Goal: Task Accomplishment & Management: Manage account settings

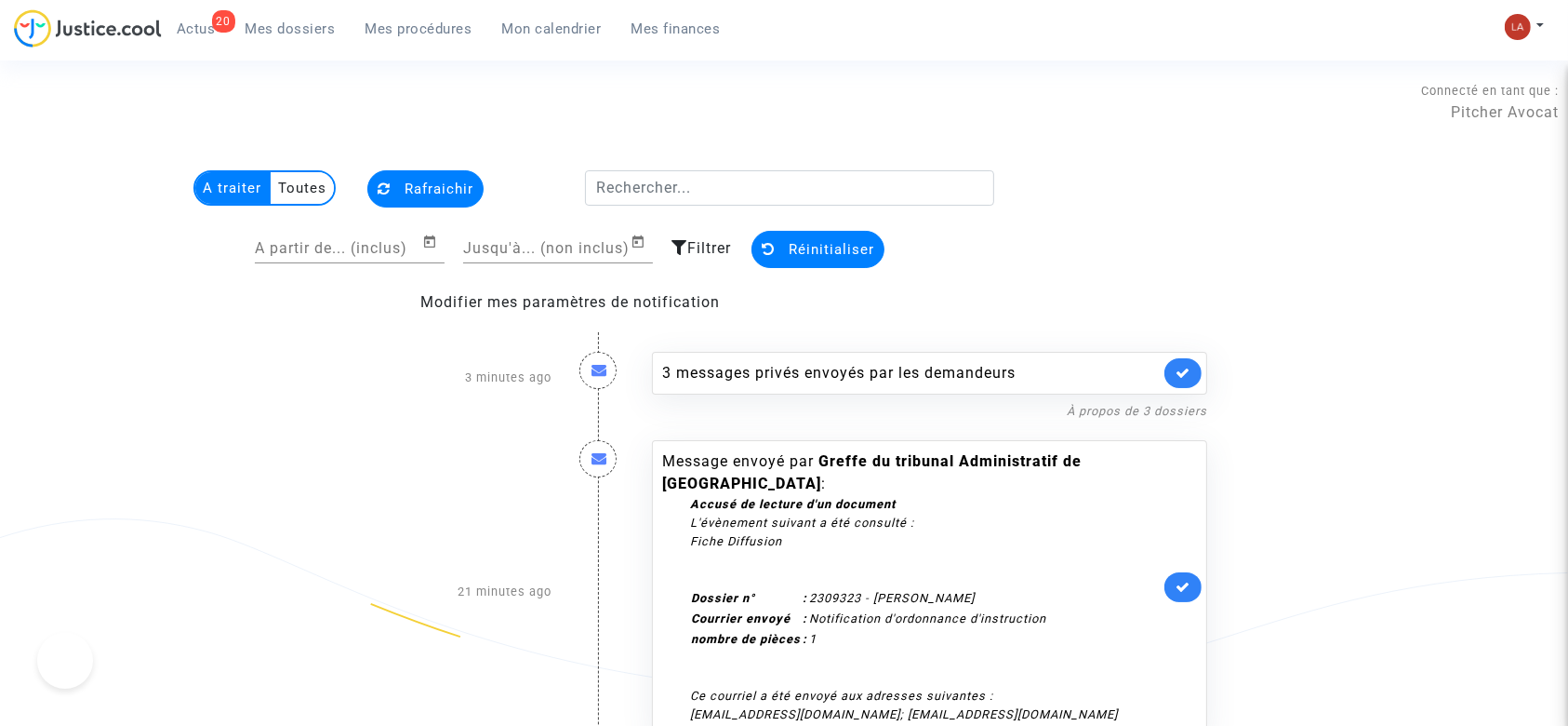
click at [1171, 584] on link at bounding box center [1184, 587] width 37 height 30
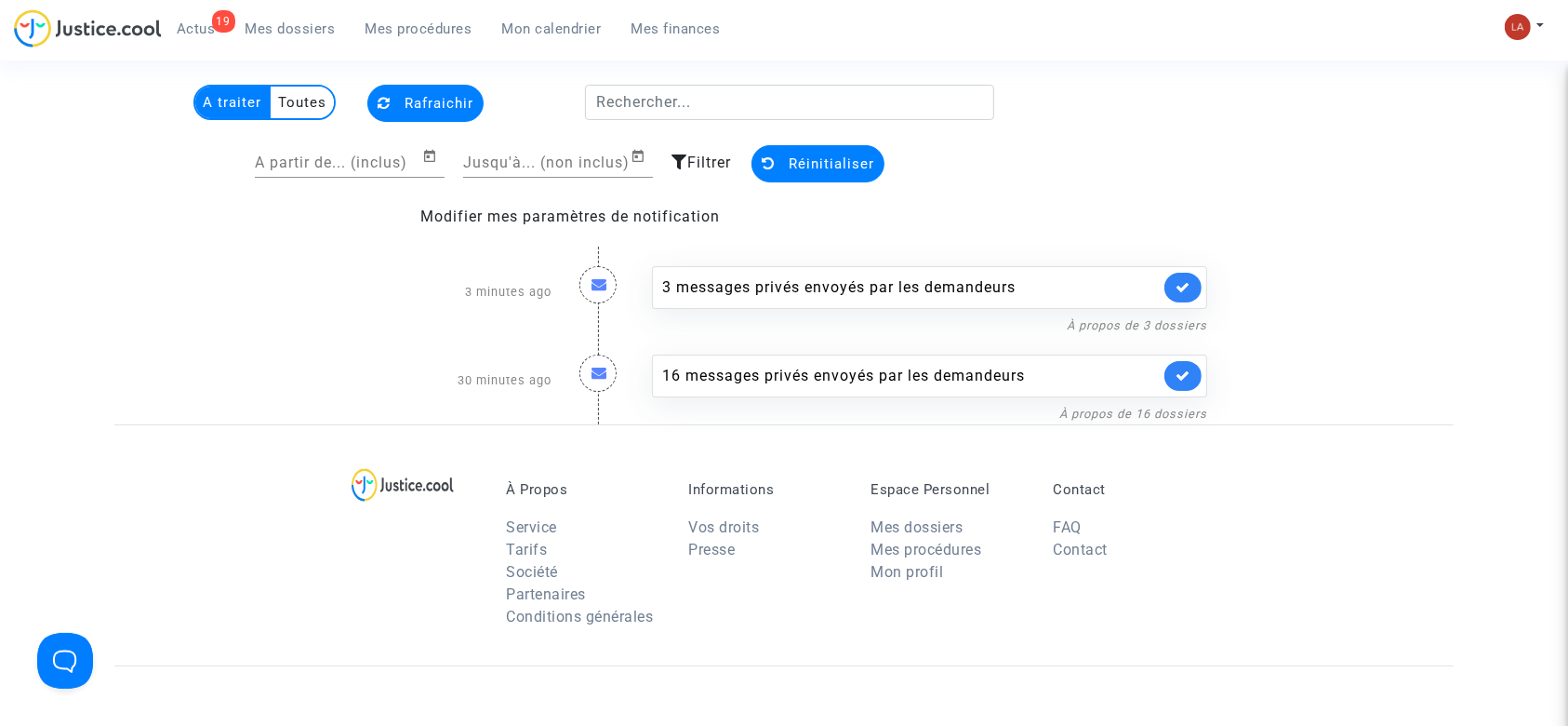
scroll to position [124, 0]
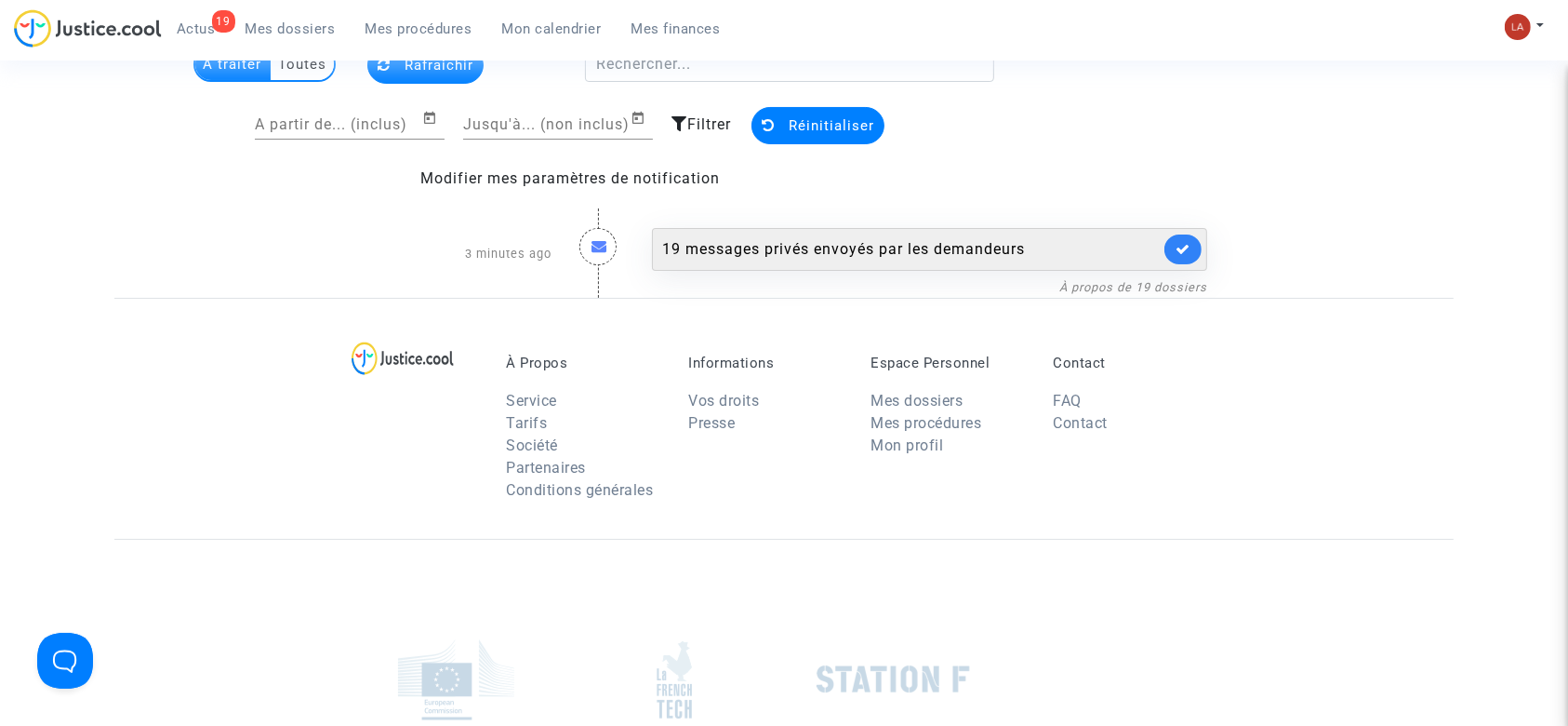
click at [965, 238] on div "19 messages privés envoyés par les demandeurs" at bounding box center [911, 249] width 497 height 23
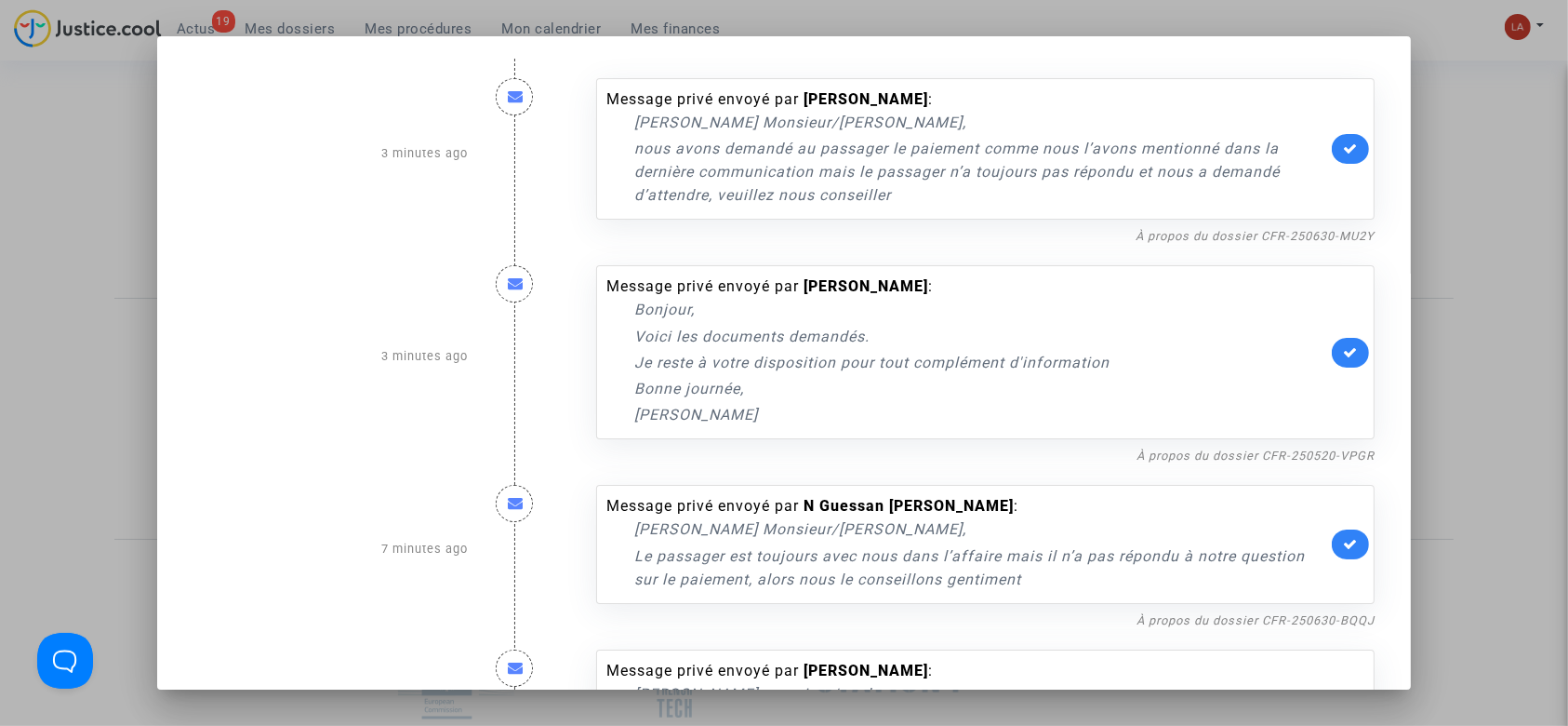
click at [1284, 249] on div "Message privé envoyé par [PERSON_NAME] : [PERSON_NAME], Voici les documents dem…" at bounding box center [985, 356] width 806 height 219
click at [1274, 229] on link "À propos du dossier CFR-250630-MU2Y" at bounding box center [1254, 236] width 239 height 14
click at [1173, 229] on link "À propos du dossier CFR-250630-MU2Y" at bounding box center [1254, 236] width 239 height 14
click at [1332, 149] on link at bounding box center [1351, 149] width 37 height 30
click at [1235, 621] on link "À propos du dossier CFR-250630-BQQJ" at bounding box center [1255, 621] width 238 height 14
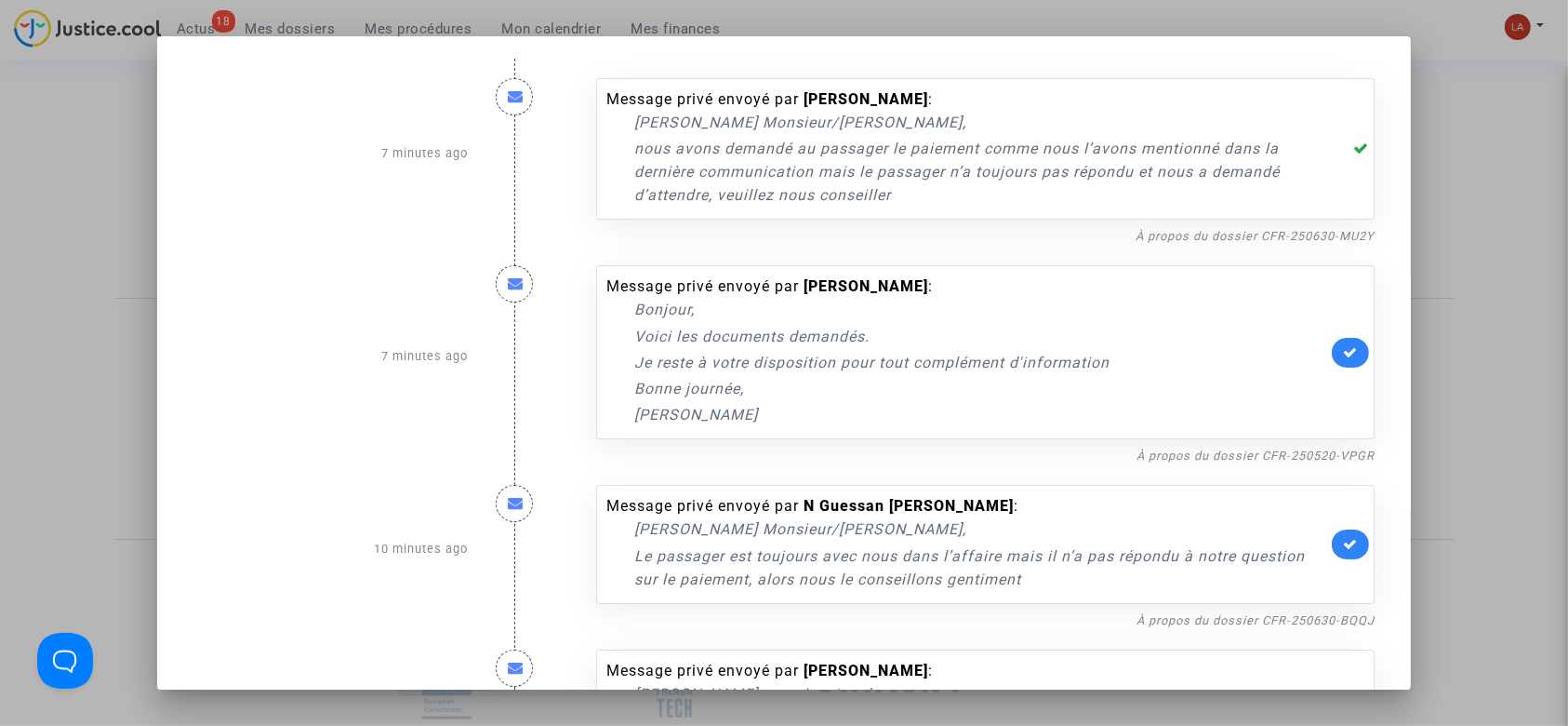
click at [1332, 529] on link at bounding box center [1351, 544] width 37 height 30
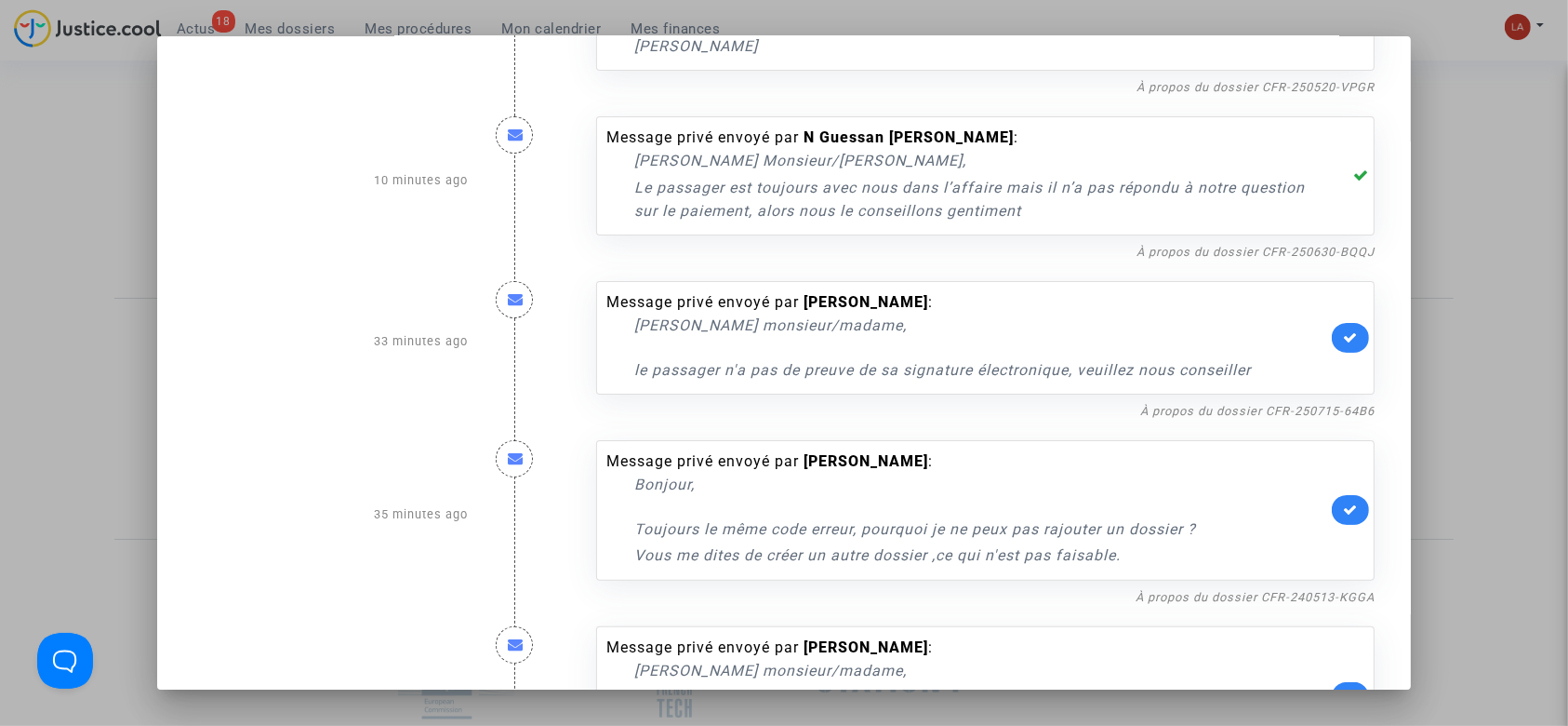
scroll to position [372, 0]
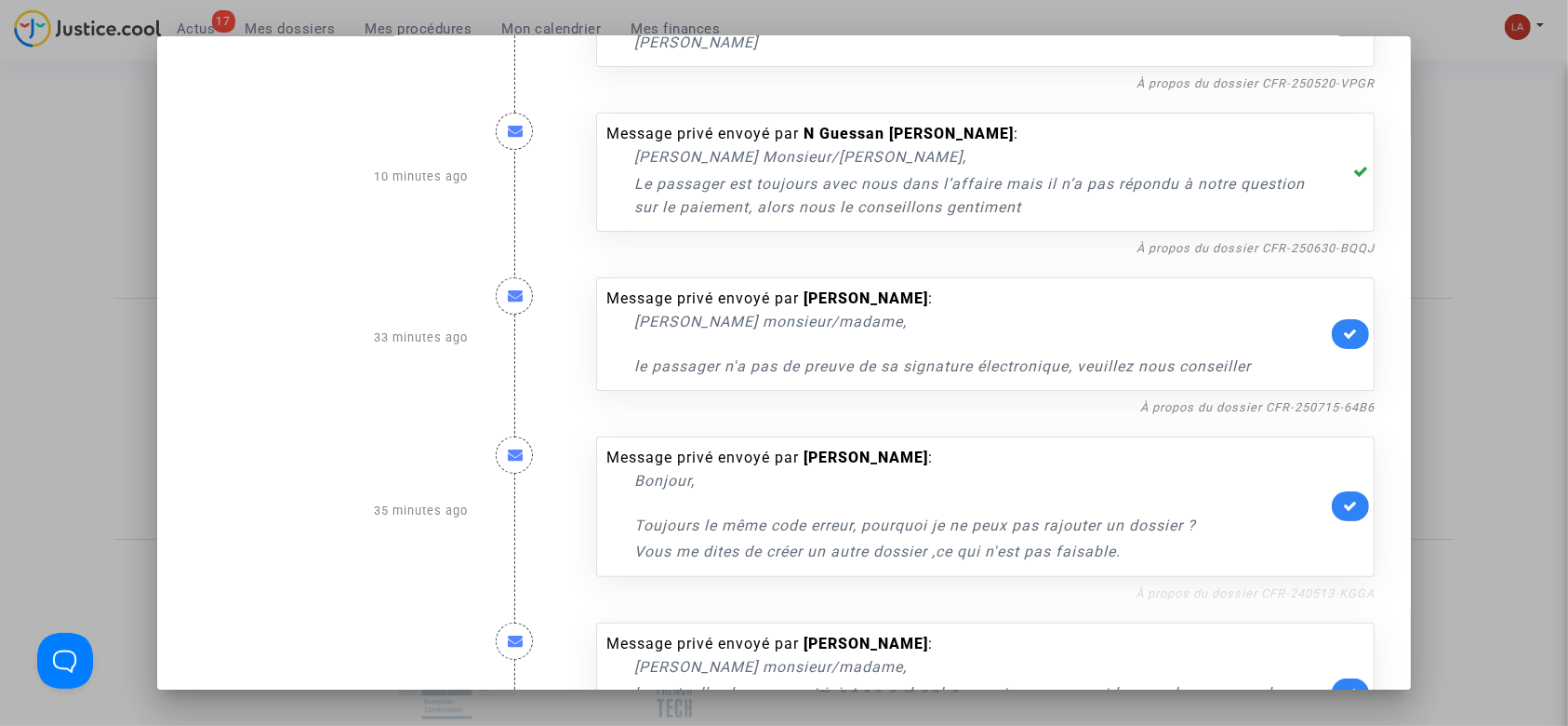
click at [1274, 592] on link "À propos du dossier CFR-240513-KGGA" at bounding box center [1254, 593] width 239 height 14
click at [1332, 517] on link at bounding box center [1351, 507] width 37 height 30
click at [1343, 333] on icon at bounding box center [1350, 333] width 15 height 14
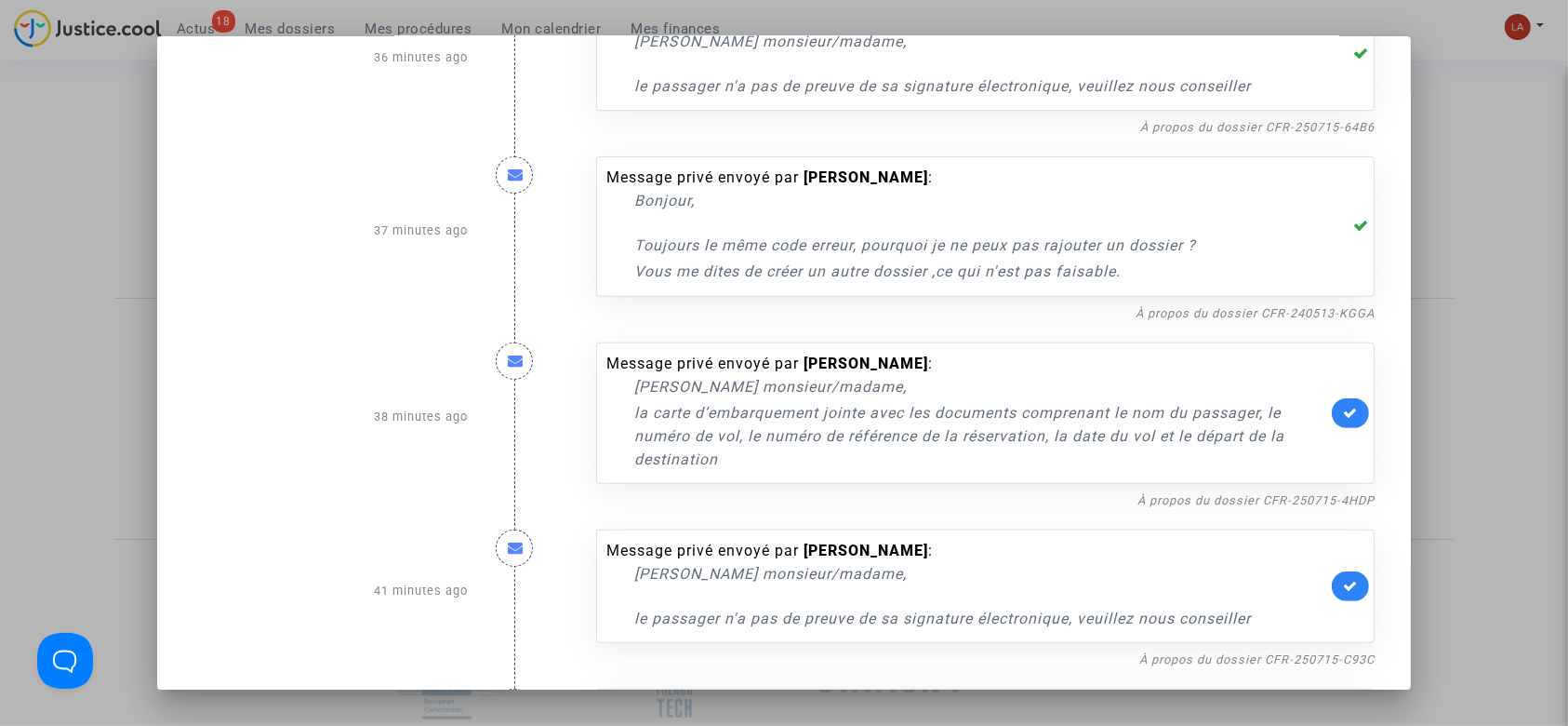
scroll to position [654, 0]
click at [1284, 495] on link "À propos du dossier CFR-250715-4HDP" at bounding box center [1255, 499] width 237 height 14
click at [1332, 578] on link at bounding box center [1351, 584] width 37 height 30
click at [1337, 402] on link at bounding box center [1351, 411] width 37 height 30
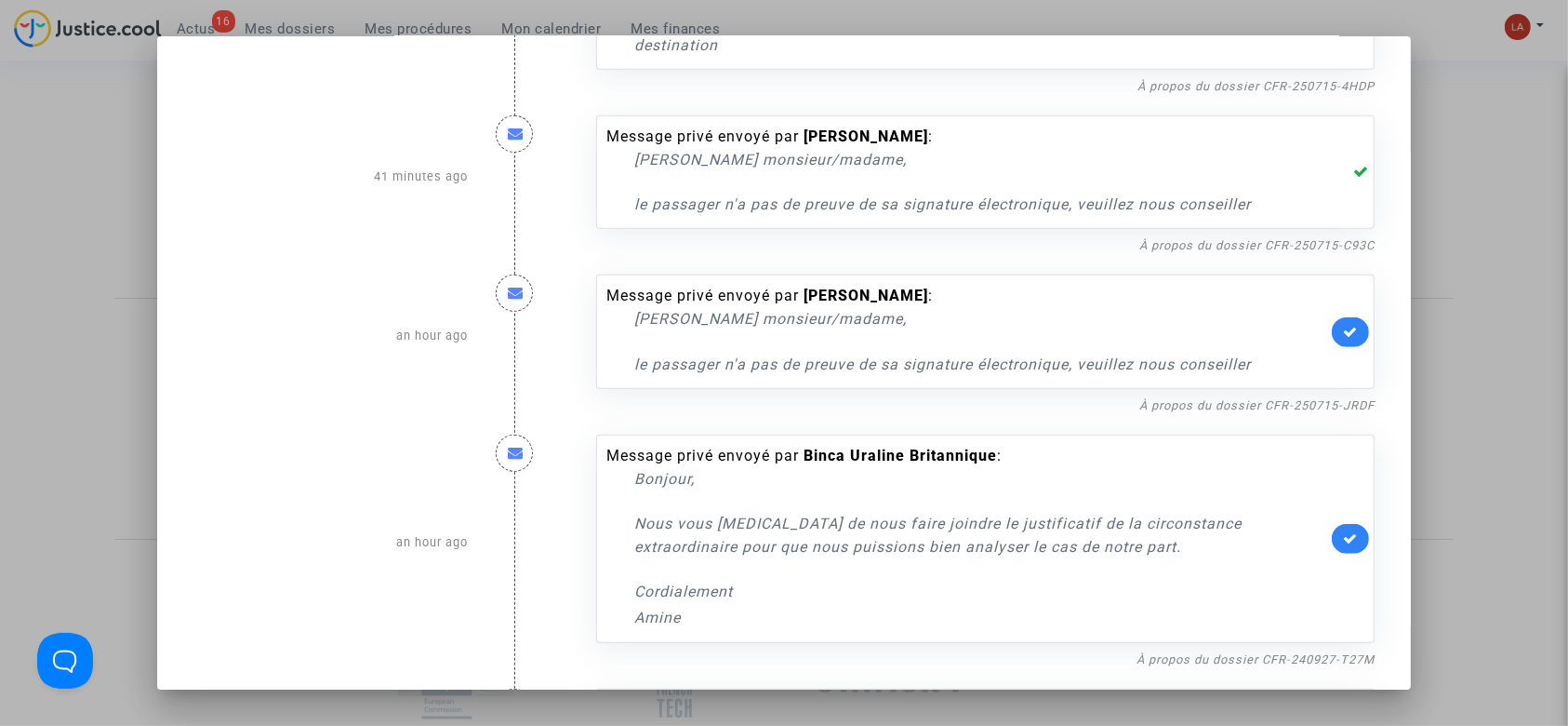
scroll to position [1068, 0]
click at [1316, 277] on div "Message privé envoyé par Solène Rendy : Cher monsieur/madame, le passager n'a p…" at bounding box center [986, 329] width 779 height 113
click at [1337, 277] on div "Message privé envoyé par Solène Rendy : Cher monsieur/madame, le passager n'a p…" at bounding box center [986, 329] width 779 height 113
click at [1332, 321] on link at bounding box center [1351, 331] width 37 height 30
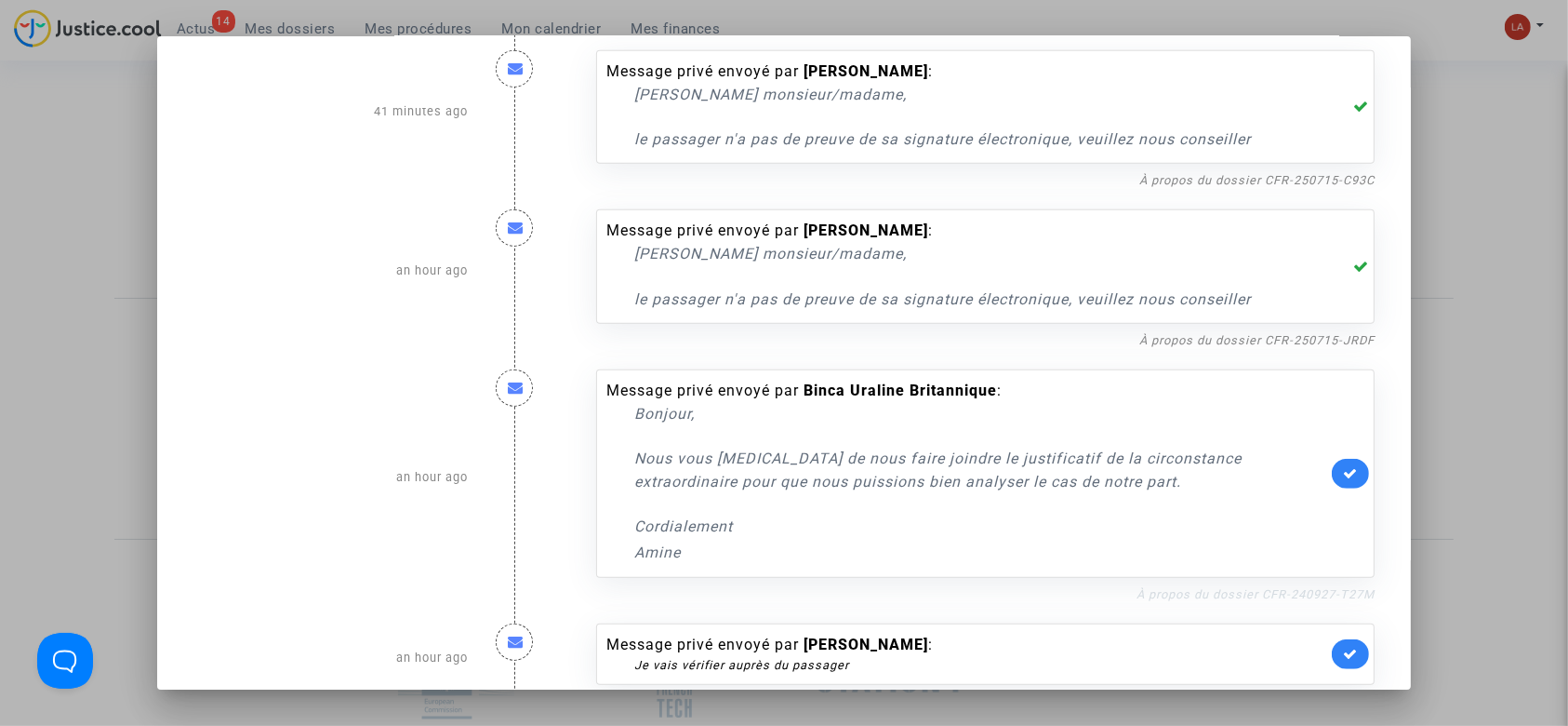
click at [1209, 587] on link "À propos du dossier CFR-240927-T27M" at bounding box center [1255, 594] width 238 height 14
click at [1345, 470] on icon at bounding box center [1350, 473] width 15 height 14
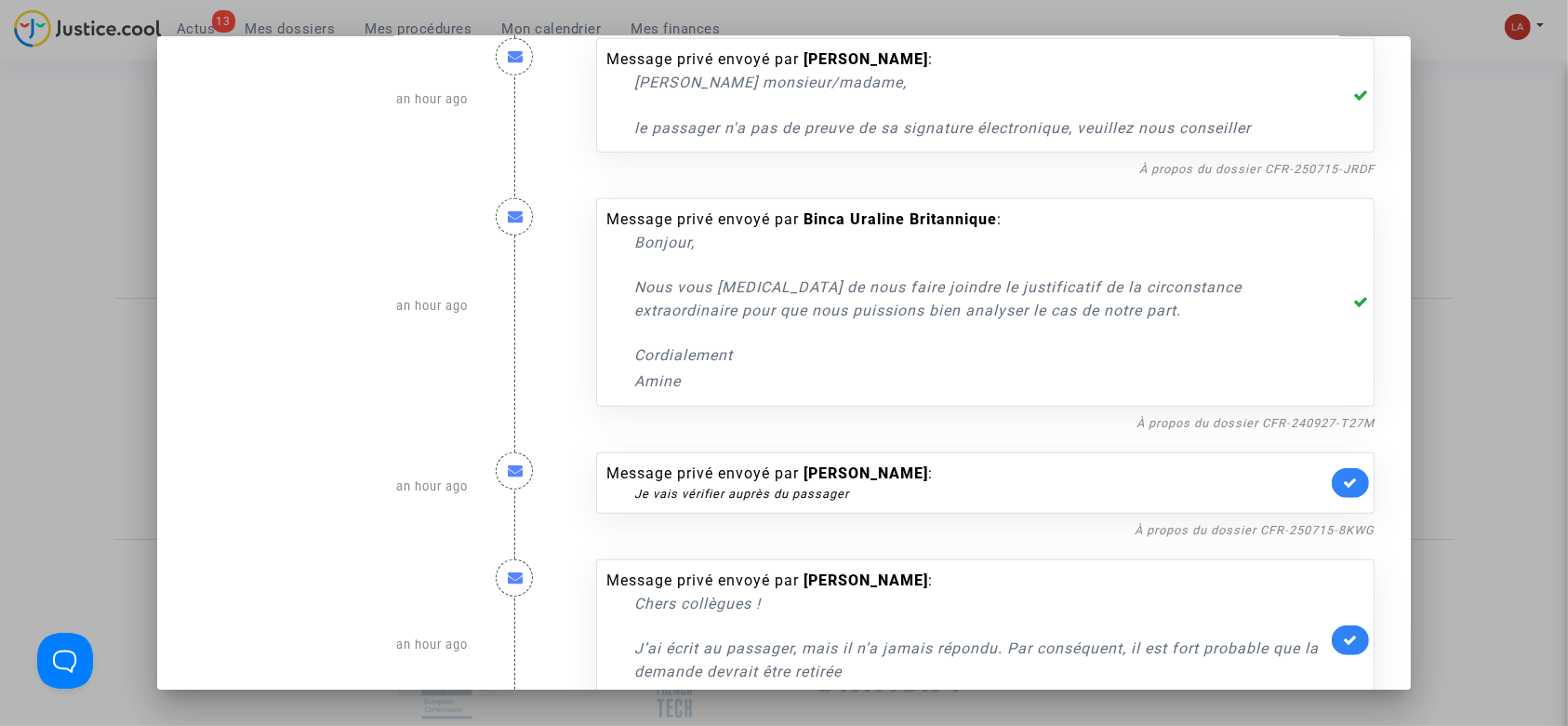
click at [1340, 491] on link at bounding box center [1351, 483] width 37 height 30
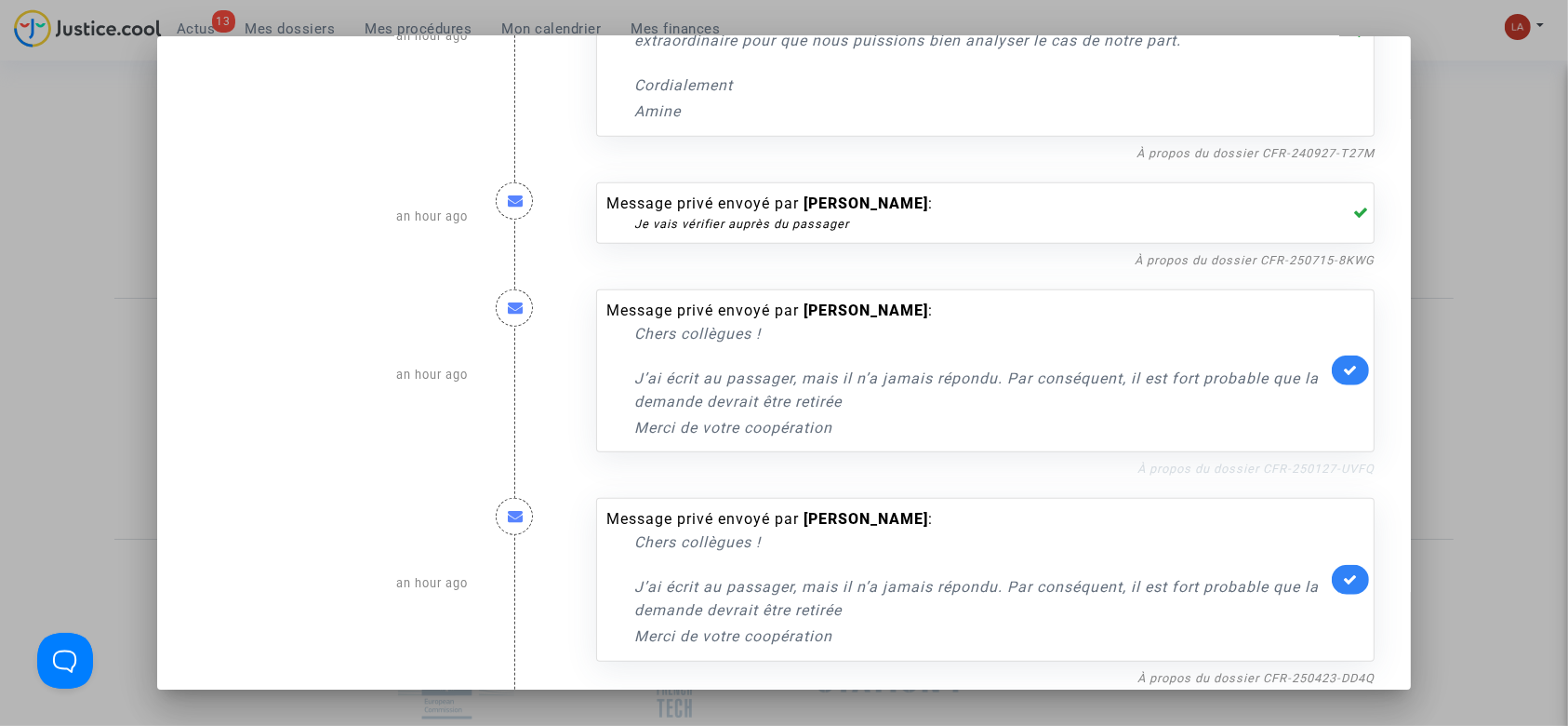
click at [1148, 462] on link "À propos du dossier CFR-250127-UVFQ" at bounding box center [1255, 468] width 237 height 14
click at [1343, 366] on icon at bounding box center [1350, 370] width 15 height 14
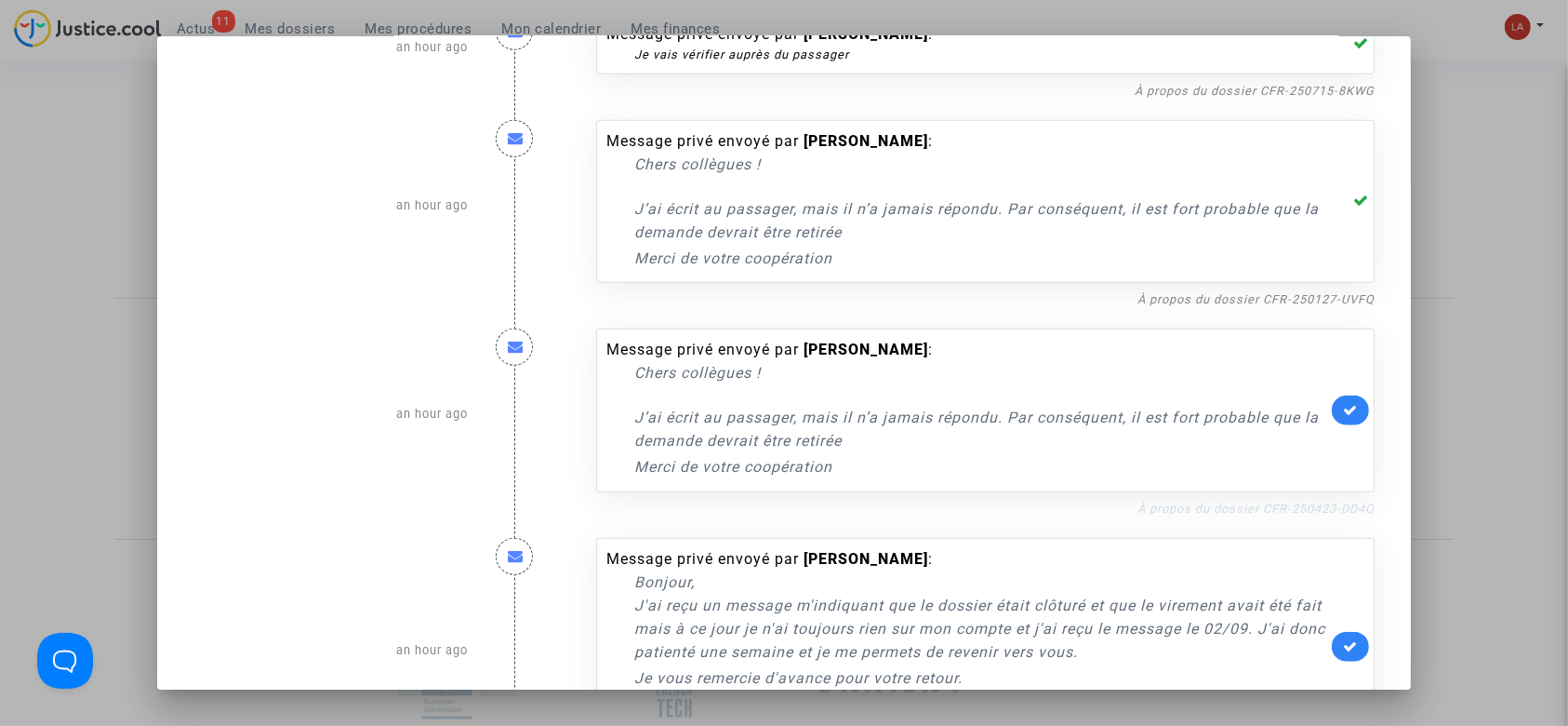
click at [1232, 503] on link "À propos du dossier CFR-250423-DD4Q" at bounding box center [1255, 509] width 237 height 14
click at [1343, 405] on icon at bounding box center [1350, 410] width 15 height 14
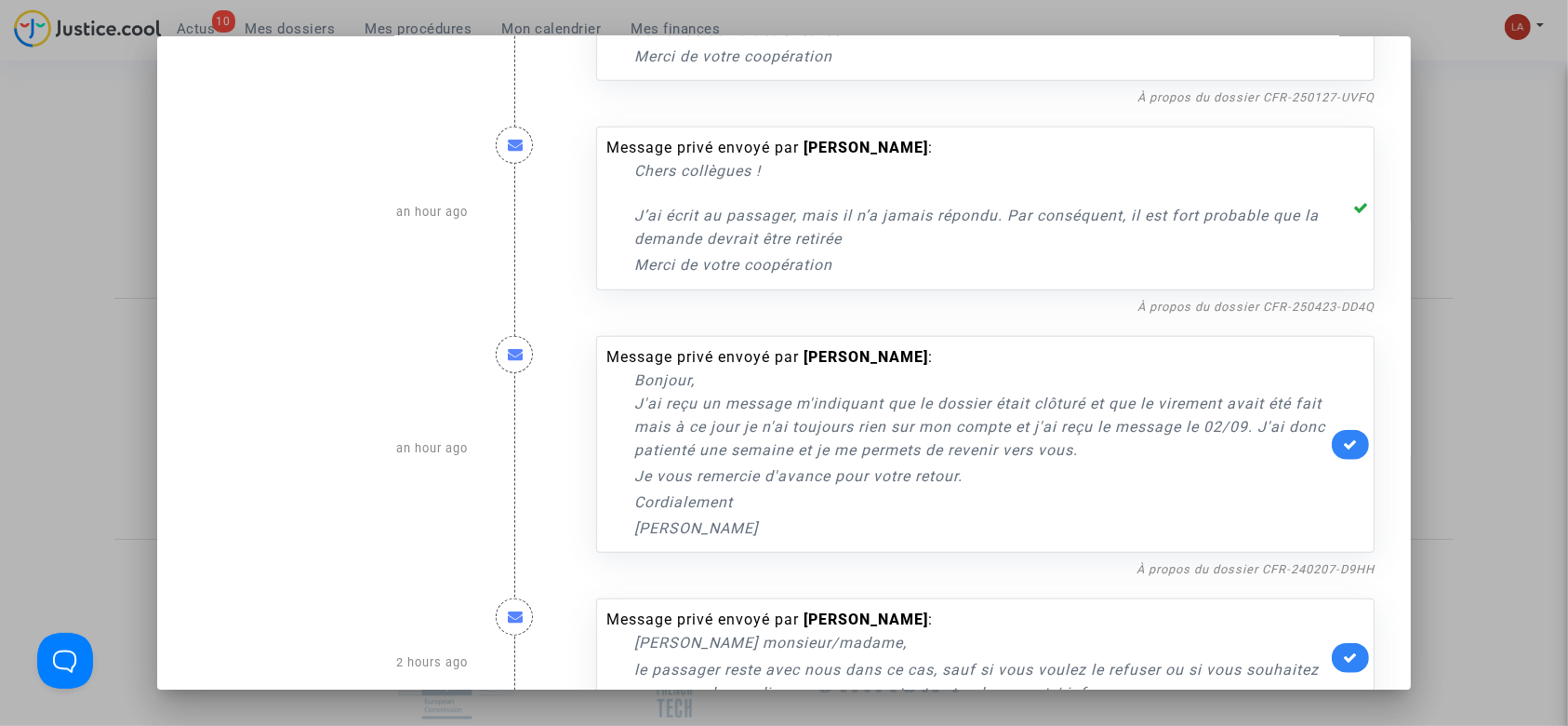
scroll to position [1946, 0]
click at [1220, 563] on link "À propos du dossier CFR-240207-D9HH" at bounding box center [1255, 569] width 238 height 14
click at [1343, 441] on icon at bounding box center [1350, 444] width 15 height 14
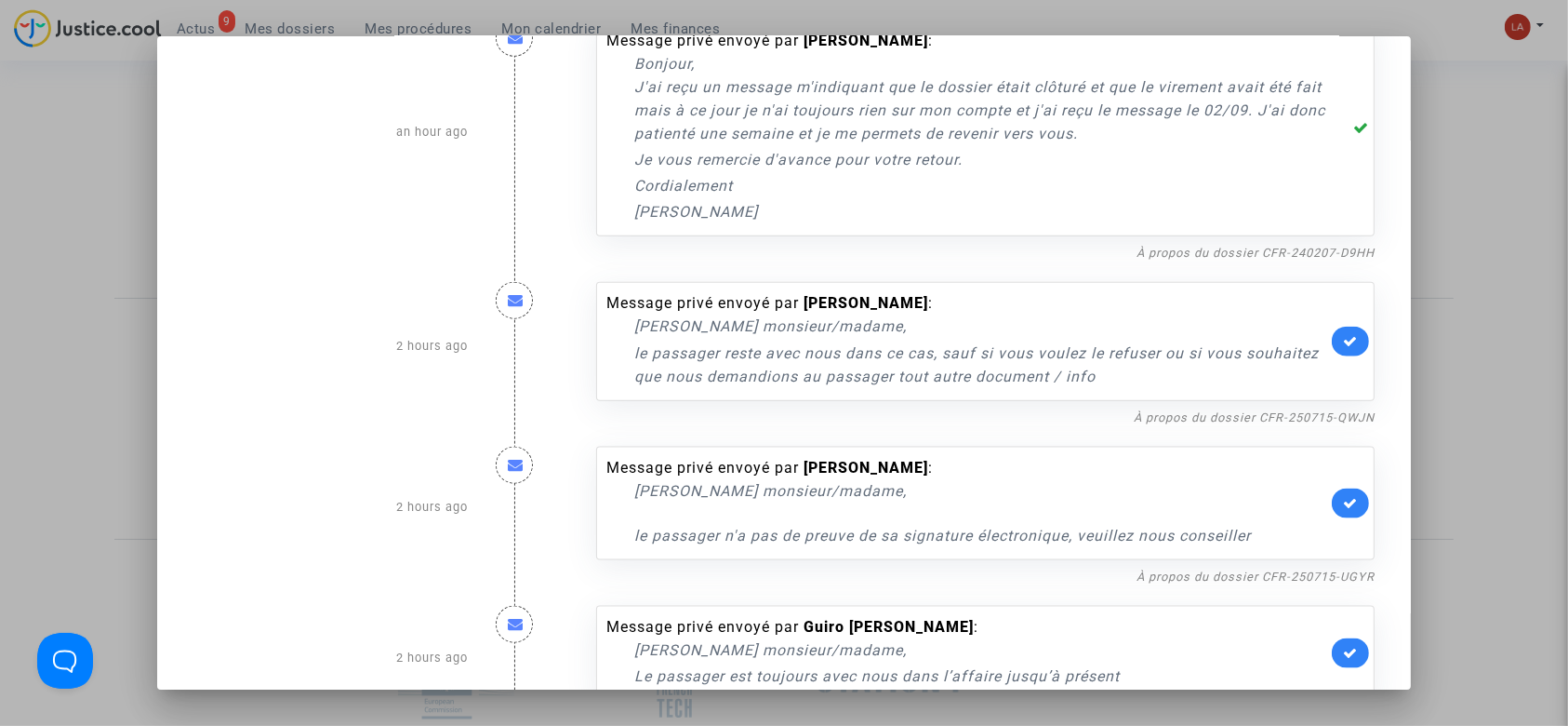
scroll to position [2279, 0]
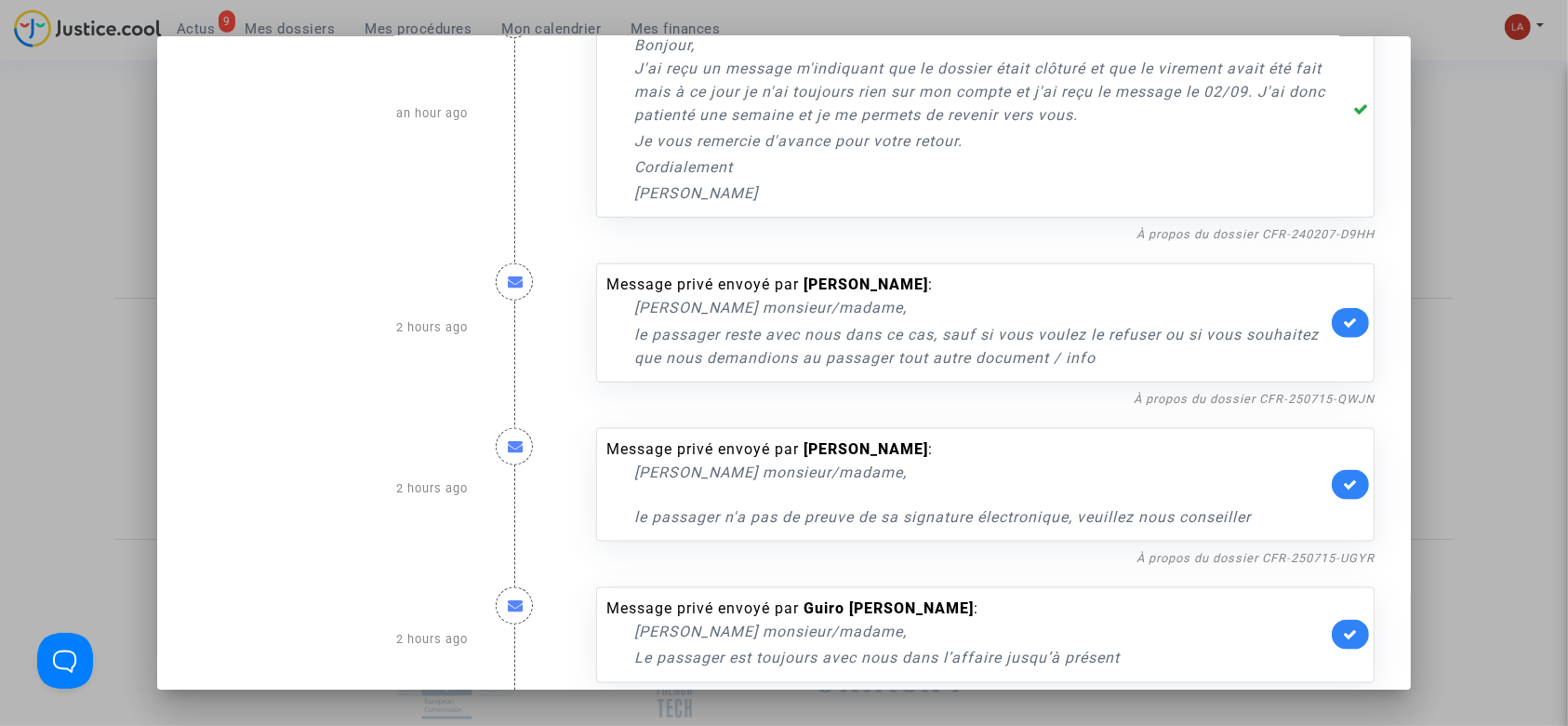
click at [1332, 316] on link at bounding box center [1351, 323] width 37 height 30
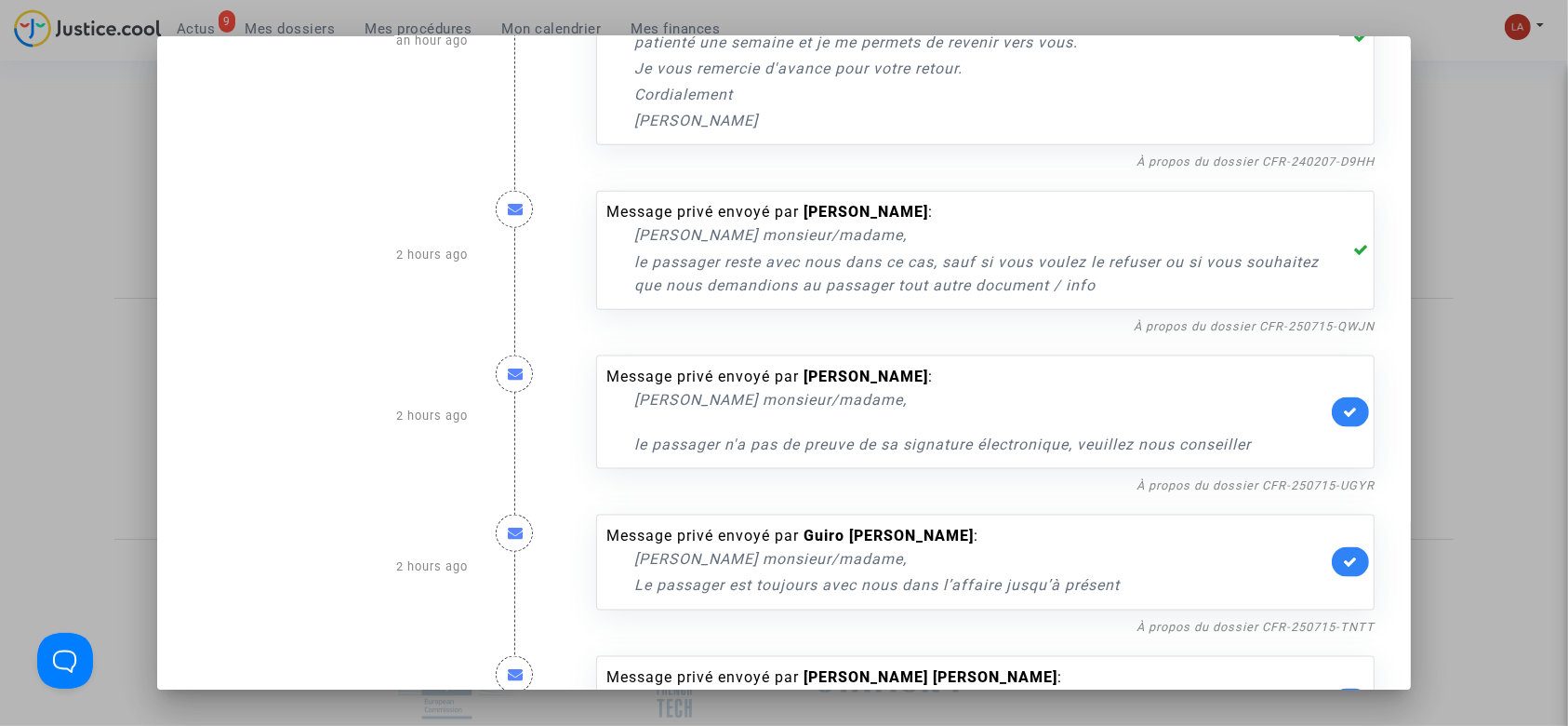
scroll to position [2420, 0]
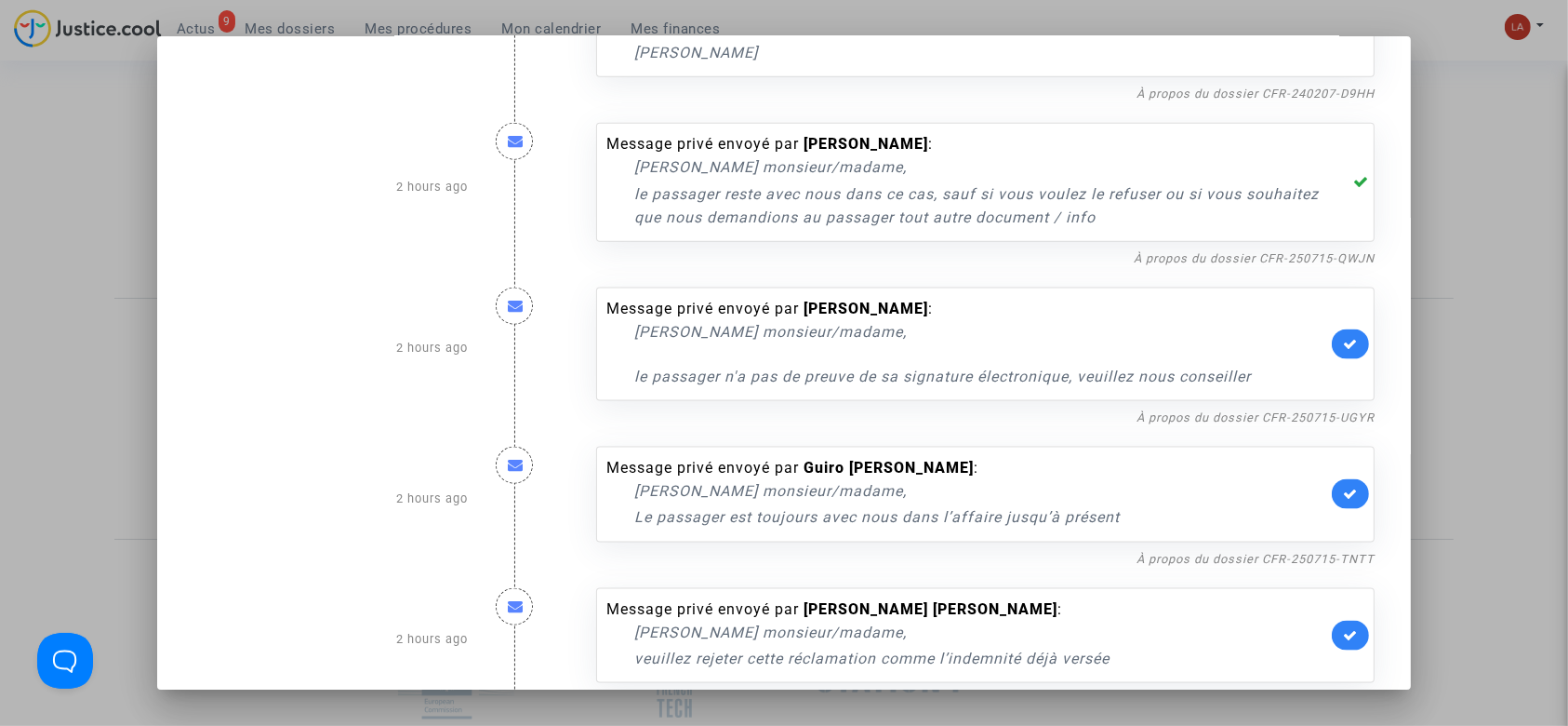
click at [1339, 324] on div "Message privé envoyé par Juanita Rendy : Cher monsieur/madame, le passager n'a …" at bounding box center [986, 343] width 779 height 113
click at [1343, 337] on icon at bounding box center [1350, 344] width 15 height 14
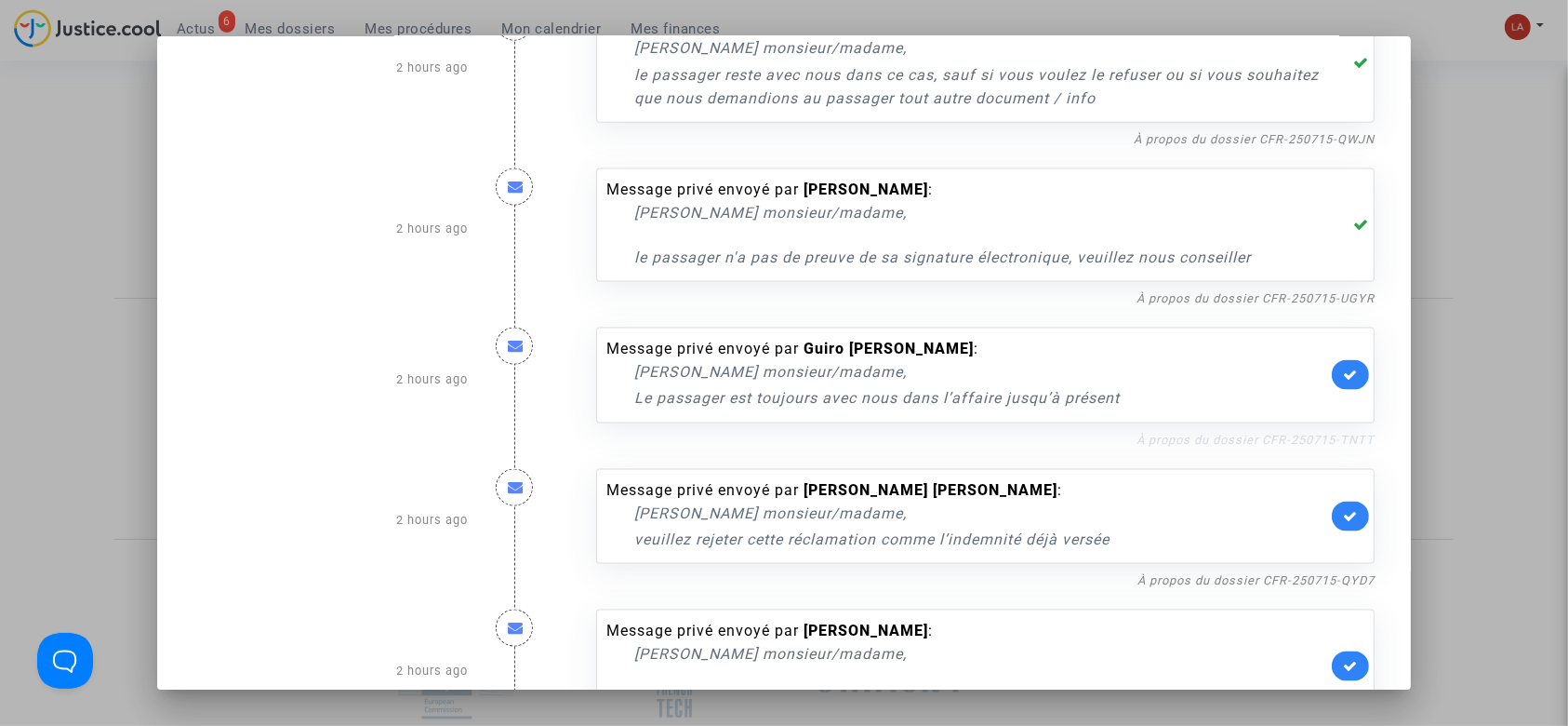
click at [1193, 436] on link "À propos du dossier CFR-250715-TNTT" at bounding box center [1255, 440] width 238 height 14
click at [1335, 361] on link at bounding box center [1351, 375] width 37 height 30
click at [1276, 575] on link "À propos du dossier CFR-250715-QYD7" at bounding box center [1255, 580] width 237 height 14
click at [1343, 510] on icon at bounding box center [1350, 516] width 15 height 14
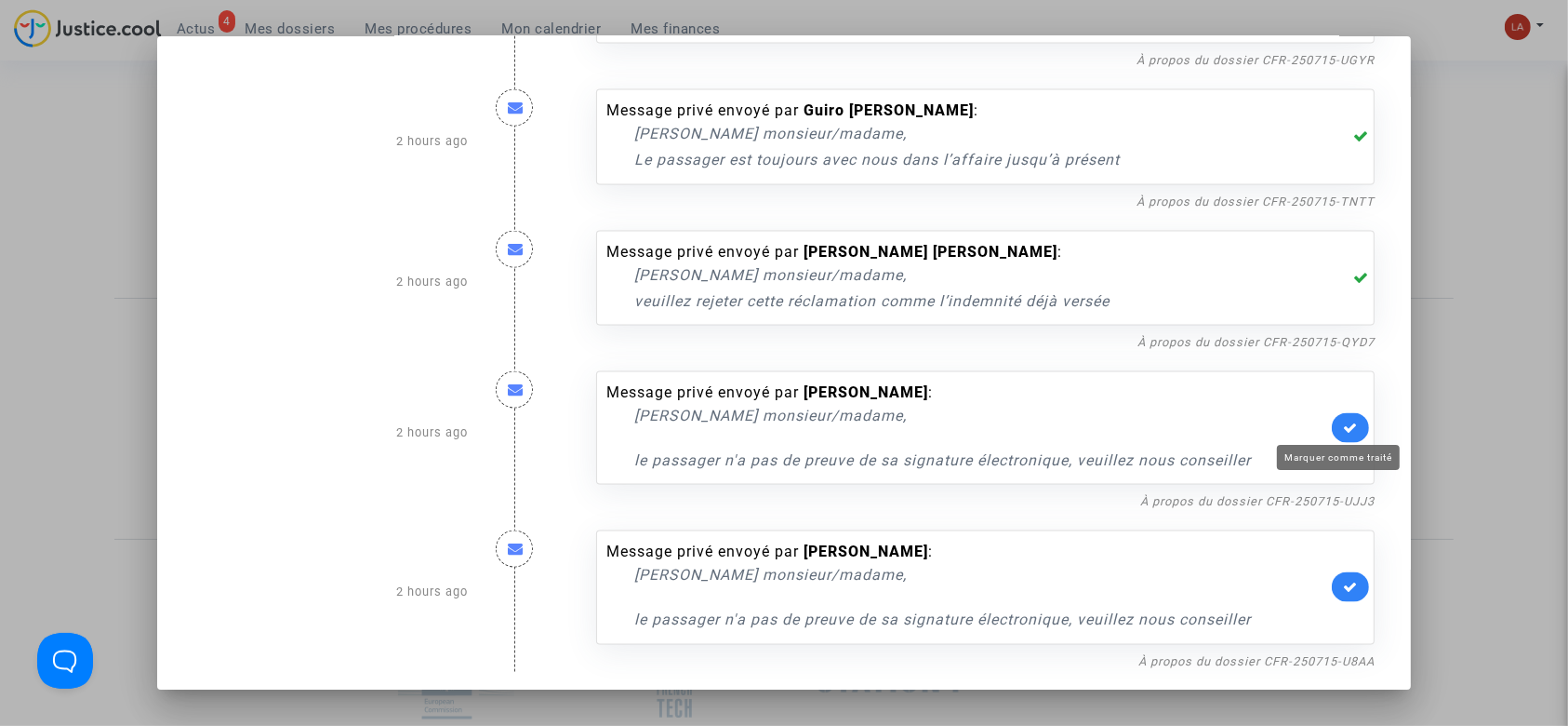
click at [1343, 424] on icon at bounding box center [1350, 428] width 15 height 14
click at [1349, 584] on link at bounding box center [1351, 587] width 37 height 30
click at [1471, 482] on div at bounding box center [784, 363] width 1568 height 726
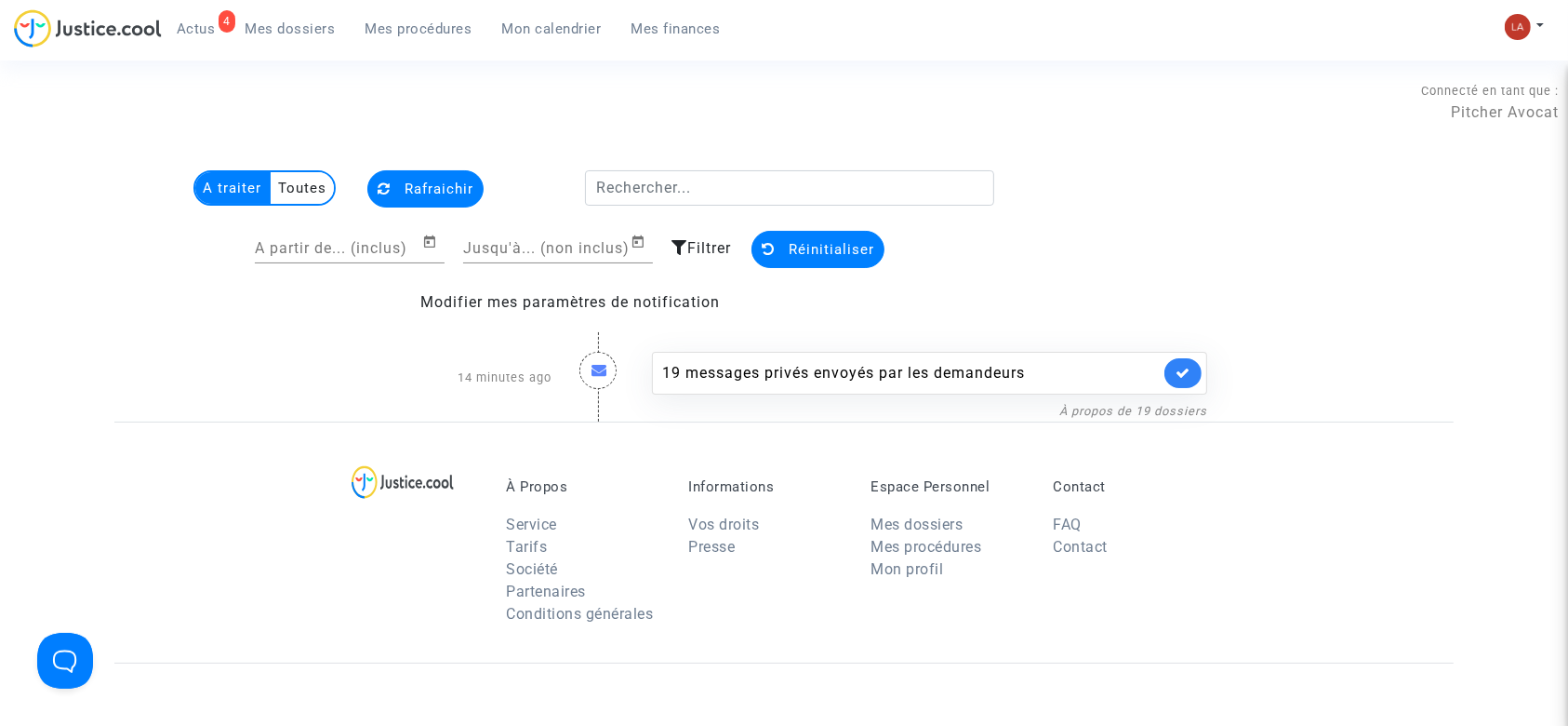
scroll to position [124, 0]
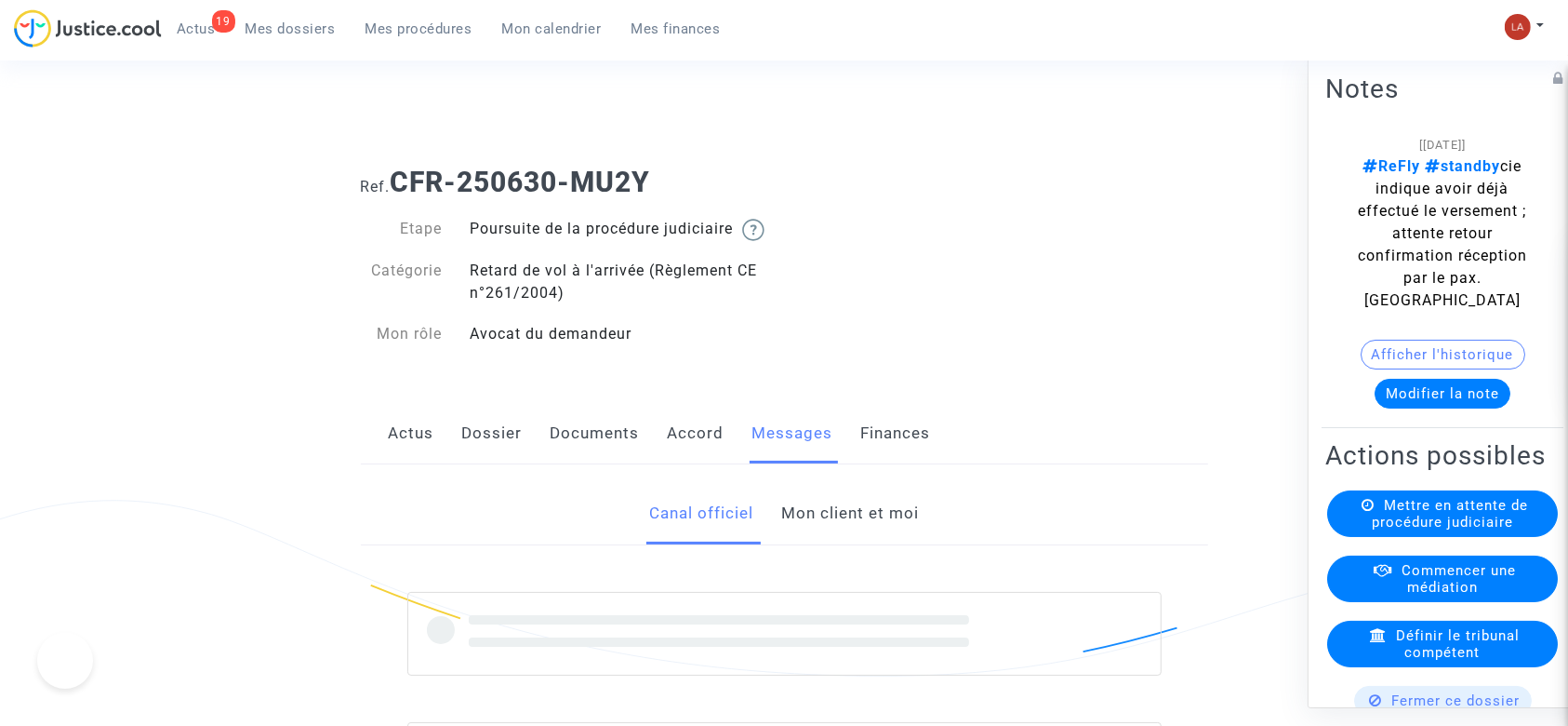
drag, startPoint x: 0, startPoint y: 0, endPoint x: 852, endPoint y: 493, distance: 984.4
click at [843, 502] on div "Canal officiel Mon client et moi" at bounding box center [784, 733] width 847 height 537
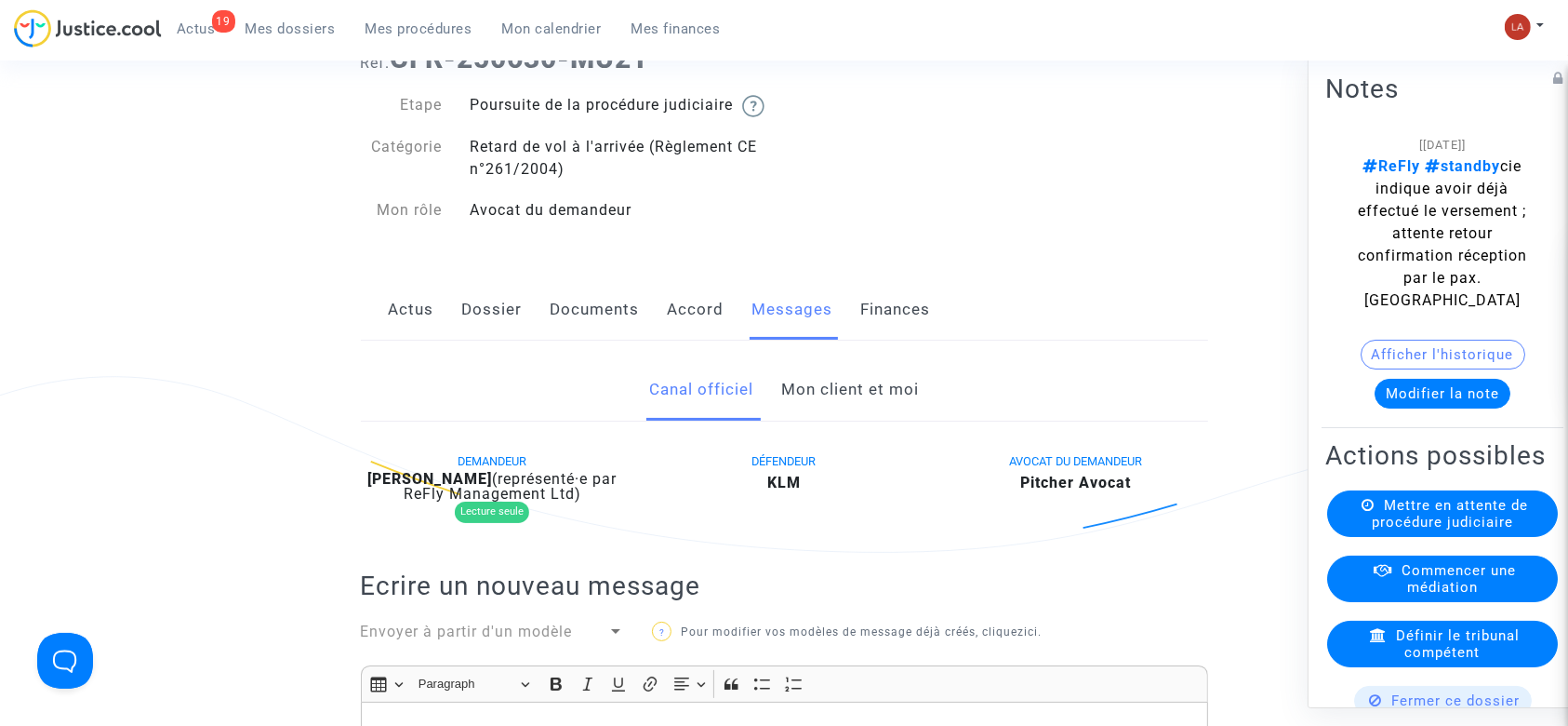
click at [855, 392] on link "Mon client et moi" at bounding box center [850, 390] width 138 height 61
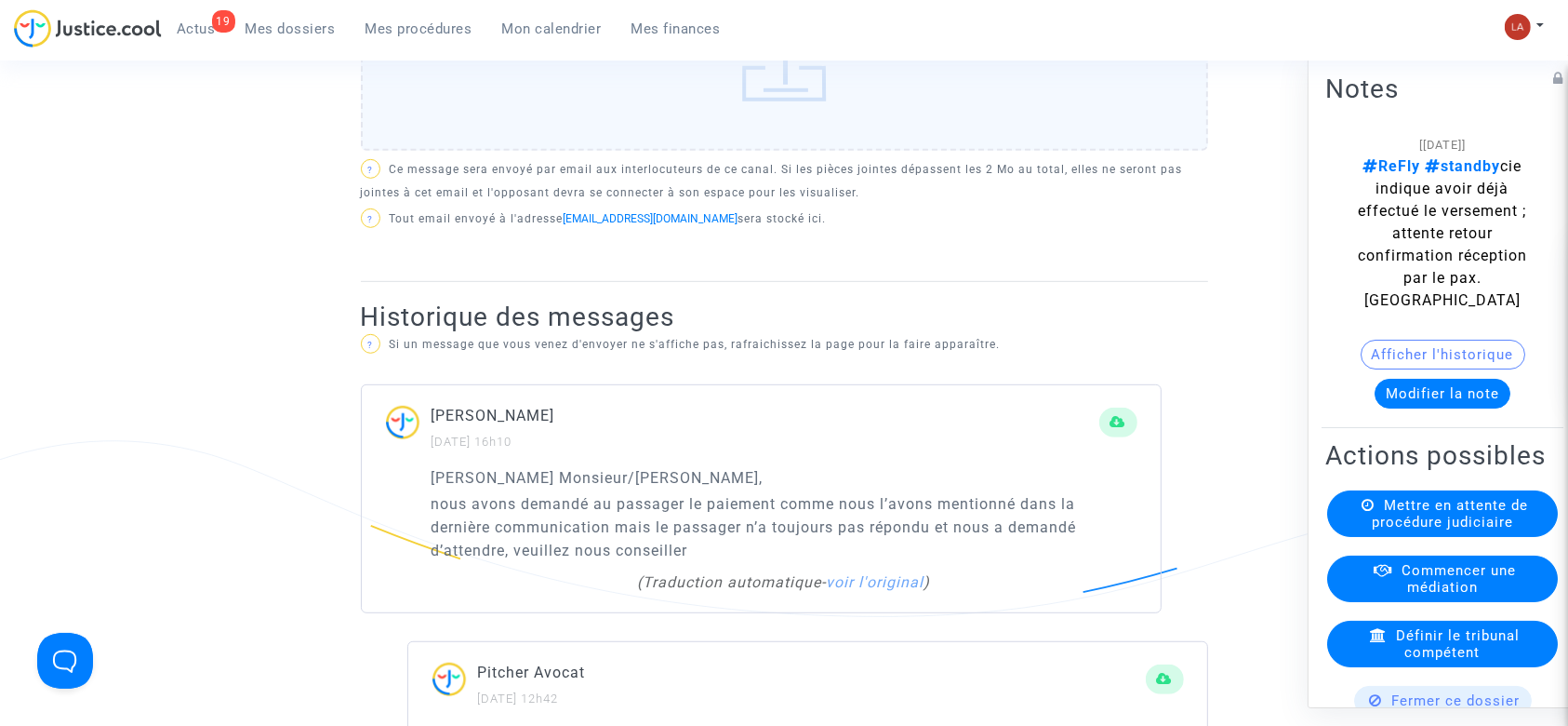
scroll to position [1181, 0]
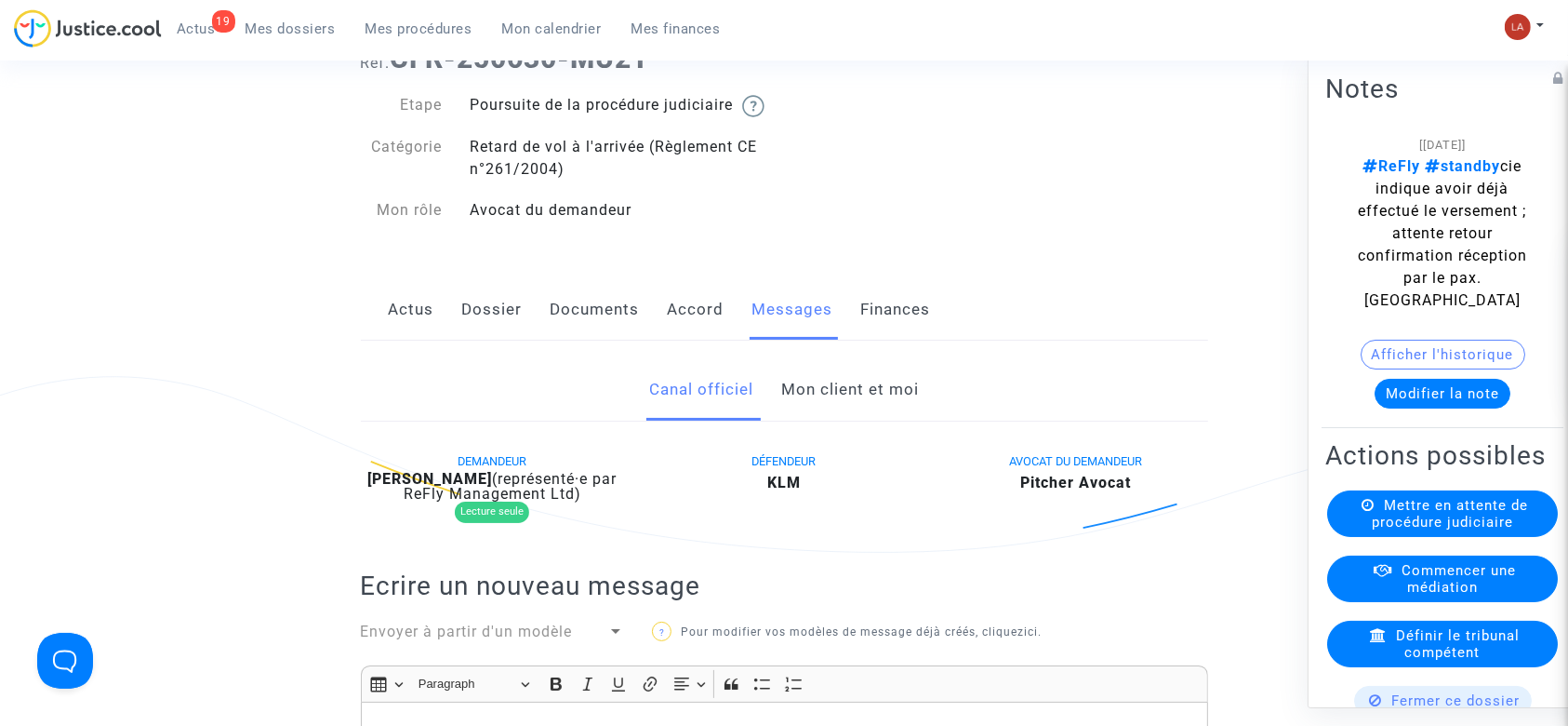
click at [879, 415] on link "Mon client et moi" at bounding box center [850, 390] width 138 height 61
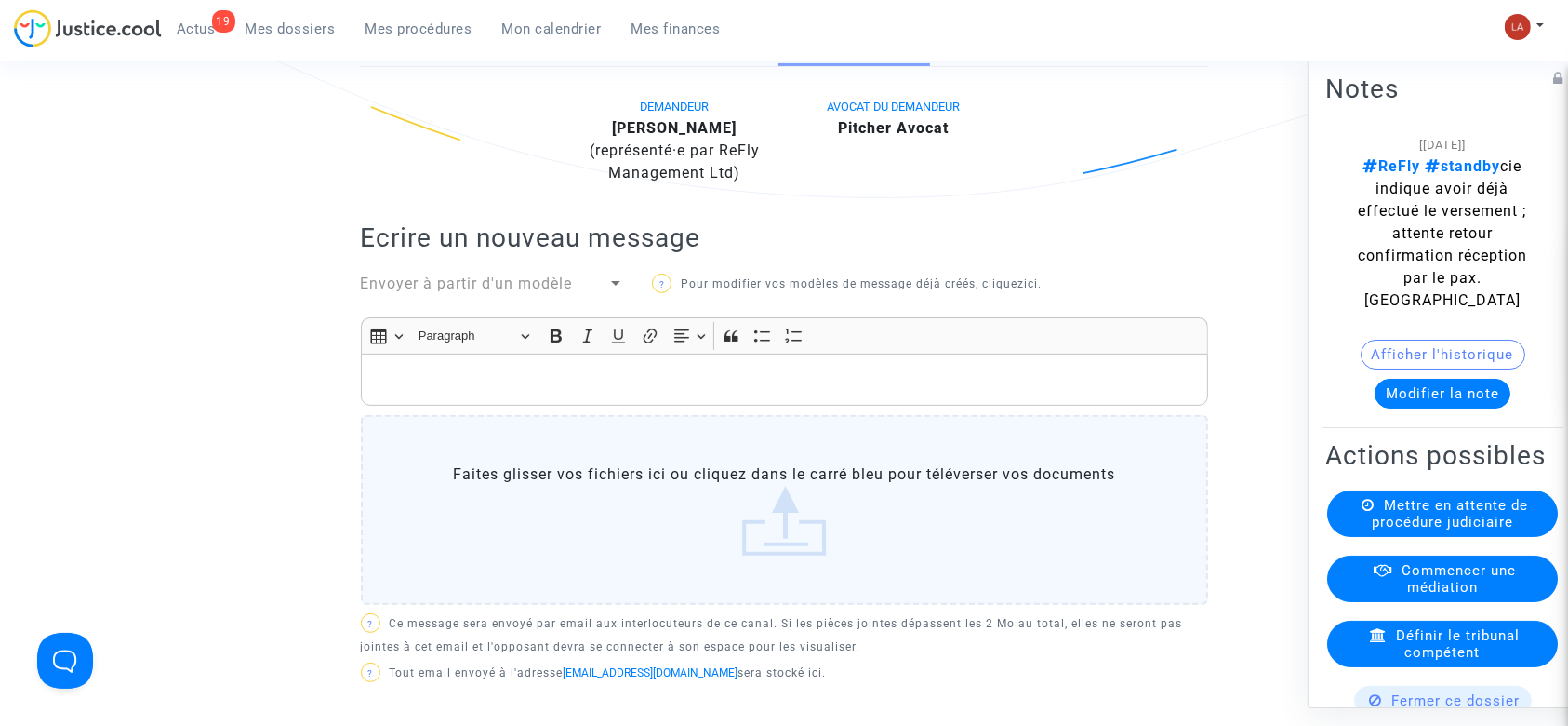
scroll to position [486, 0]
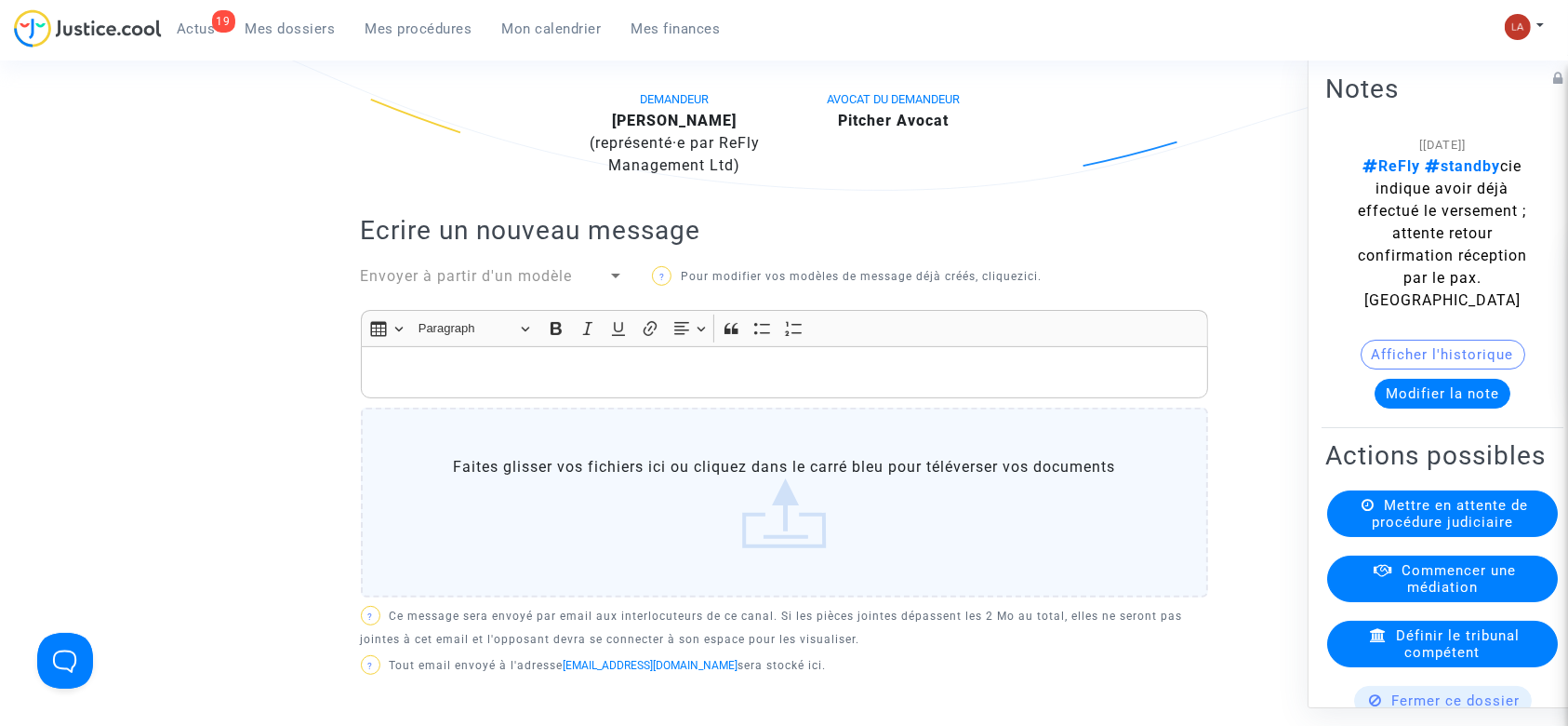
click at [623, 398] on div "Rich Text Editor, main" at bounding box center [784, 372] width 847 height 52
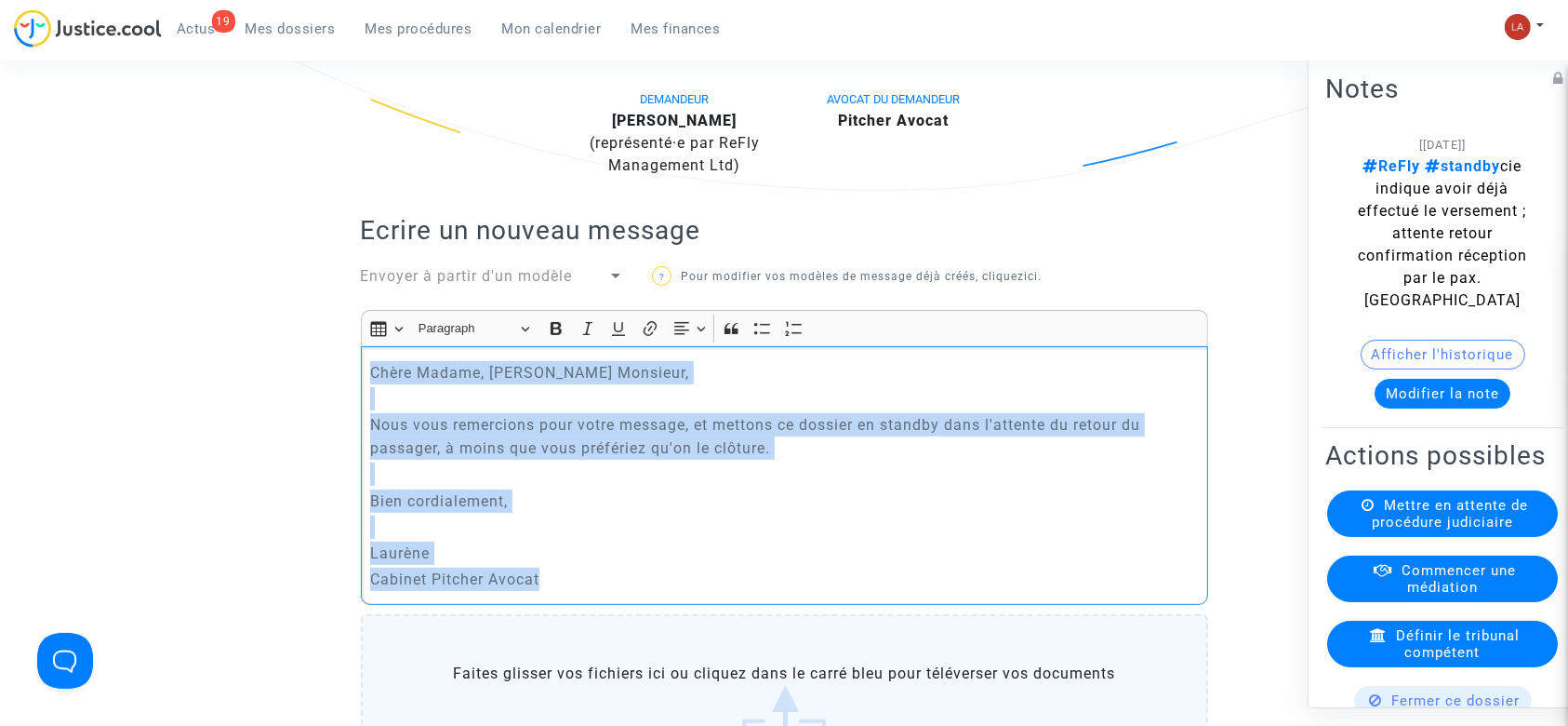
copy div "Chère Madame, Cher Monsieur, Nous vous remercions pour votre message, et metton…"
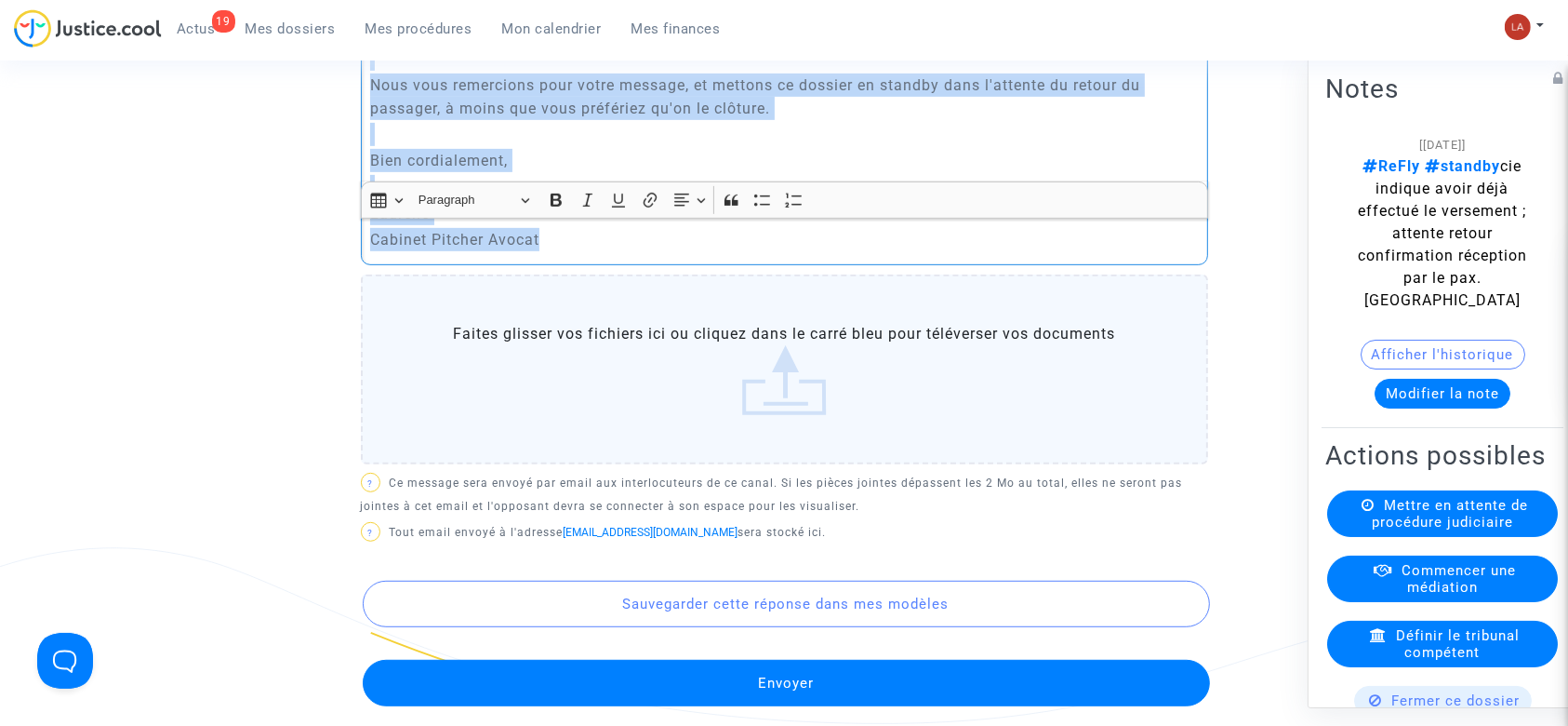
scroll to position [1107, 0]
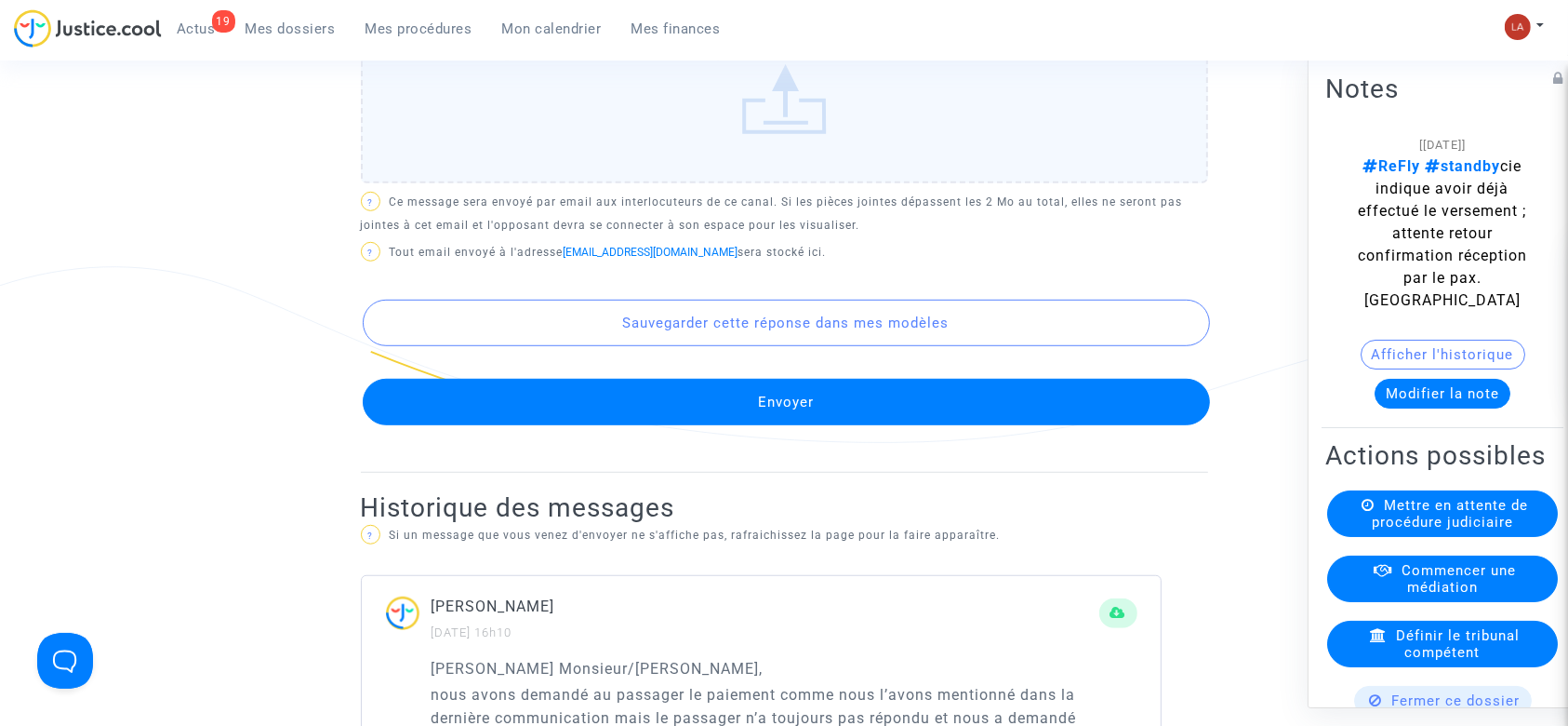
click at [710, 425] on button "Envoyer" at bounding box center [786, 401] width 847 height 46
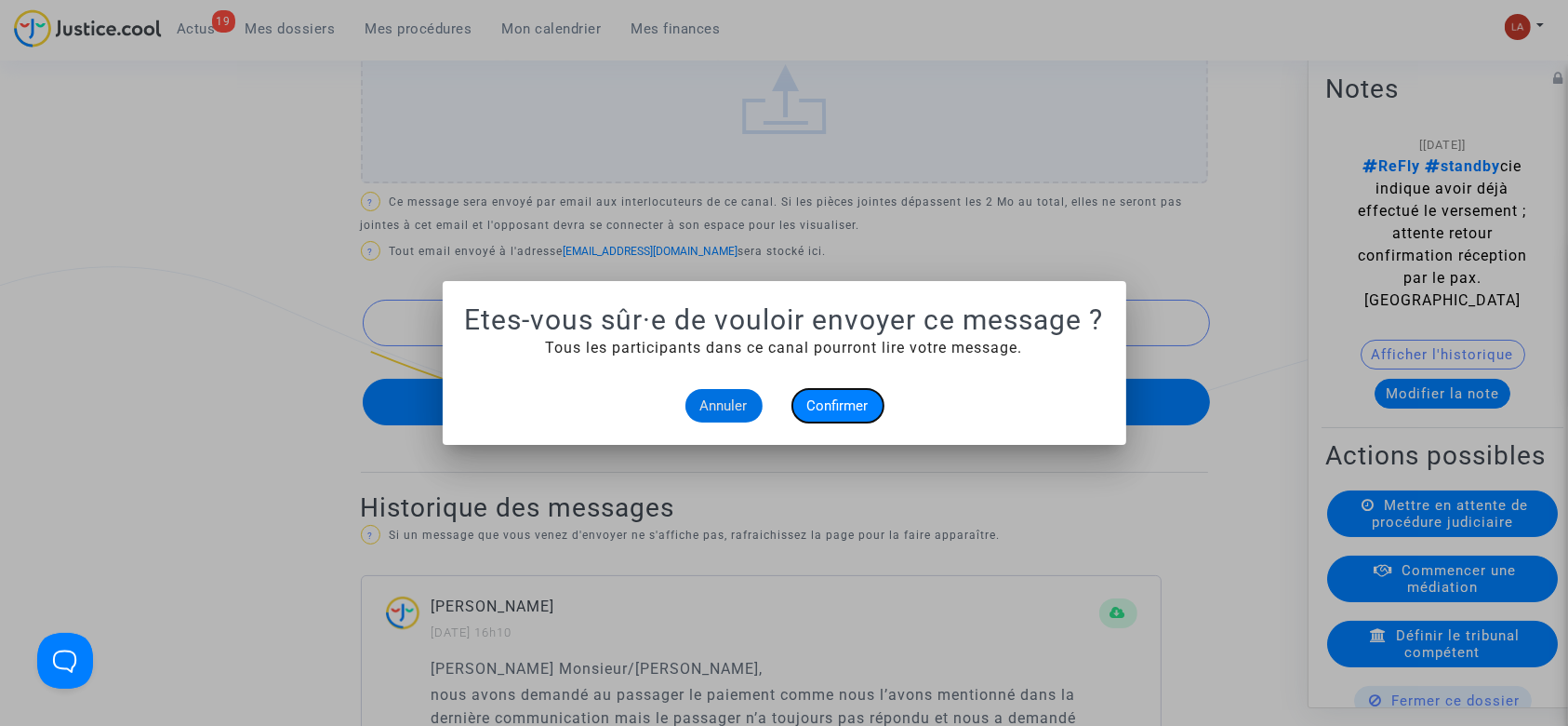
drag, startPoint x: 869, startPoint y: 401, endPoint x: 543, endPoint y: 41, distance: 485.7
click at [862, 401] on button "Confirmer" at bounding box center [838, 406] width 91 height 33
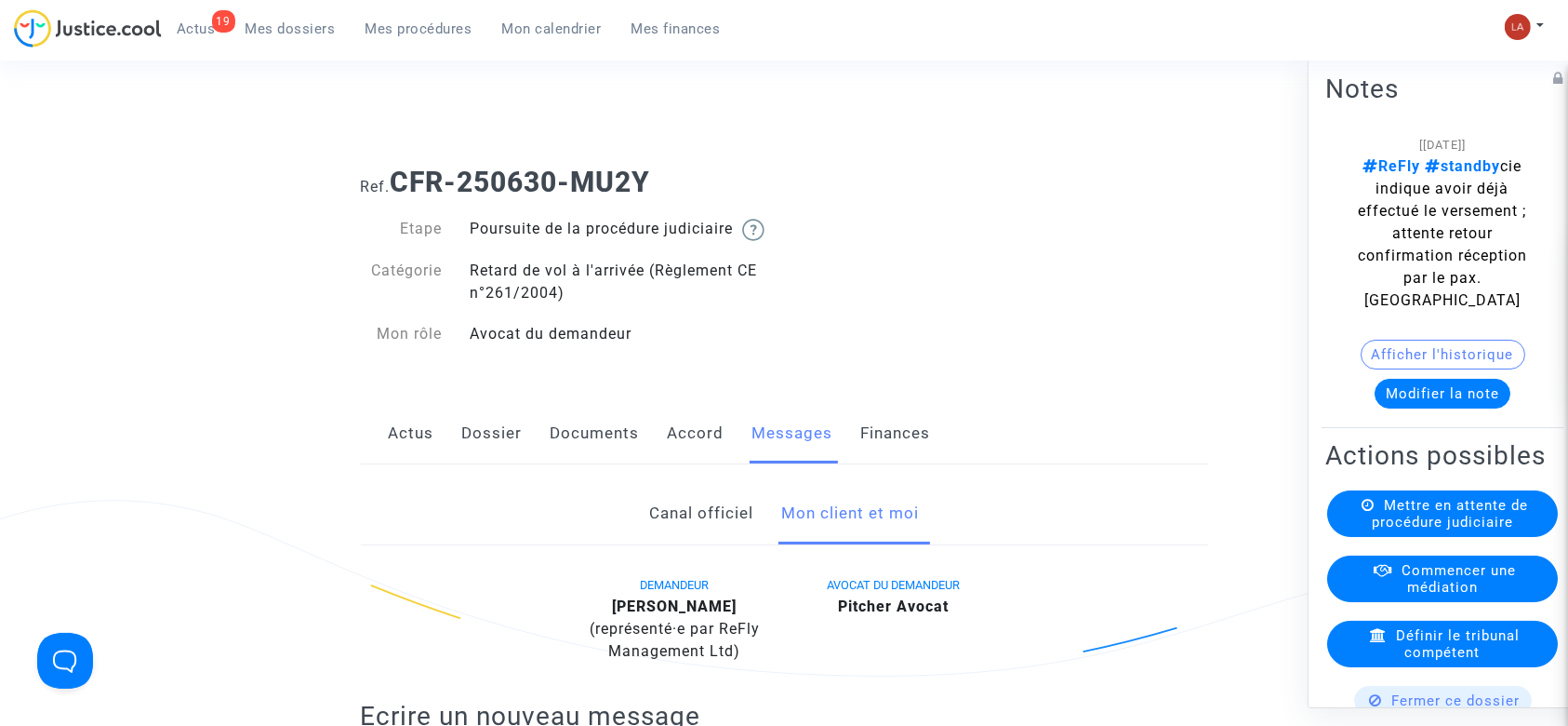
scroll to position [1107, 0]
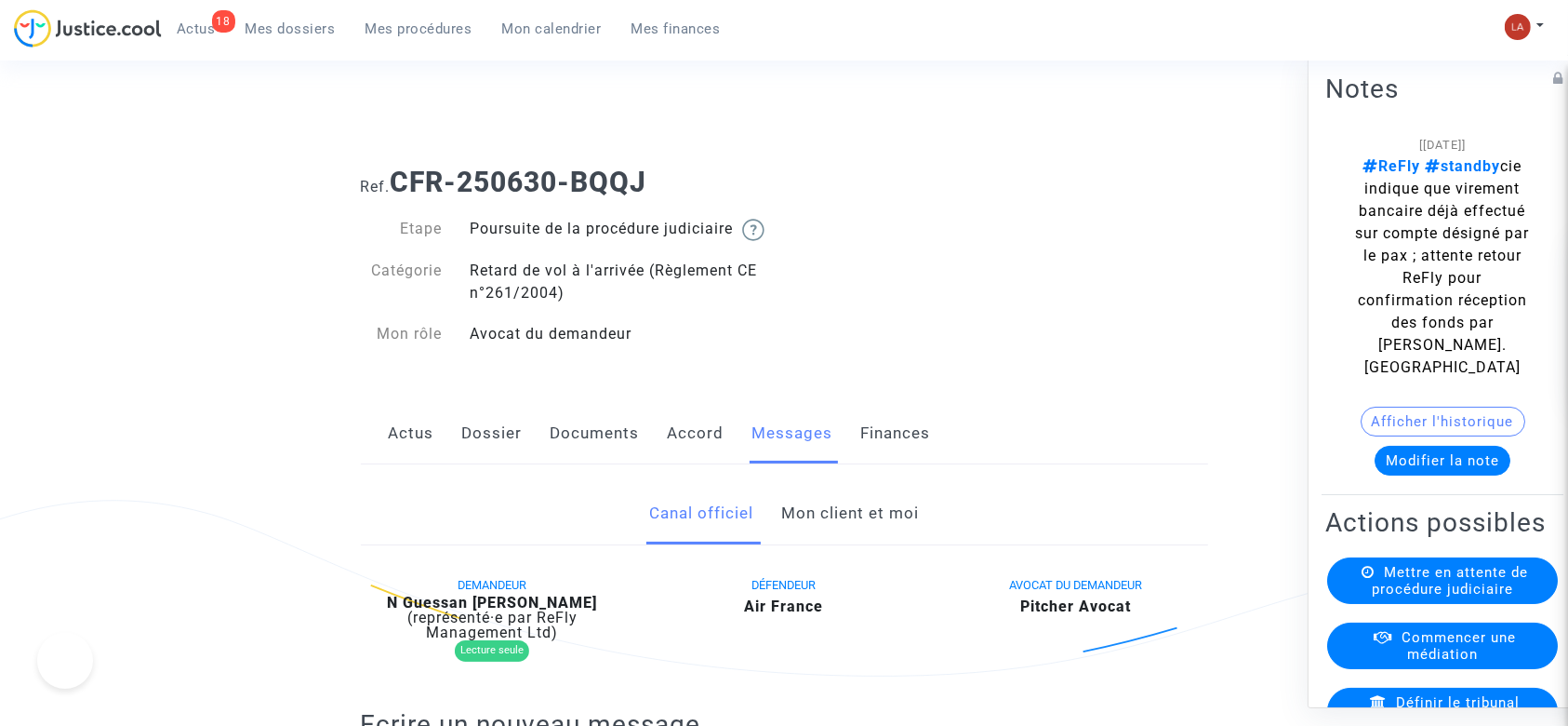
drag, startPoint x: 0, startPoint y: 0, endPoint x: 856, endPoint y: 536, distance: 1010.0
click at [852, 539] on link "Mon client et moi" at bounding box center [850, 514] width 138 height 61
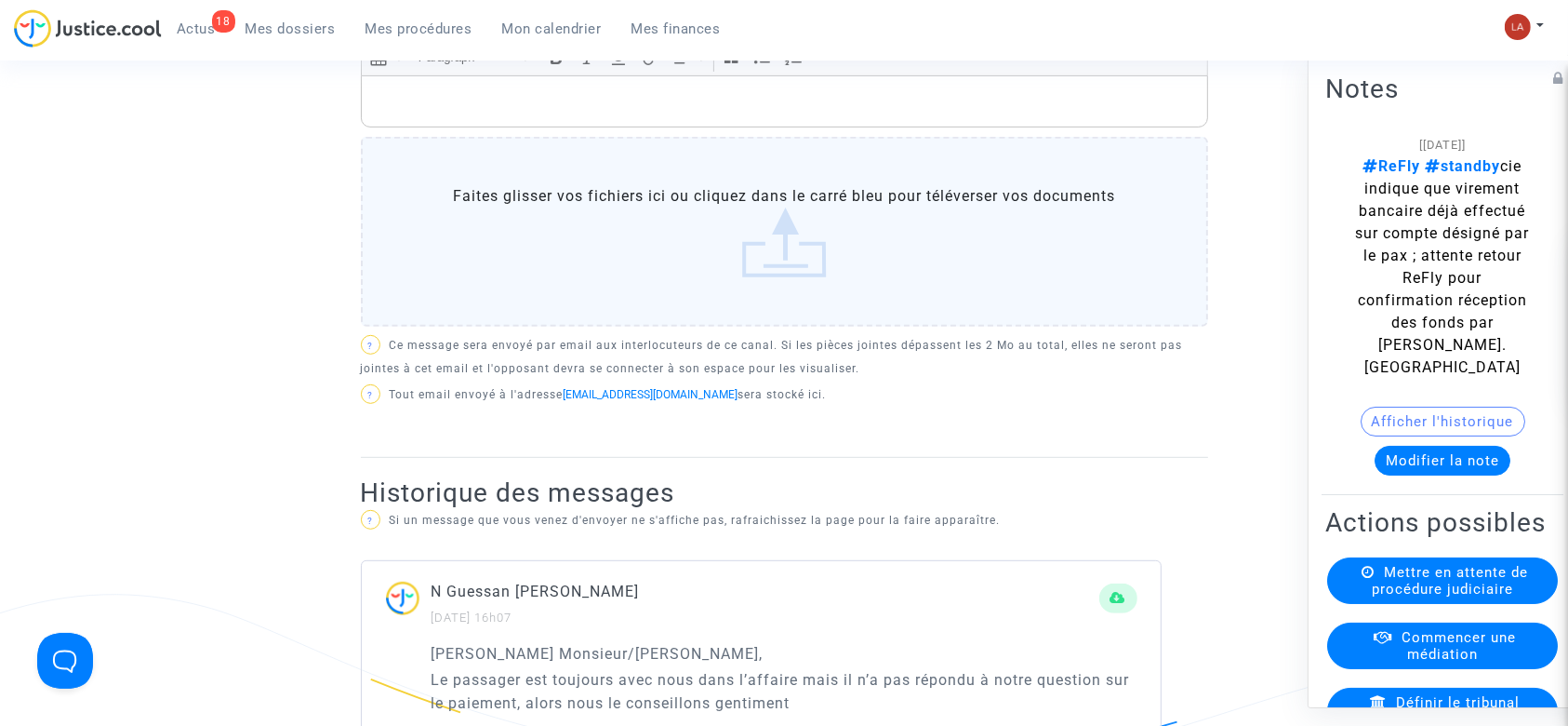
scroll to position [745, 0]
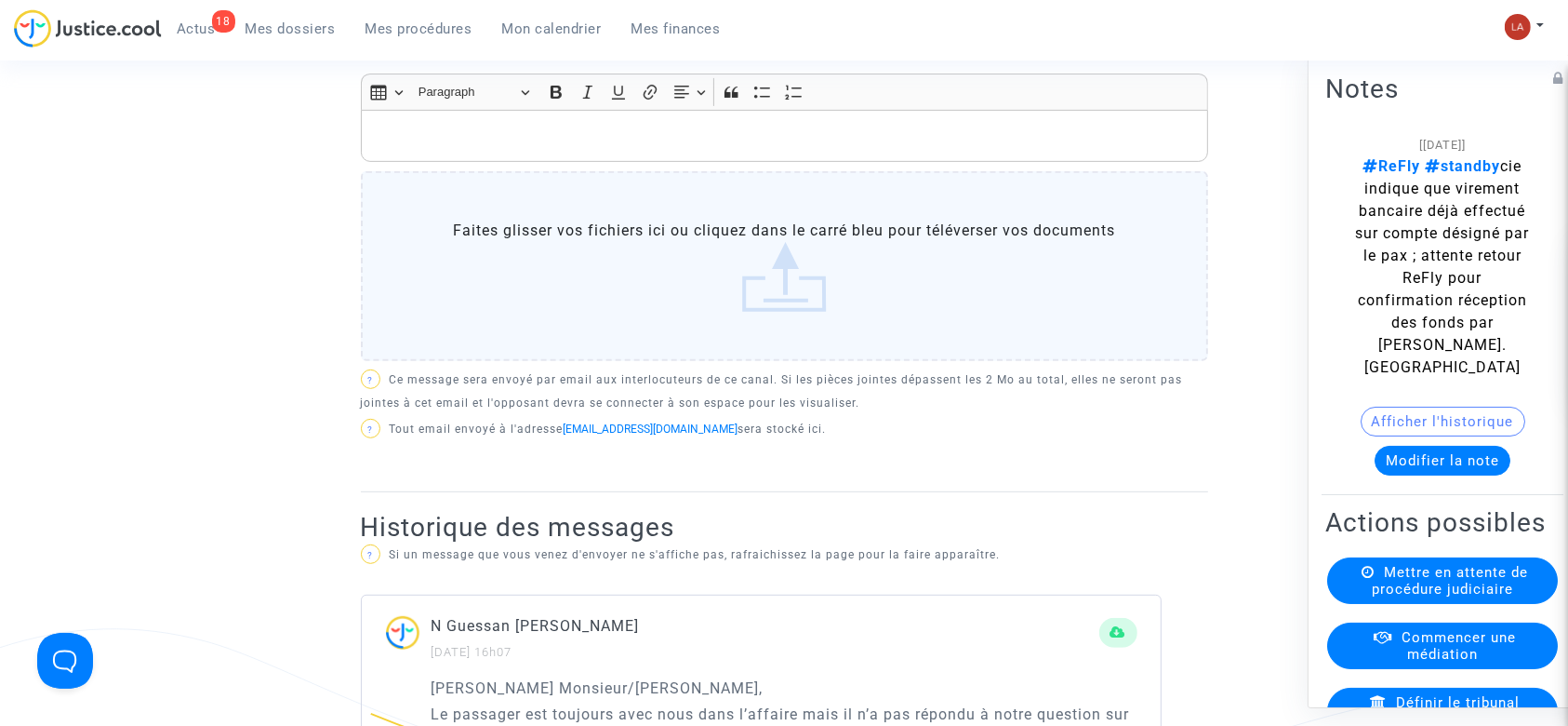
click at [662, 148] on p "Rich Text Editor, main" at bounding box center [784, 137] width 828 height 24
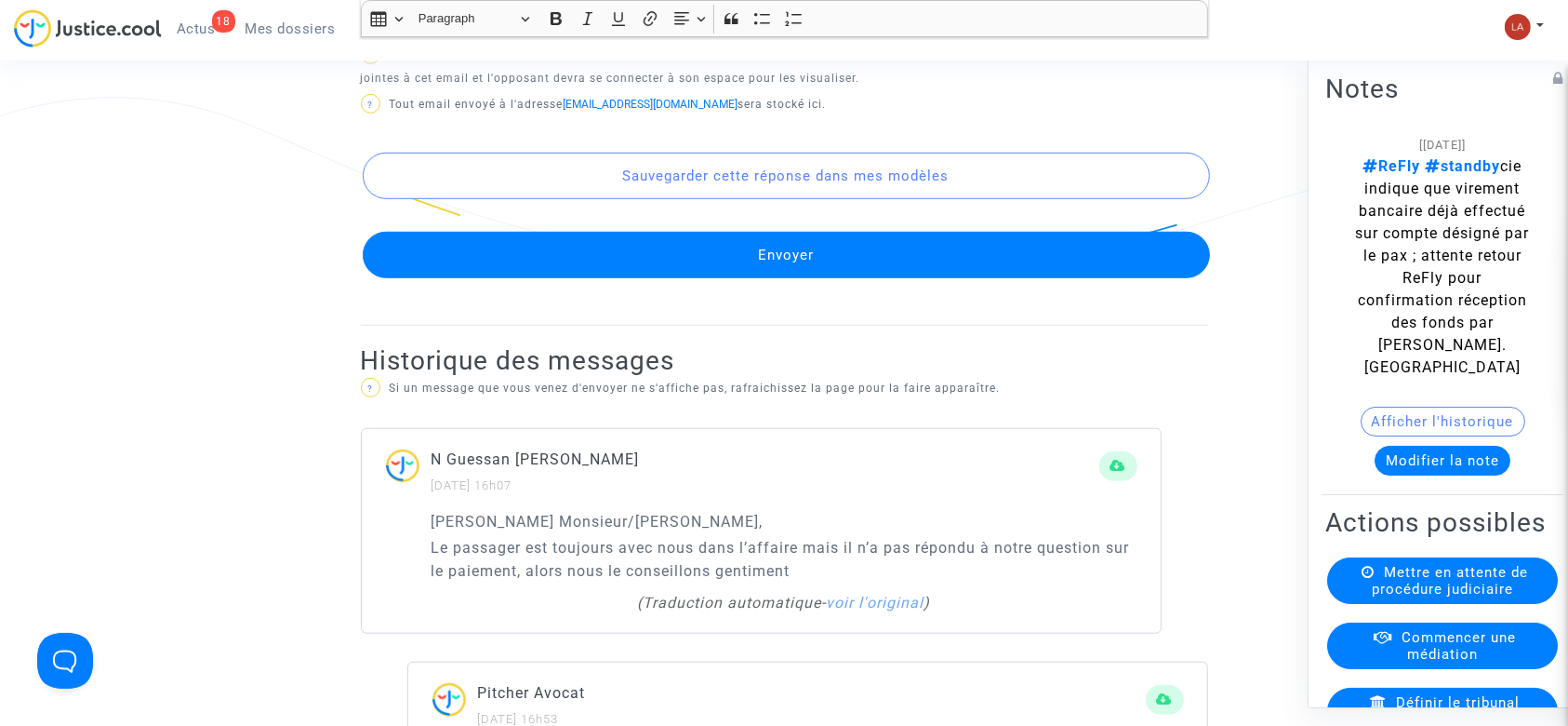
scroll to position [1364, 0]
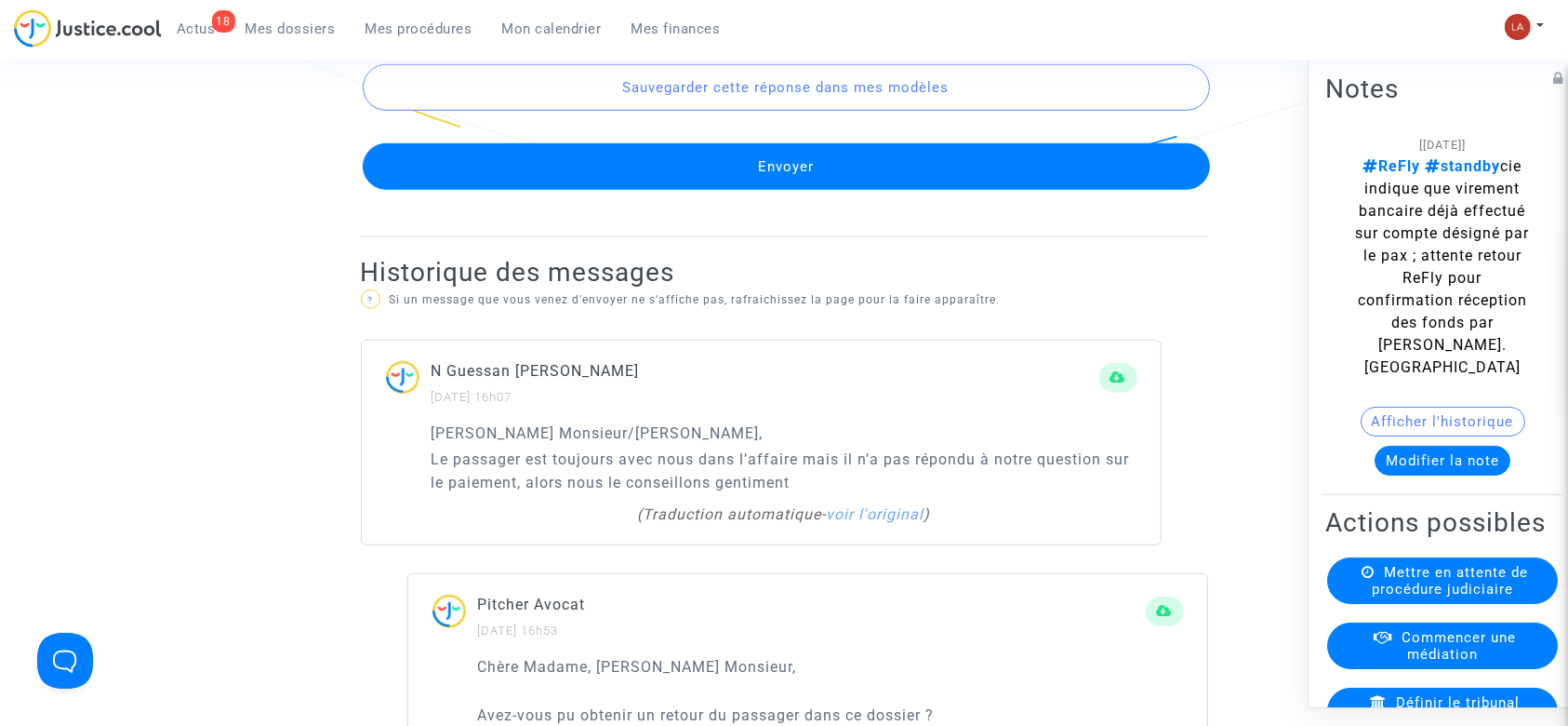
click at [746, 190] on button "Envoyer" at bounding box center [786, 166] width 847 height 46
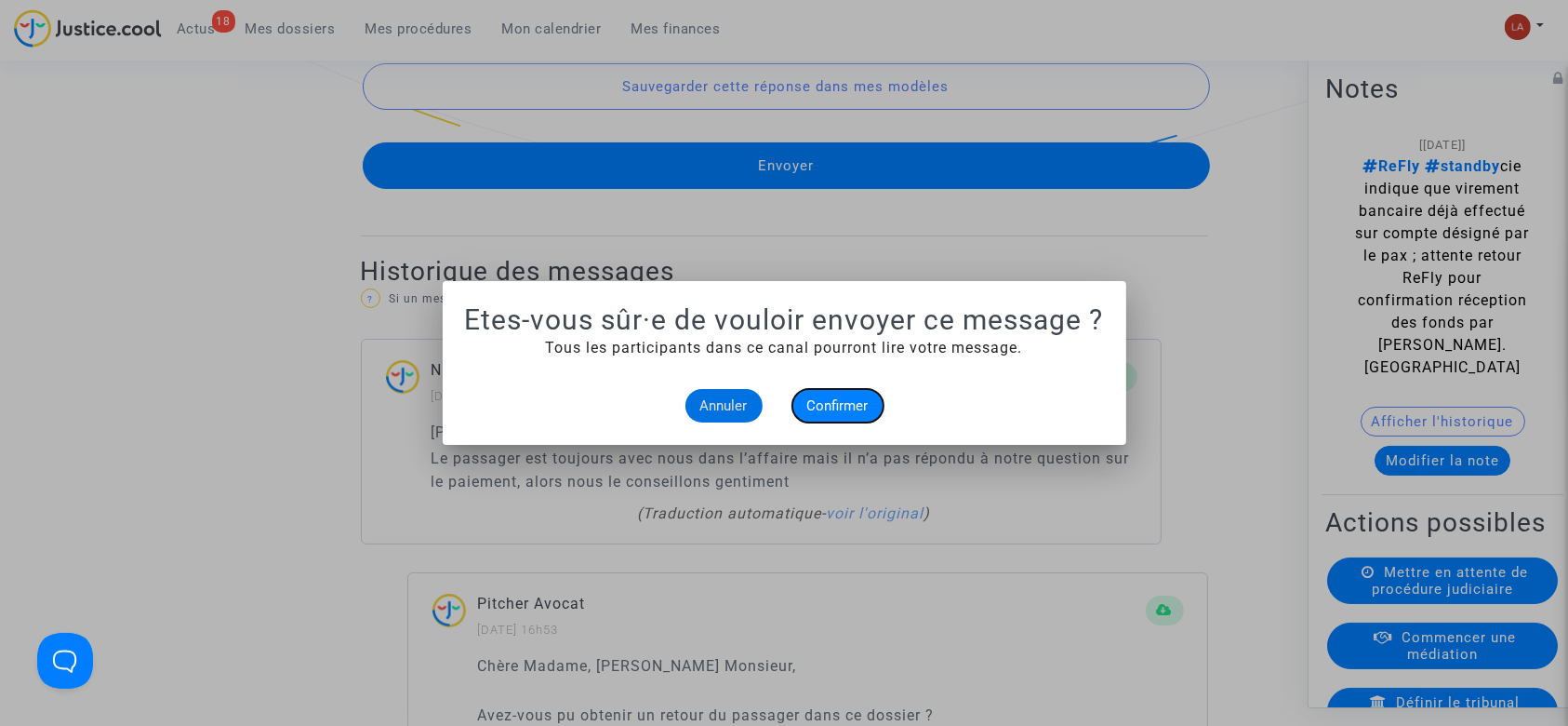
drag, startPoint x: 856, startPoint y: 401, endPoint x: 537, endPoint y: 114, distance: 429.1
click at [849, 402] on span "Confirmer" at bounding box center [838, 405] width 61 height 17
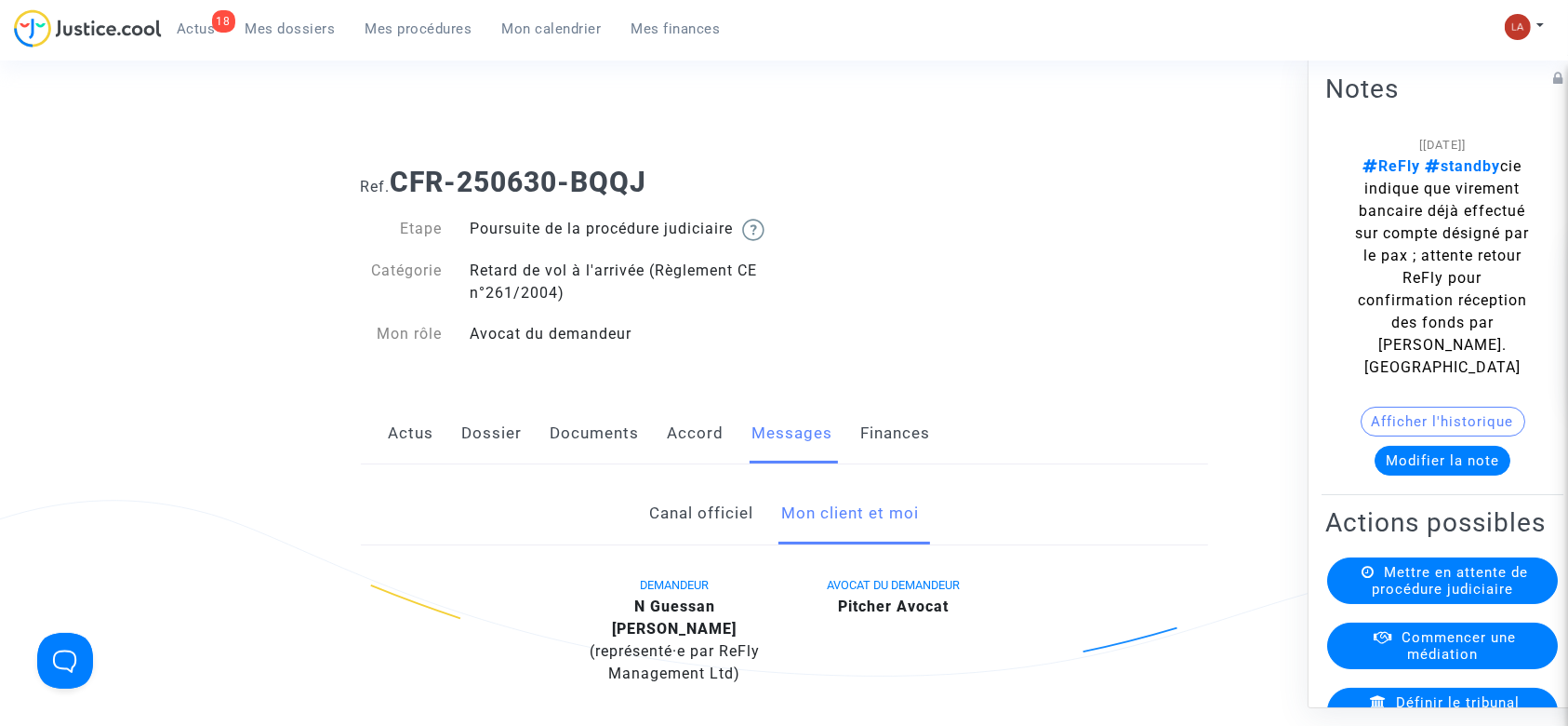
scroll to position [1364, 0]
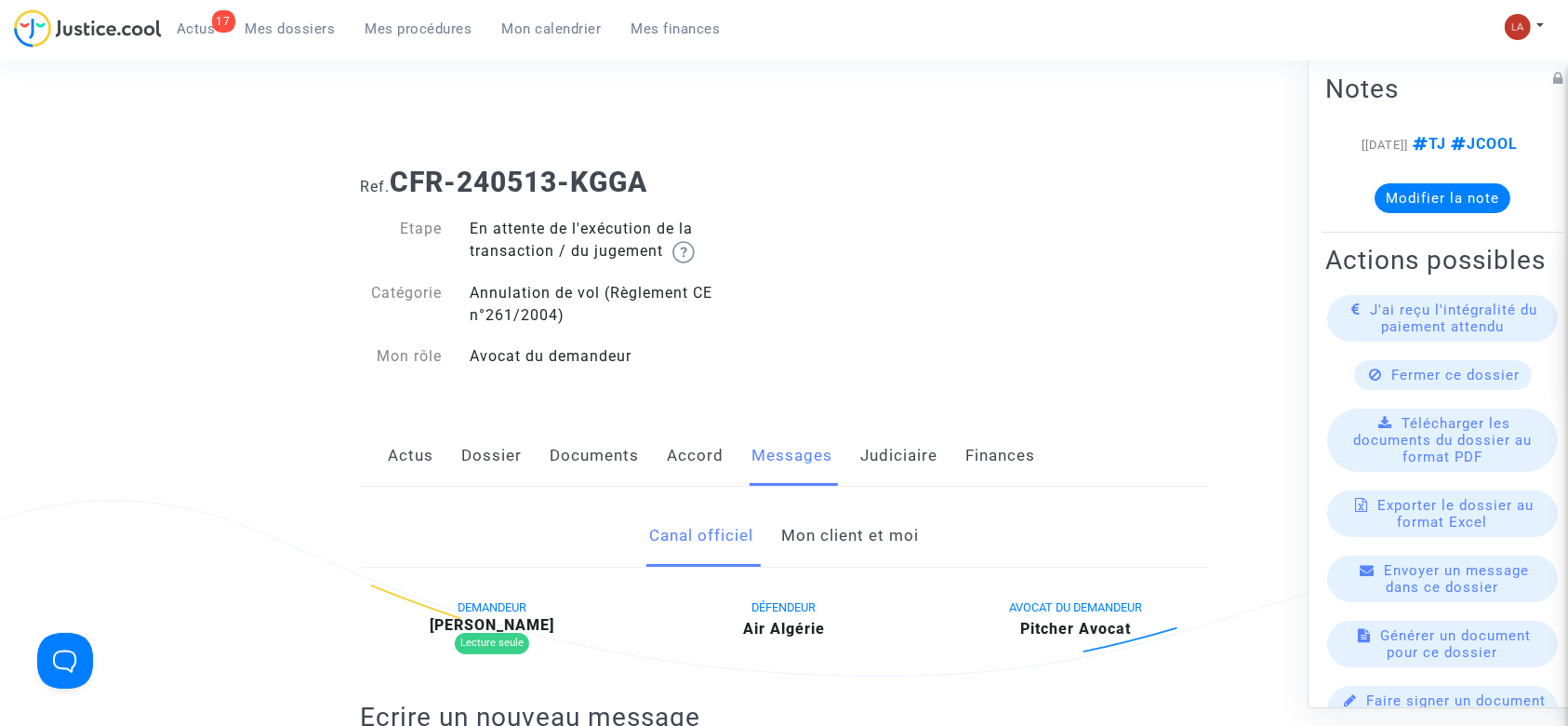
drag, startPoint x: 601, startPoint y: 461, endPoint x: 664, endPoint y: 456, distance: 63.2
click at [601, 461] on link "Documents" at bounding box center [595, 455] width 89 height 61
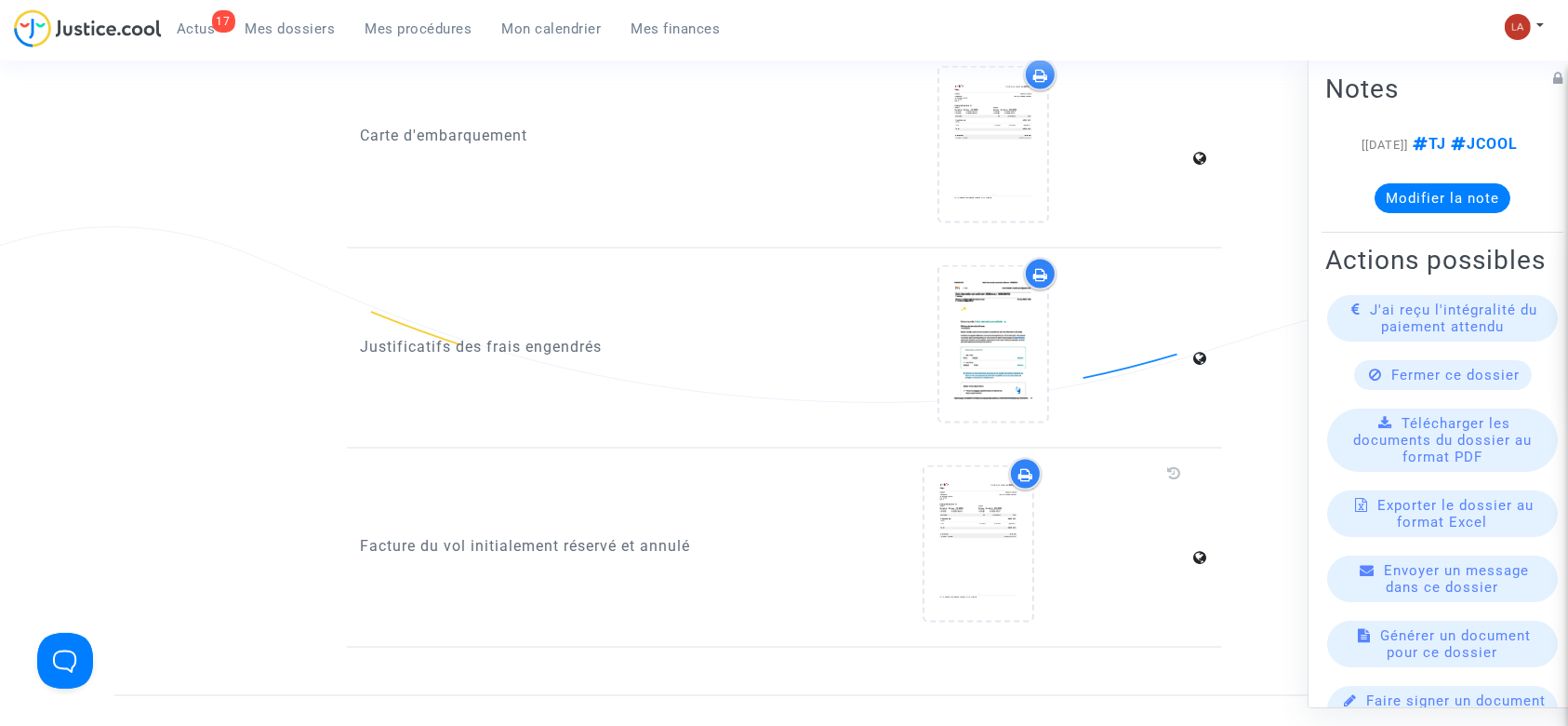
scroll to position [2854, 0]
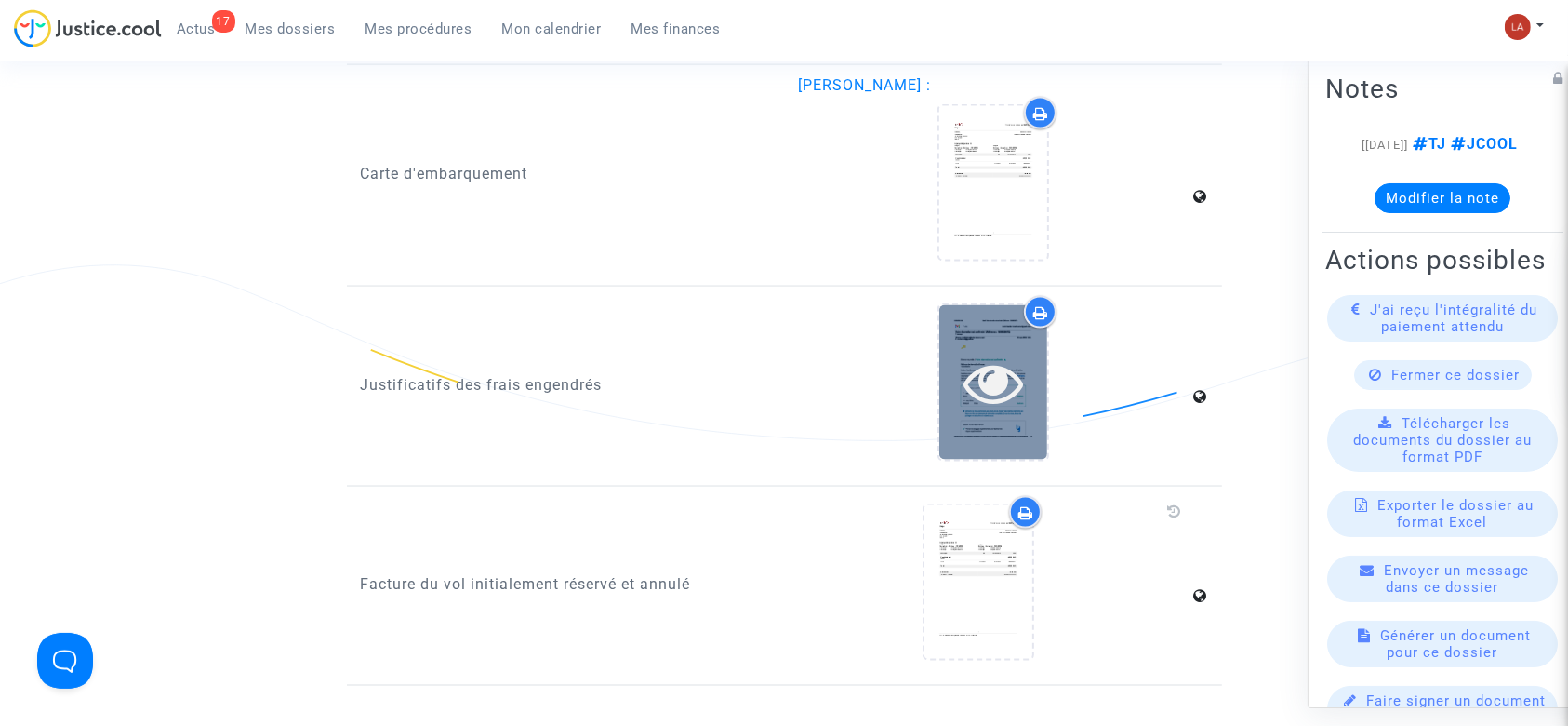
click at [982, 373] on icon at bounding box center [994, 383] width 61 height 60
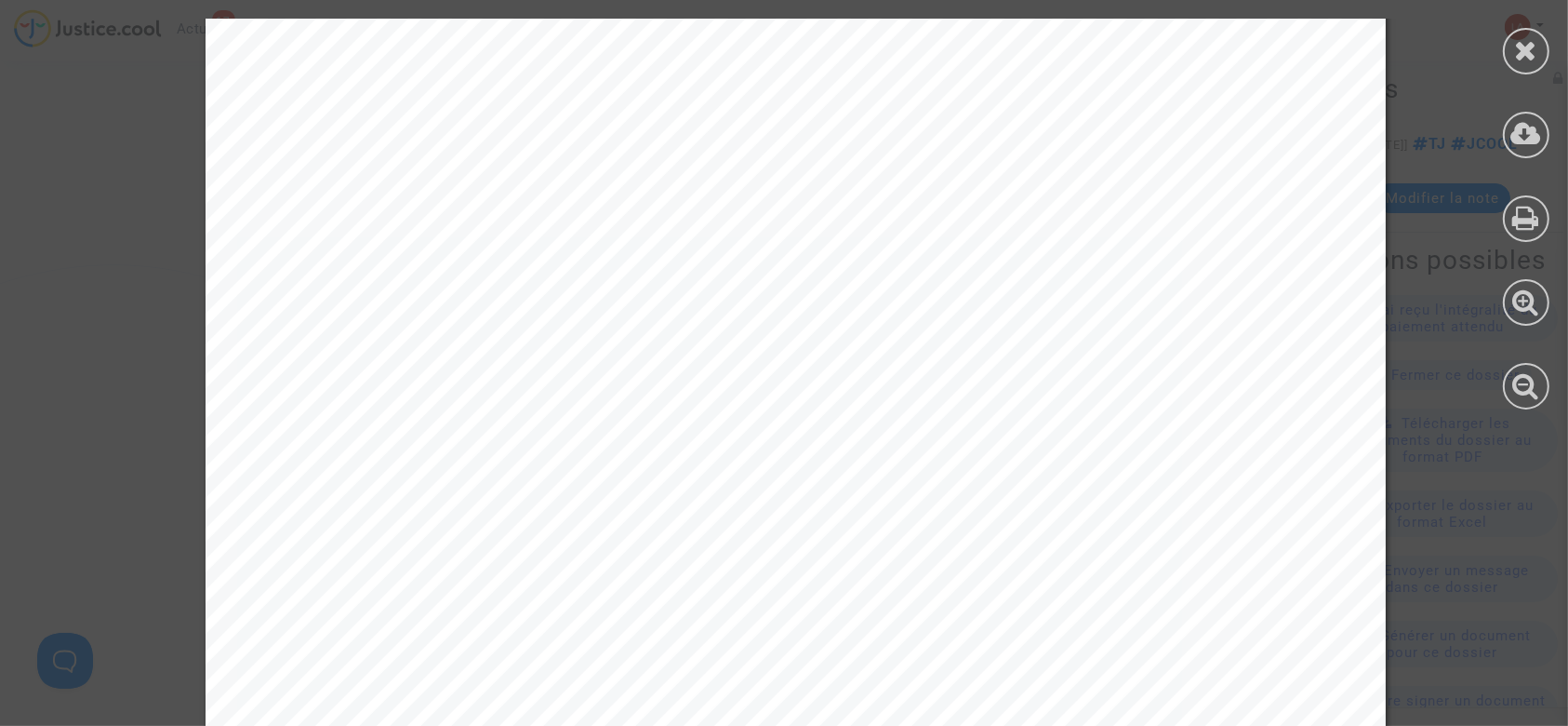
scroll to position [3723, 0]
drag, startPoint x: 1508, startPoint y: 56, endPoint x: 1030, endPoint y: 116, distance: 481.8
click at [1509, 56] on div at bounding box center [1526, 50] width 46 height 46
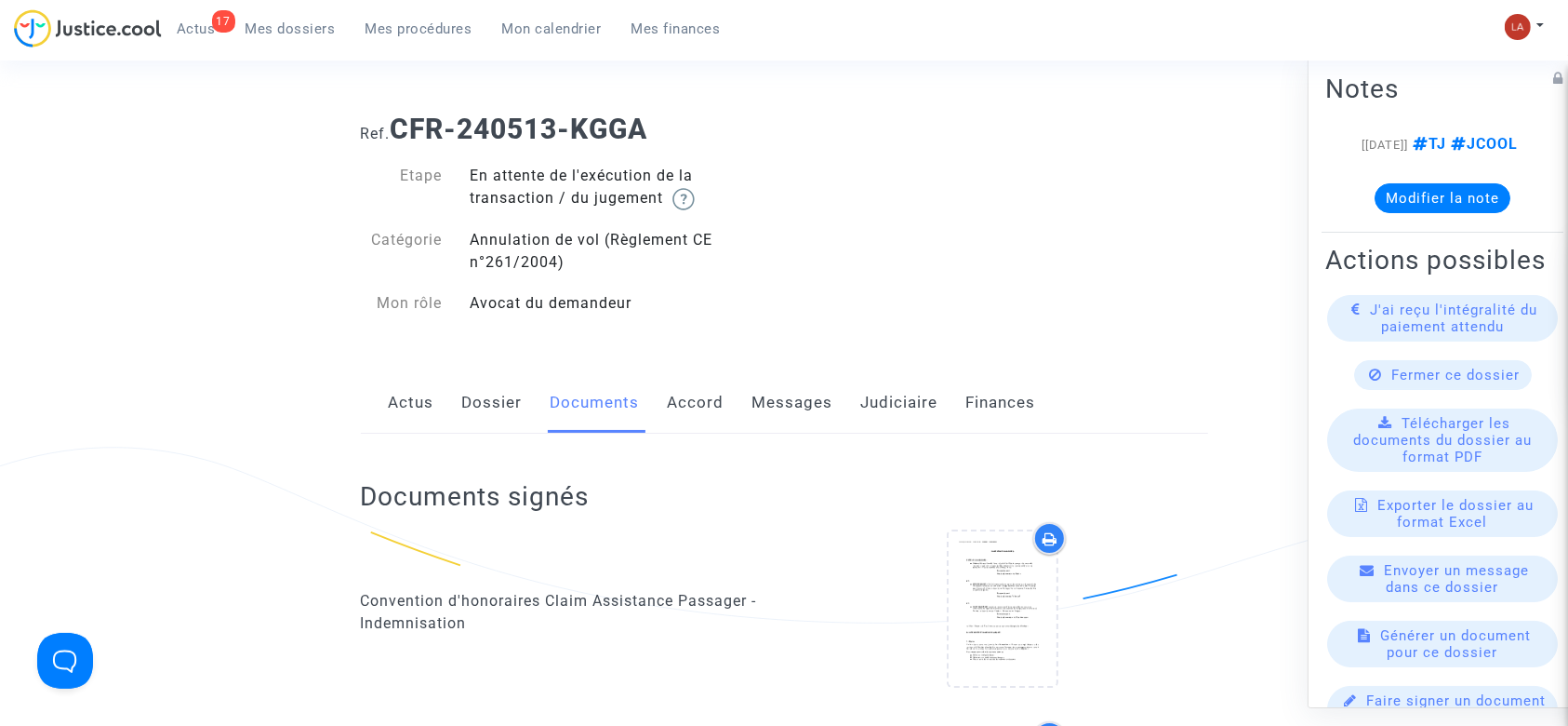
scroll to position [0, 0]
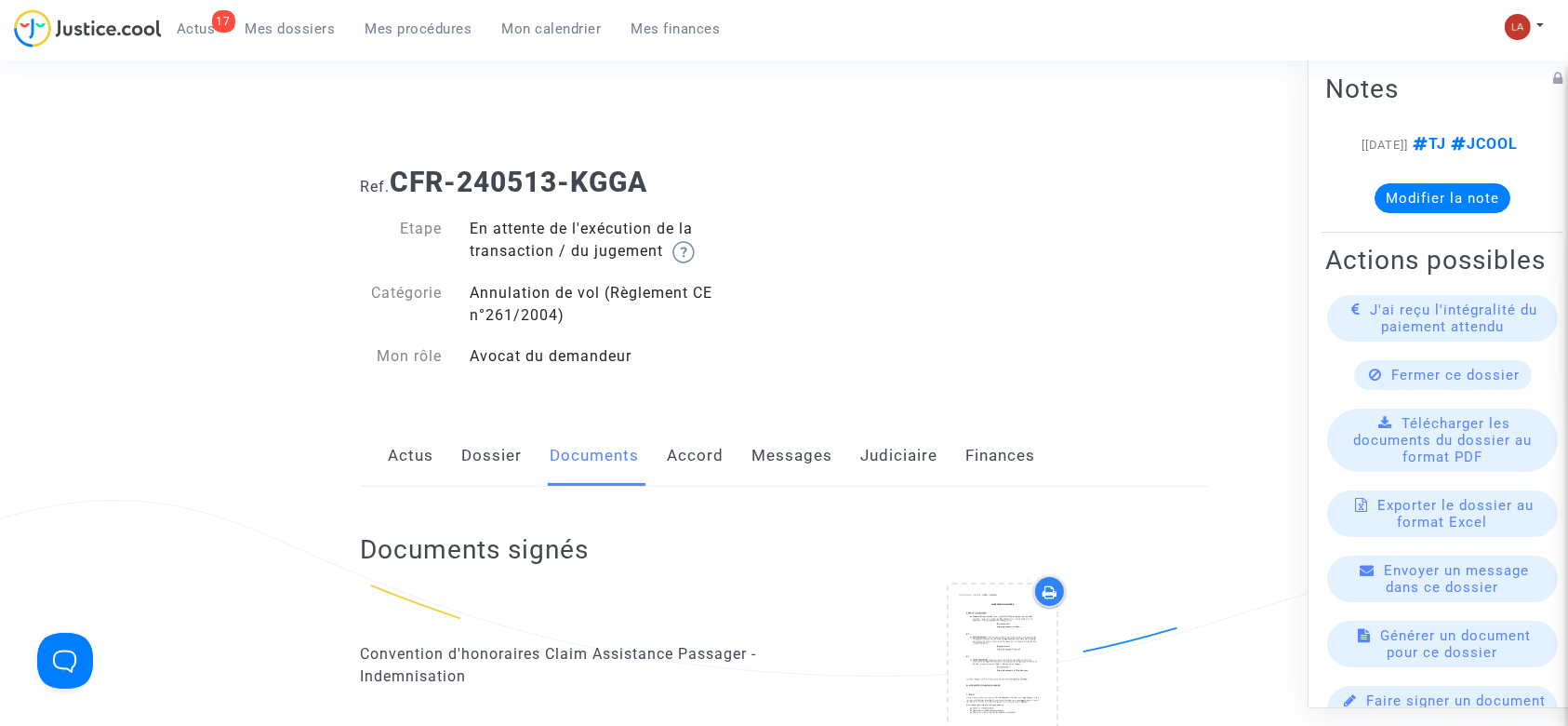
click at [788, 454] on link "Messages" at bounding box center [792, 455] width 81 height 61
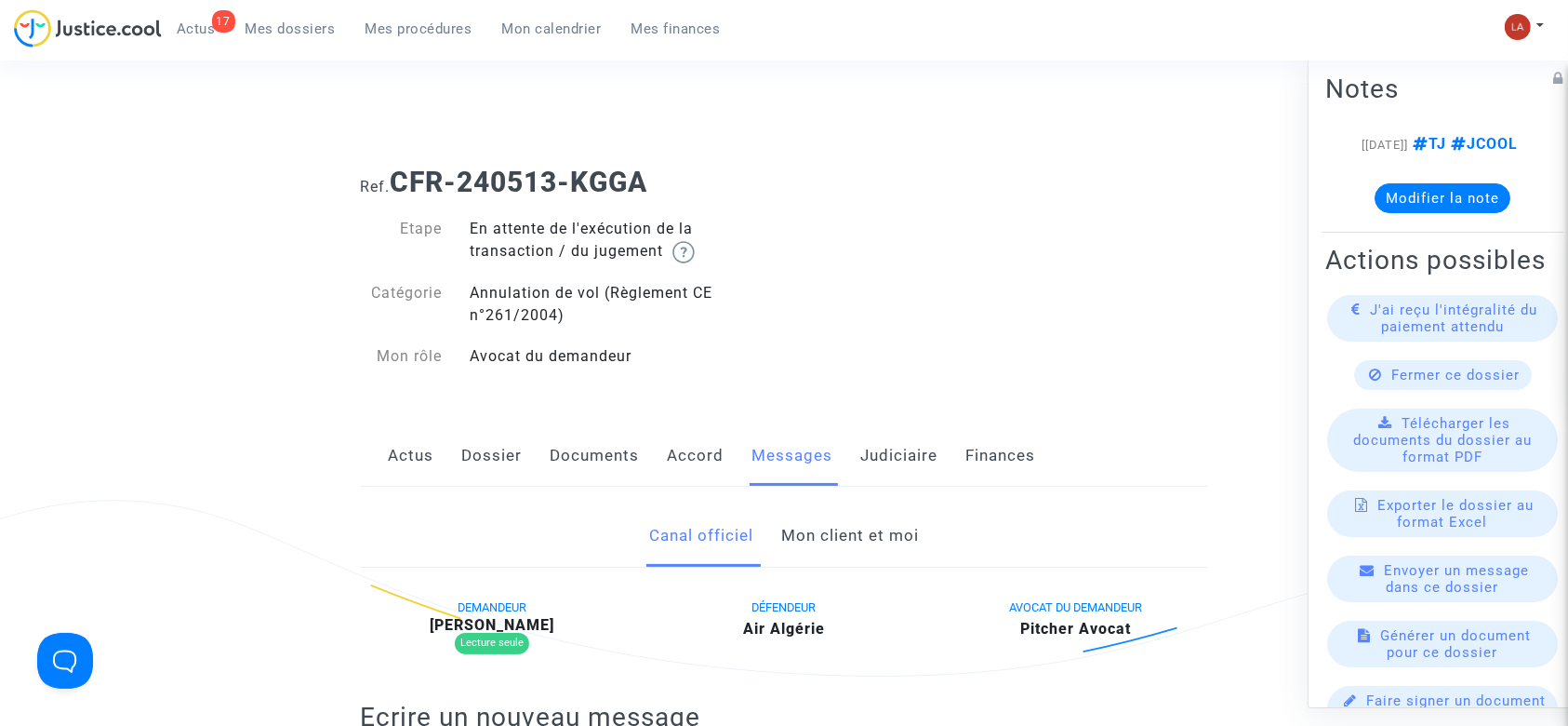
click at [502, 472] on link "Dossier" at bounding box center [493, 455] width 61 height 61
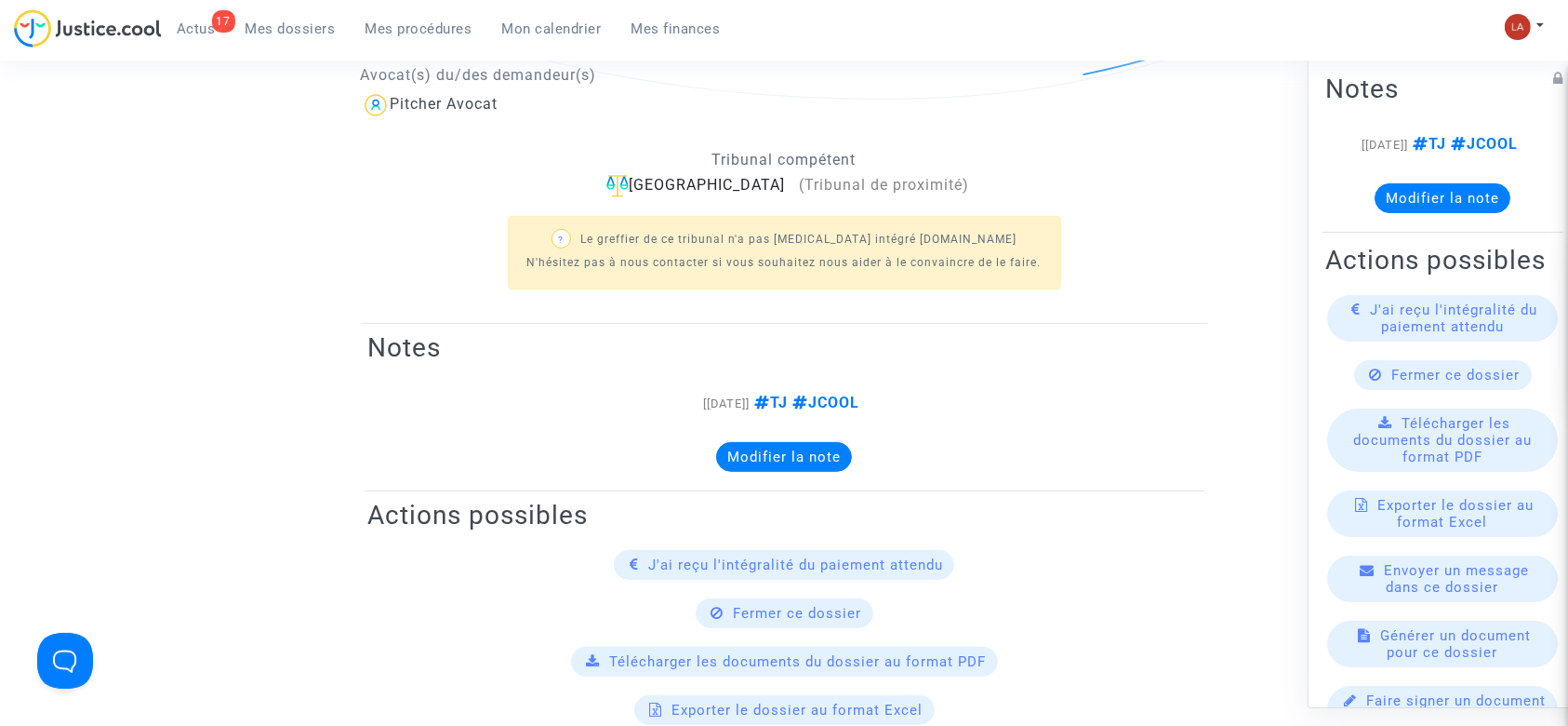
scroll to position [248, 0]
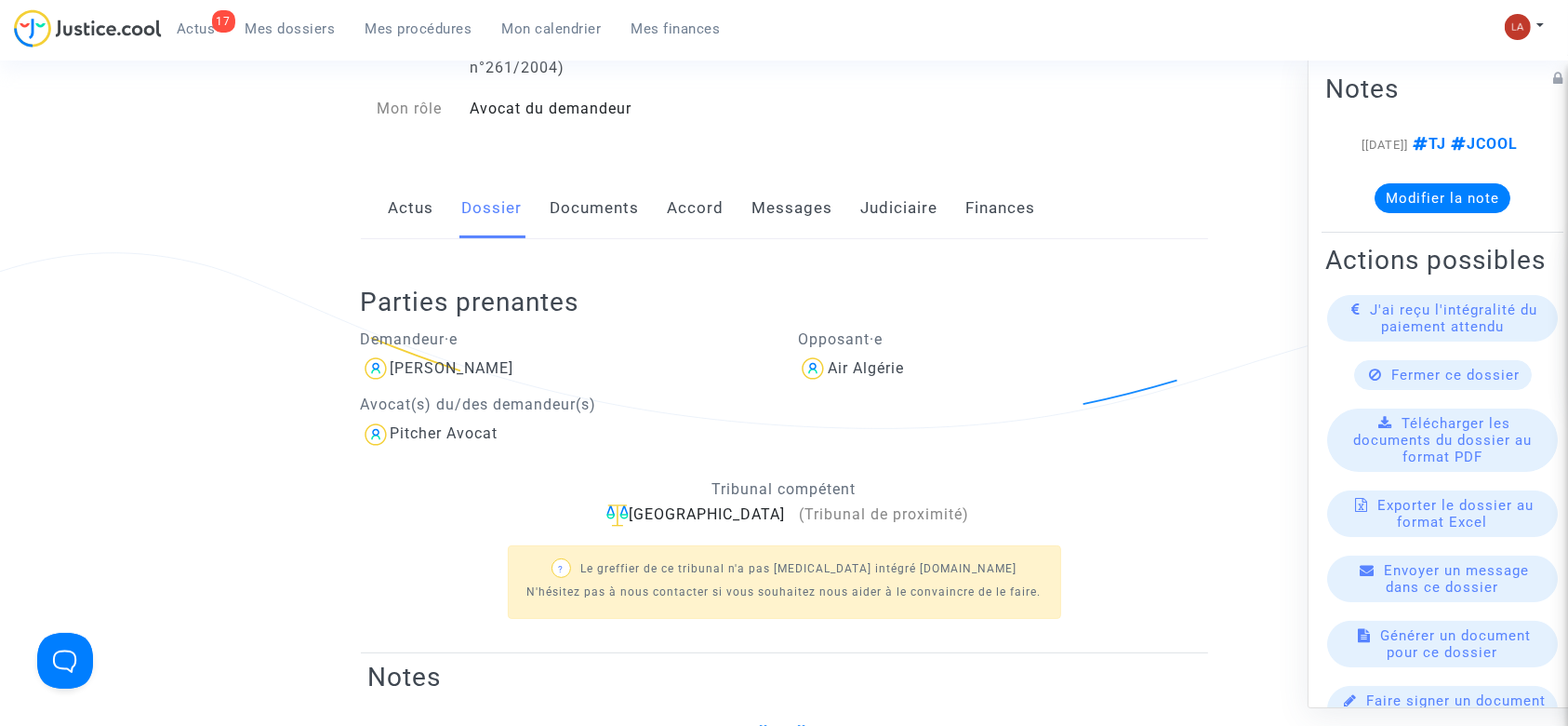
click at [810, 219] on link "Messages" at bounding box center [792, 209] width 81 height 61
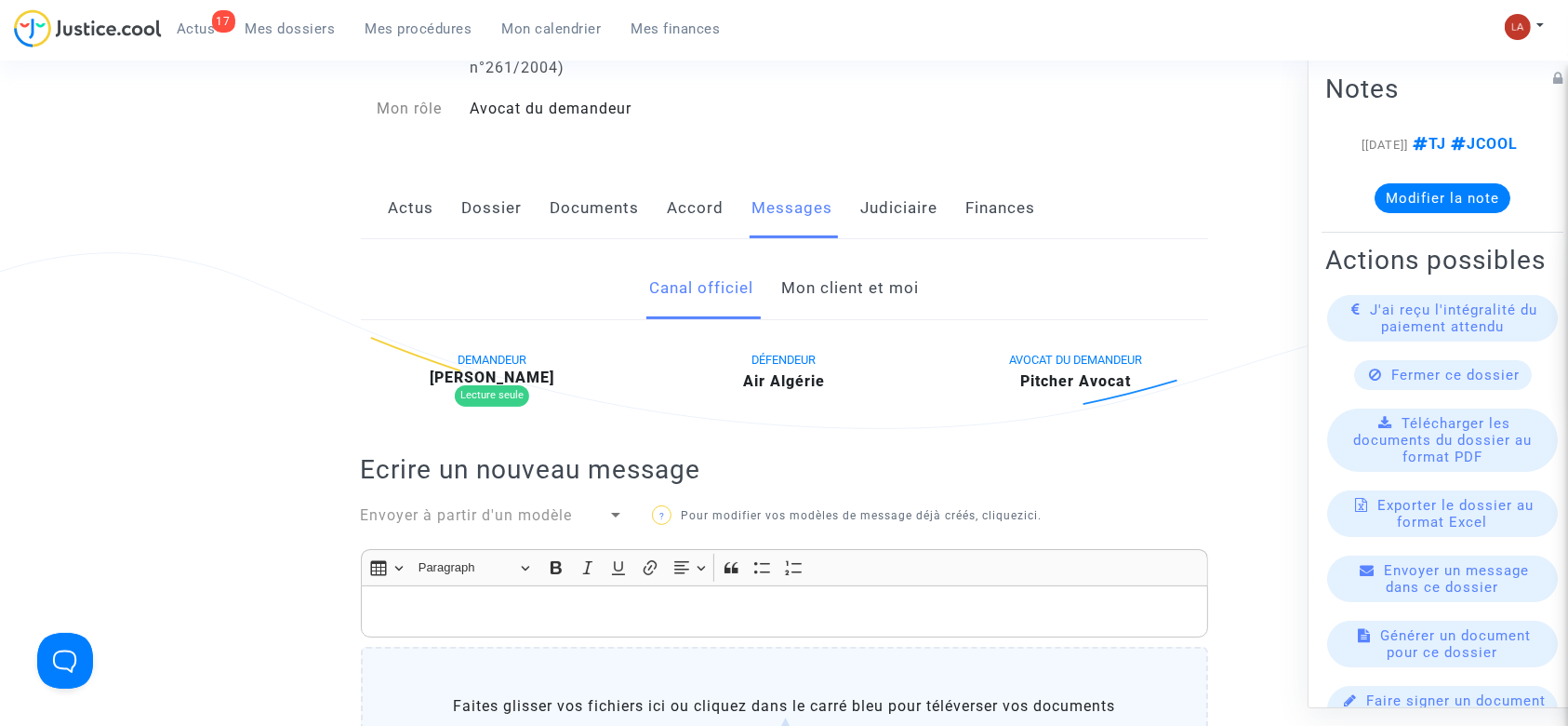
click at [868, 287] on link "Mon client et moi" at bounding box center [850, 288] width 138 height 61
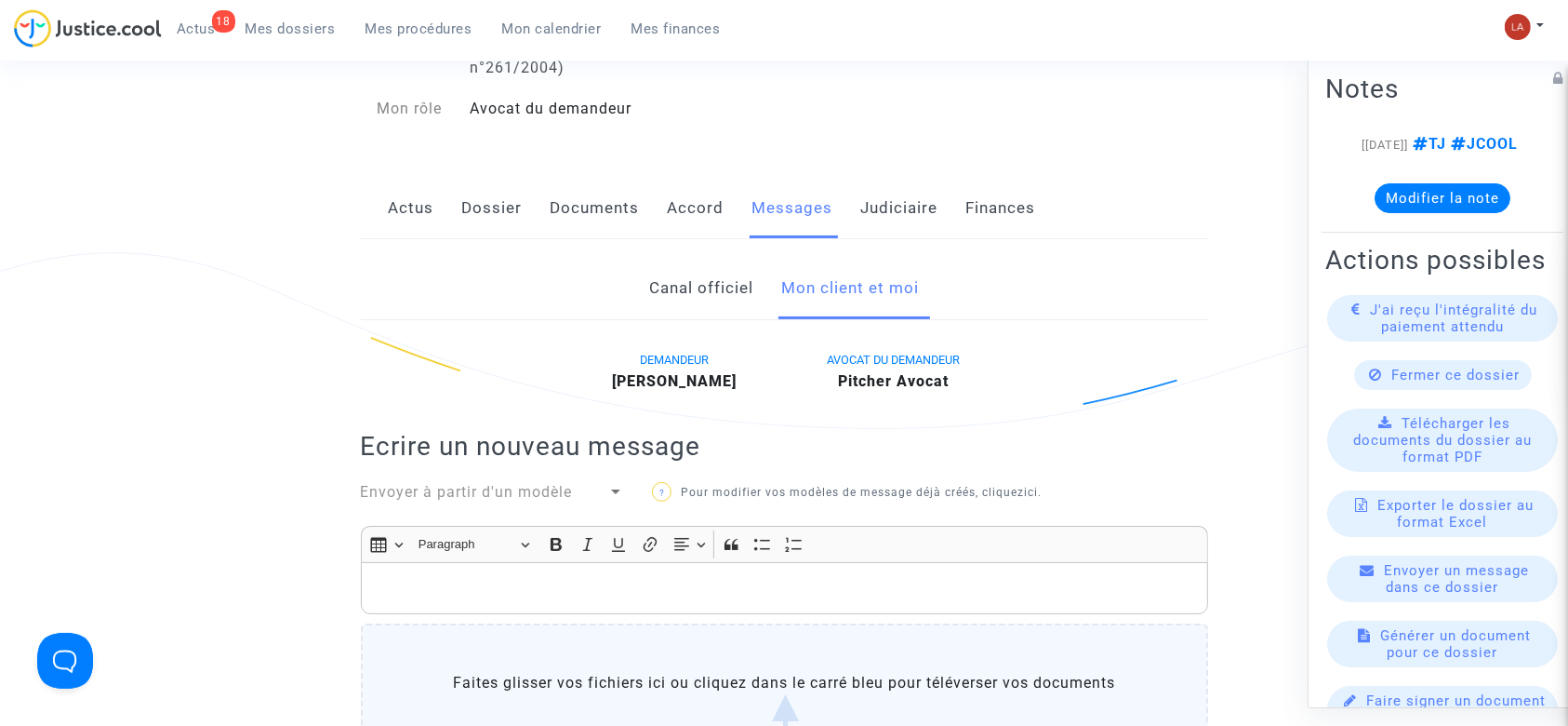
click at [832, 596] on p "Rich Text Editor, main" at bounding box center [784, 589] width 828 height 24
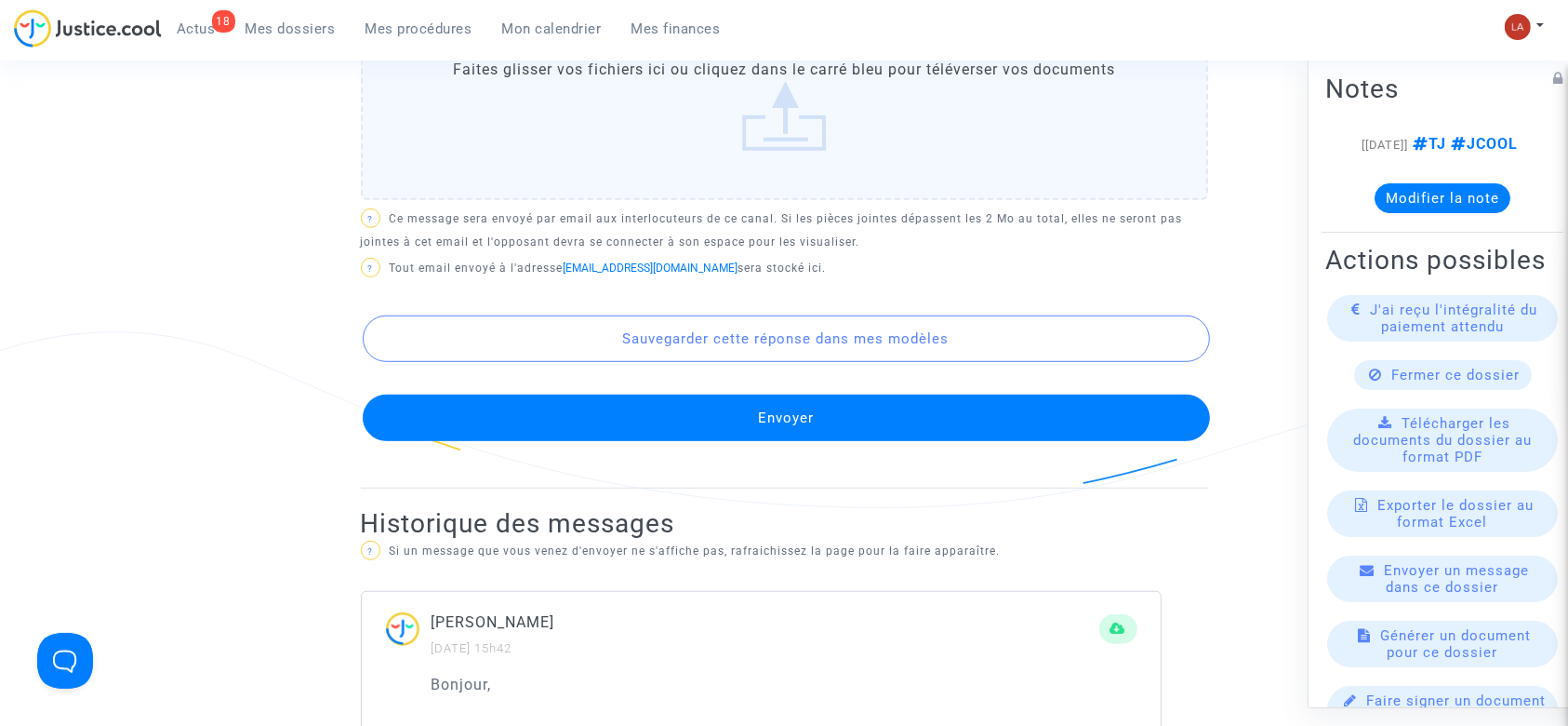
scroll to position [1064, 0]
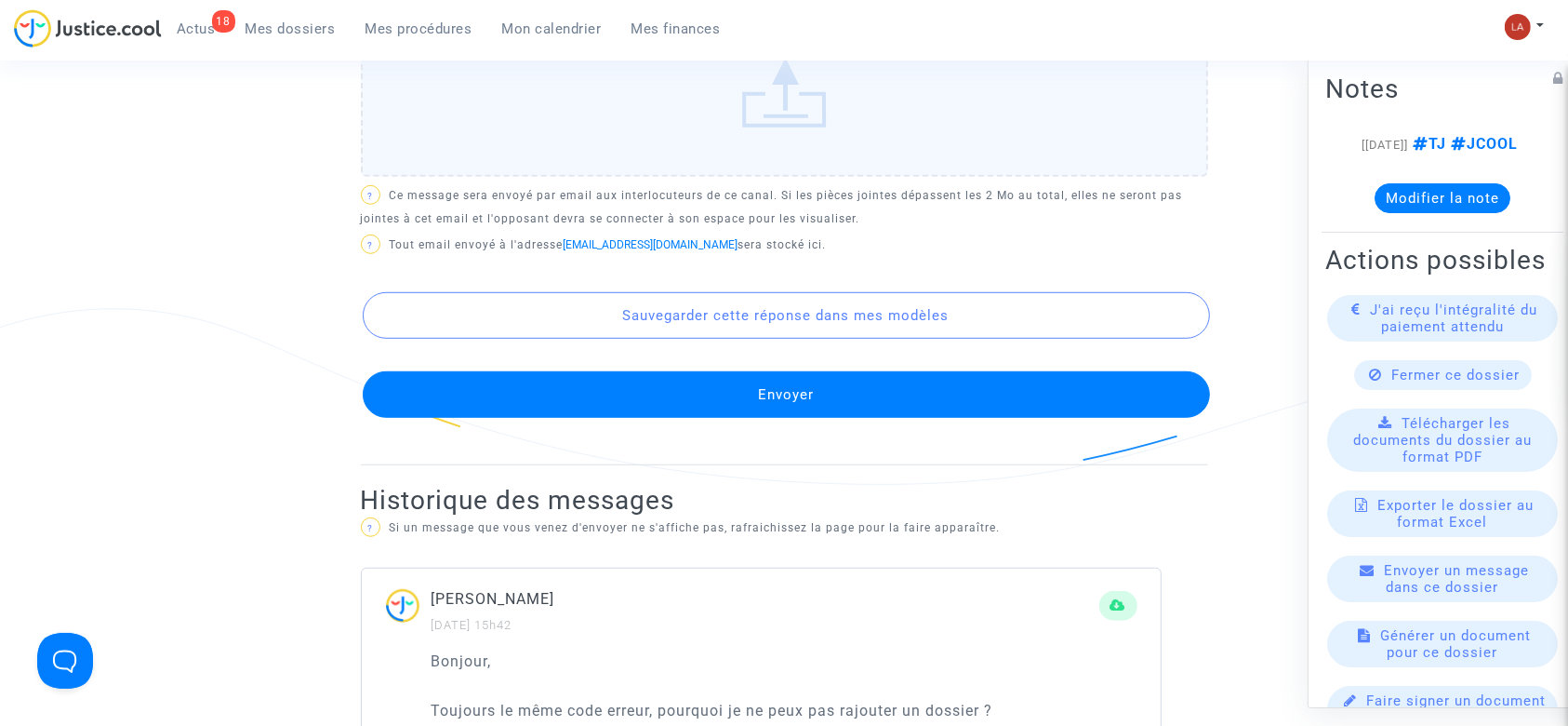
click at [629, 415] on button "Envoyer" at bounding box center [786, 394] width 847 height 46
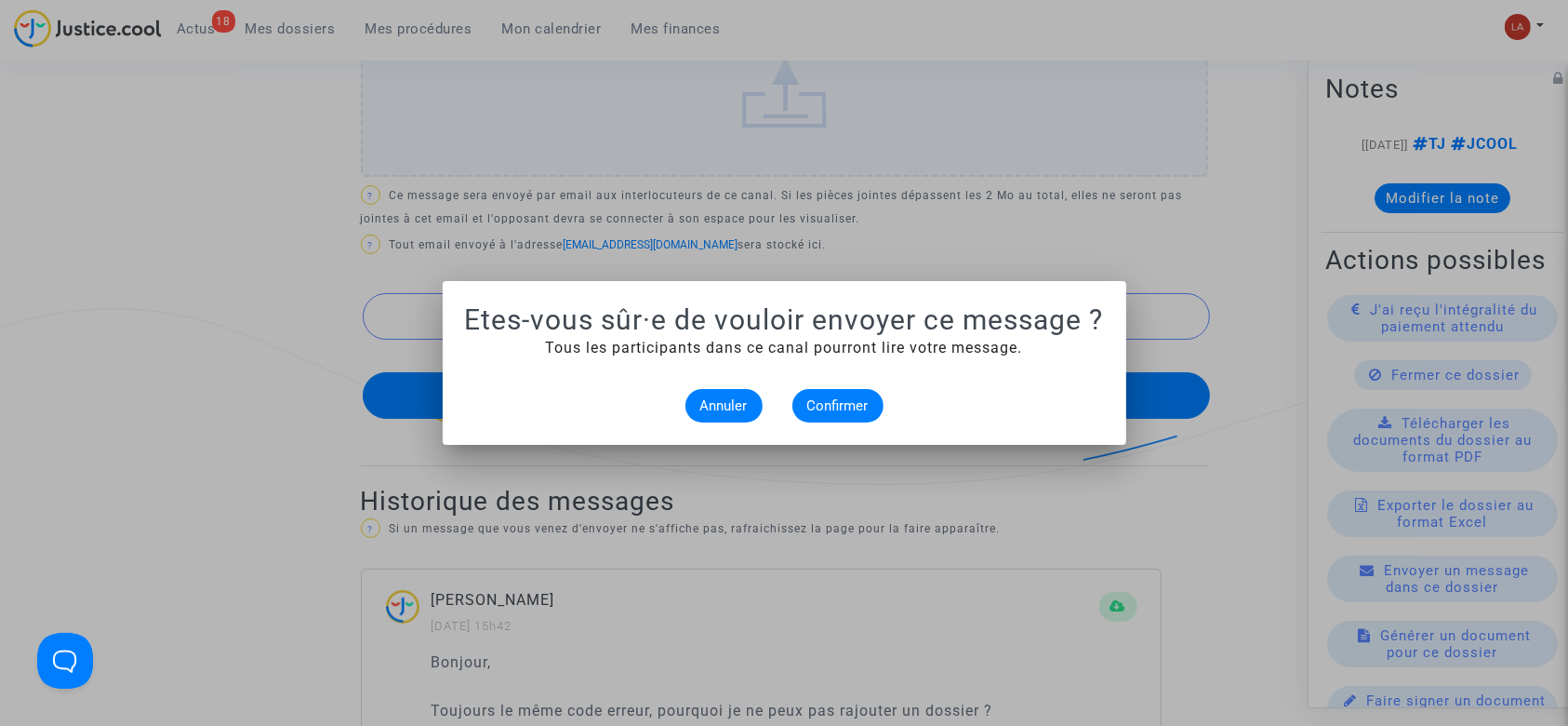
scroll to position [0, 0]
click at [612, 395] on div "Annuler Confirmer" at bounding box center [784, 406] width 639 height 33
click at [793, 394] on div "Annuler Confirmer" at bounding box center [784, 406] width 639 height 33
click at [803, 396] on button "Confirmer" at bounding box center [838, 406] width 91 height 33
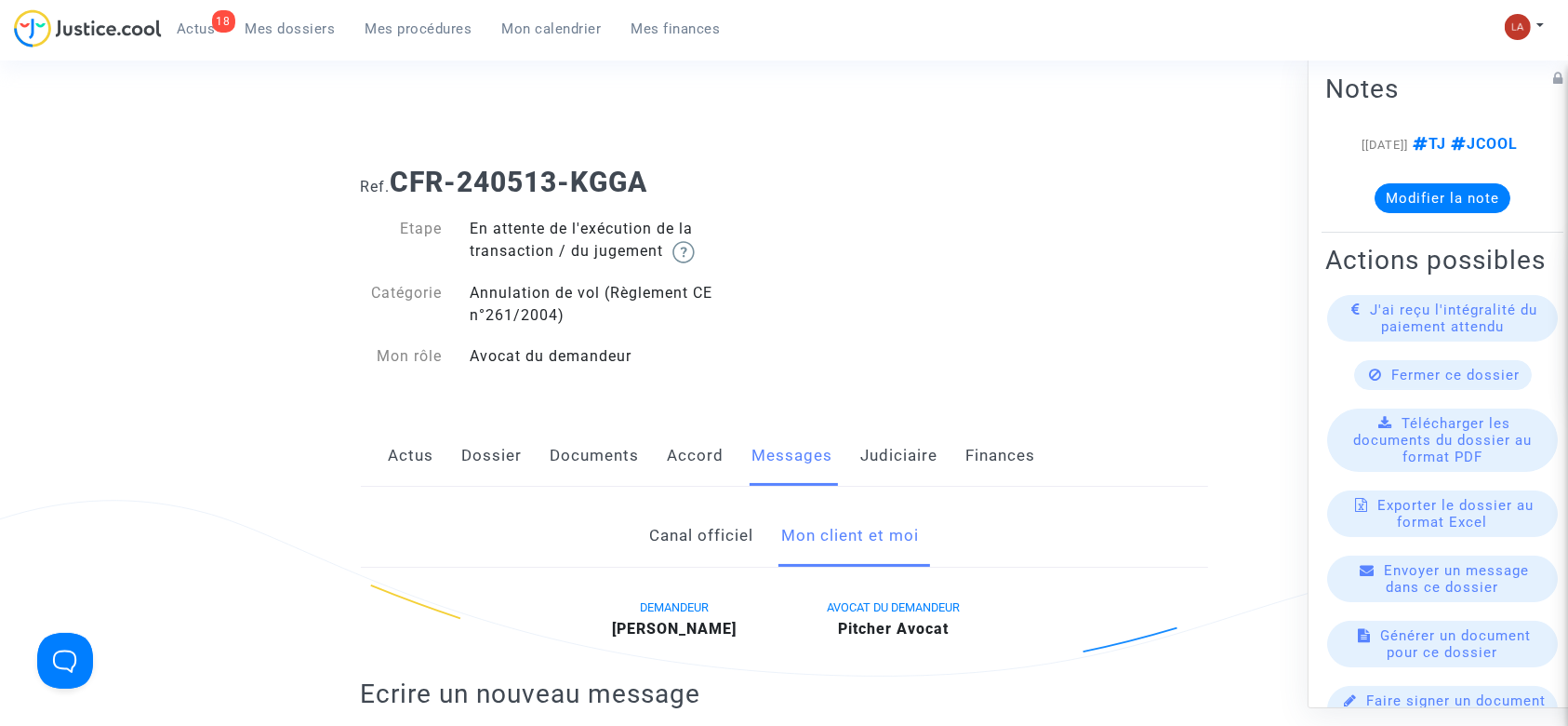
scroll to position [1064, 0]
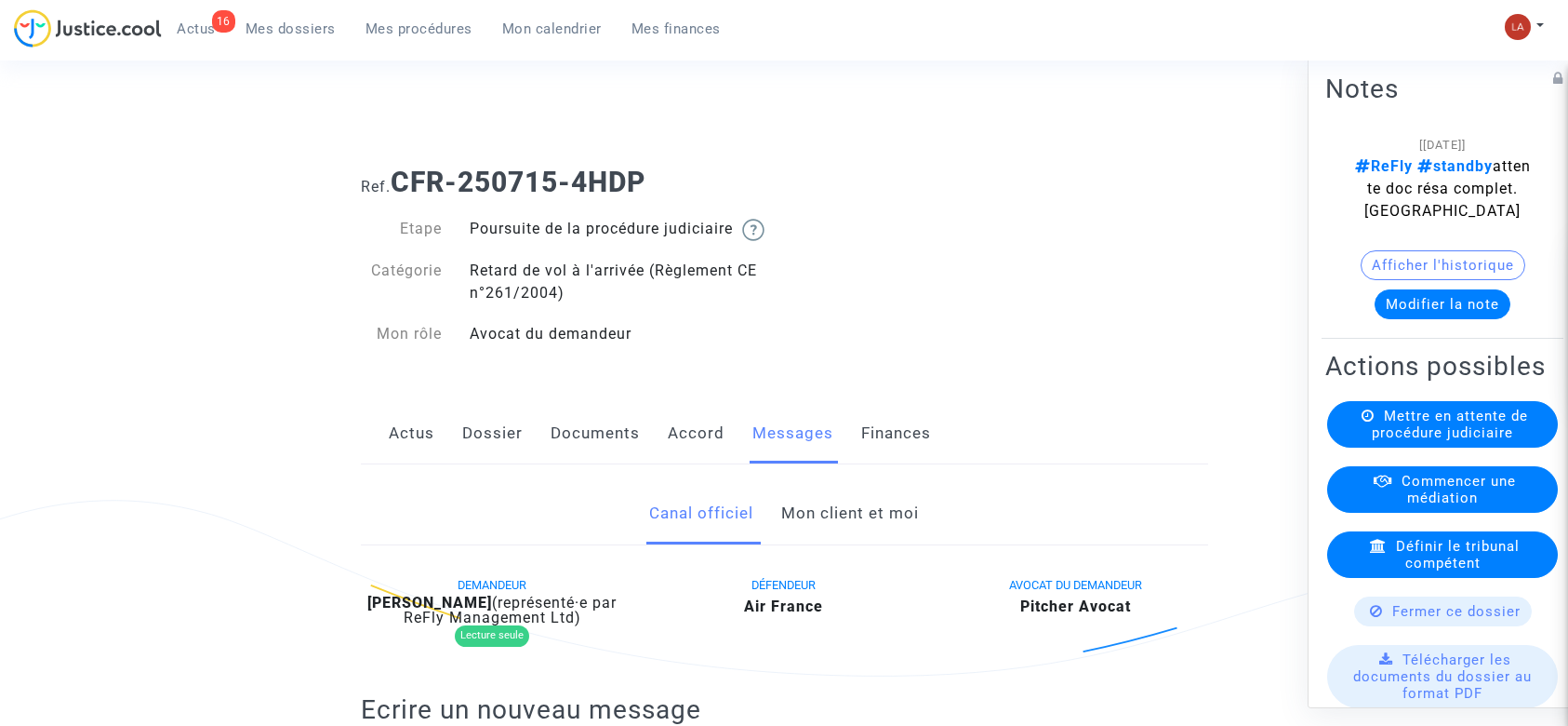
drag, startPoint x: 0, startPoint y: 0, endPoint x: 821, endPoint y: 528, distance: 976.1
click at [821, 528] on link "Mon client et moi" at bounding box center [850, 514] width 138 height 61
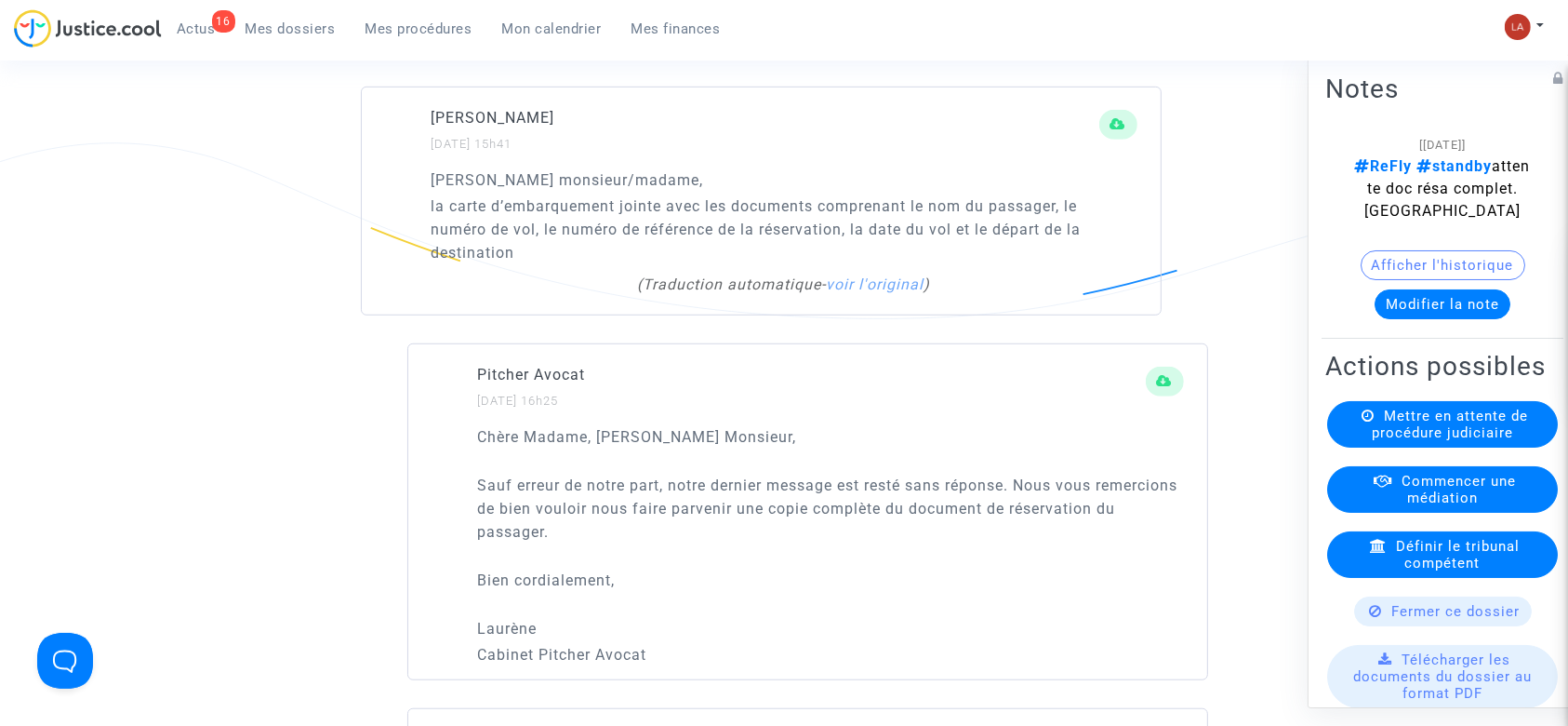
scroll to position [1233, 0]
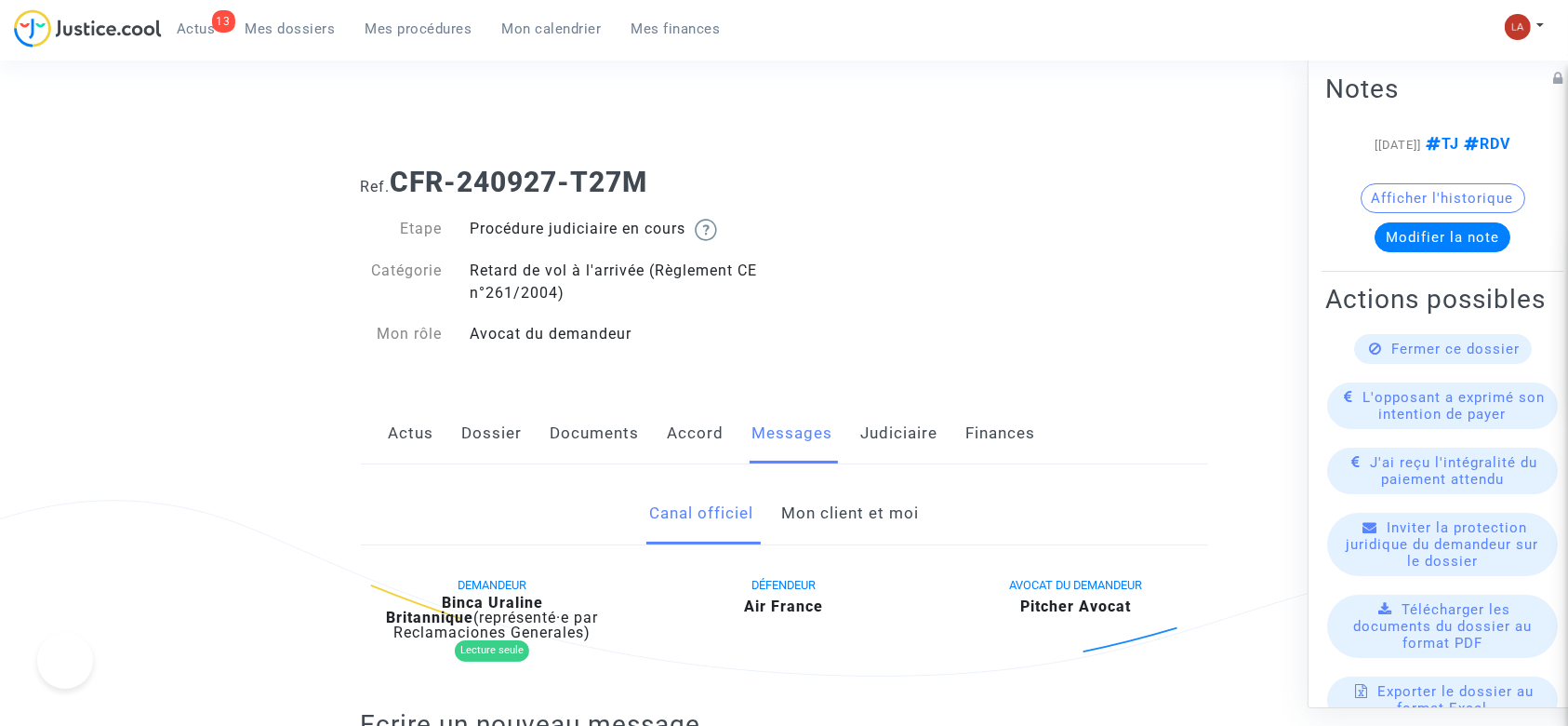
drag, startPoint x: 0, startPoint y: 0, endPoint x: 872, endPoint y: 507, distance: 1008.7
click at [872, 507] on link "Mon client et moi" at bounding box center [850, 514] width 138 height 61
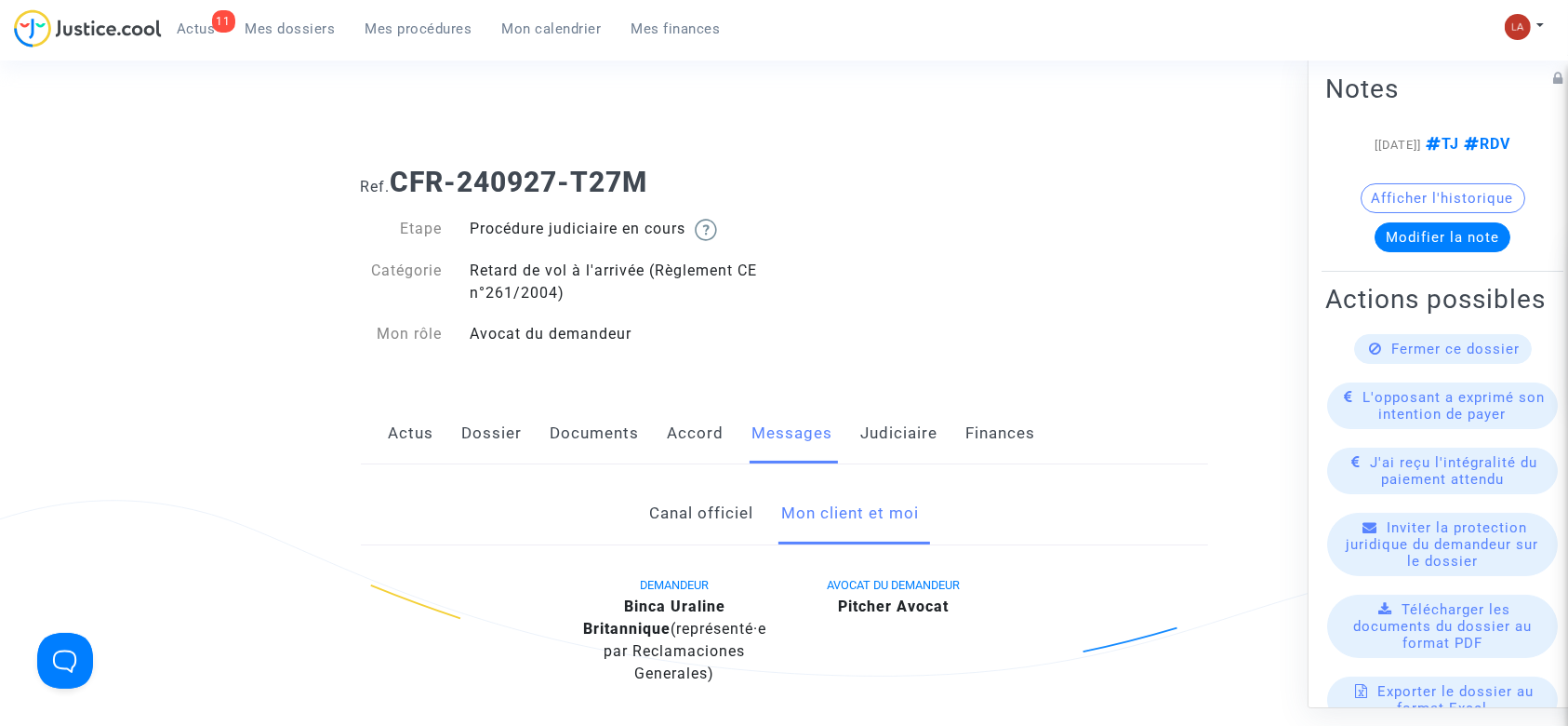
click at [618, 177] on b "CFR-240927-T27M" at bounding box center [519, 181] width 258 height 32
click at [692, 180] on h1 "Ref. CFR-240927-T27M" at bounding box center [784, 182] width 847 height 33
drag, startPoint x: 676, startPoint y: 180, endPoint x: 402, endPoint y: 185, distance: 274.0
click at [402, 185] on h1 "Ref. CFR-240927-T27M" at bounding box center [784, 182] width 847 height 33
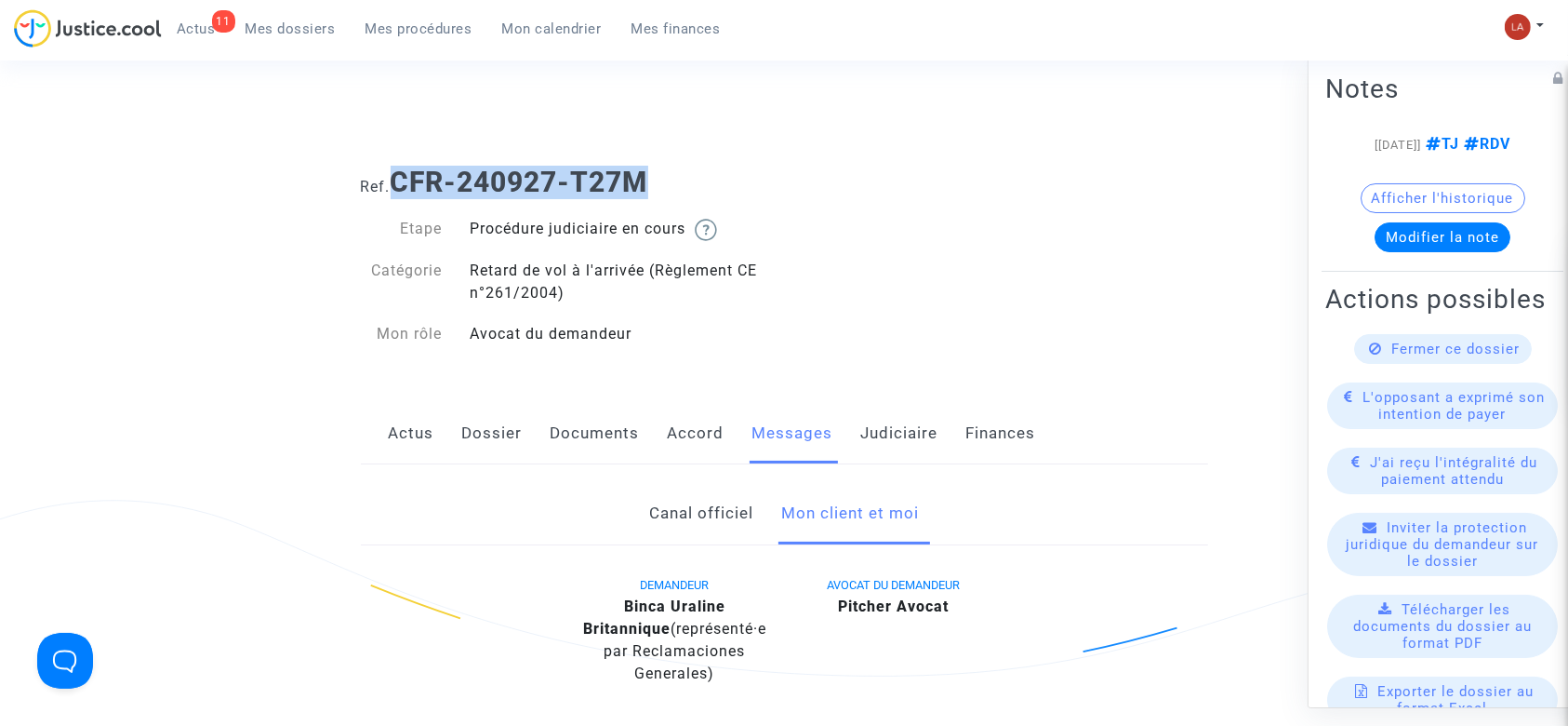
copy b "CFR-240927-T27M"
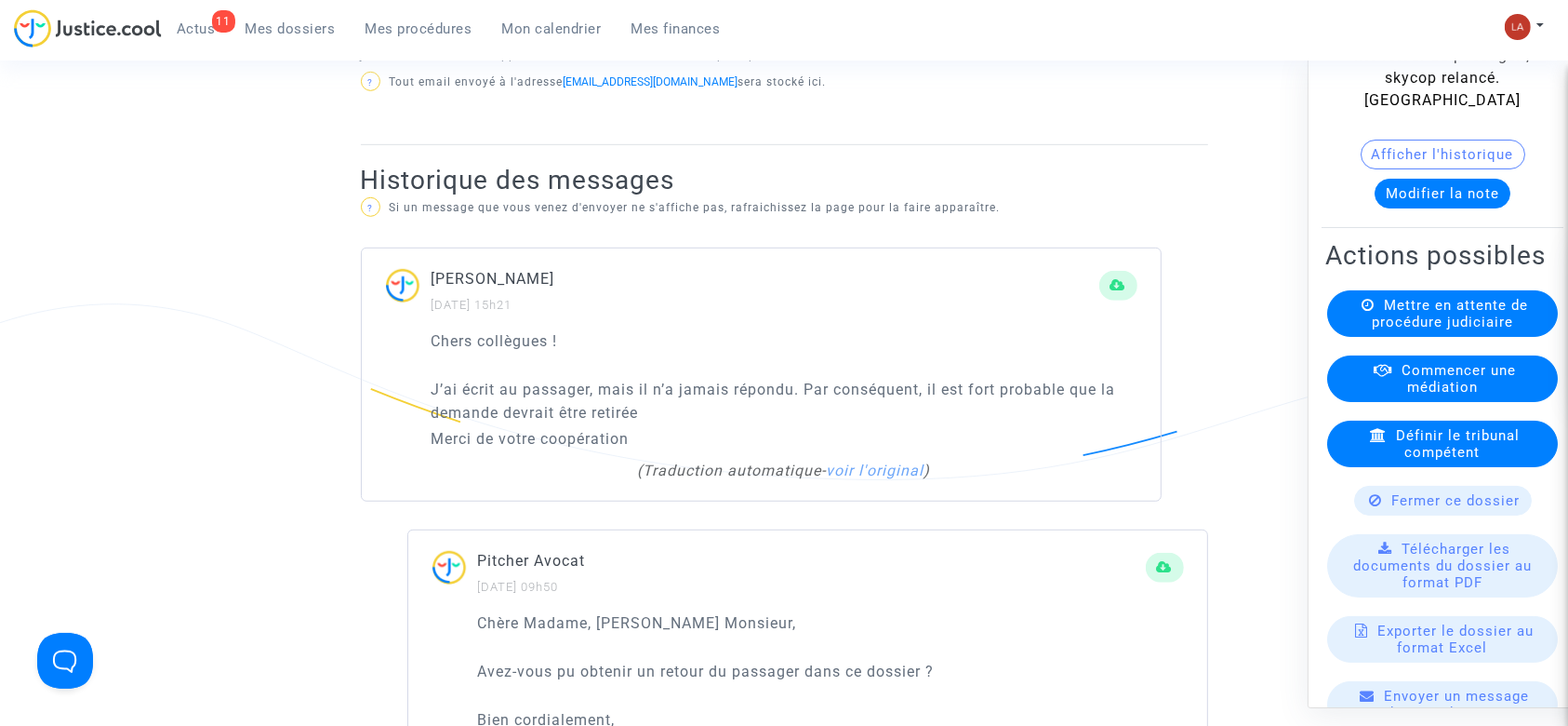
scroll to position [156, 0]
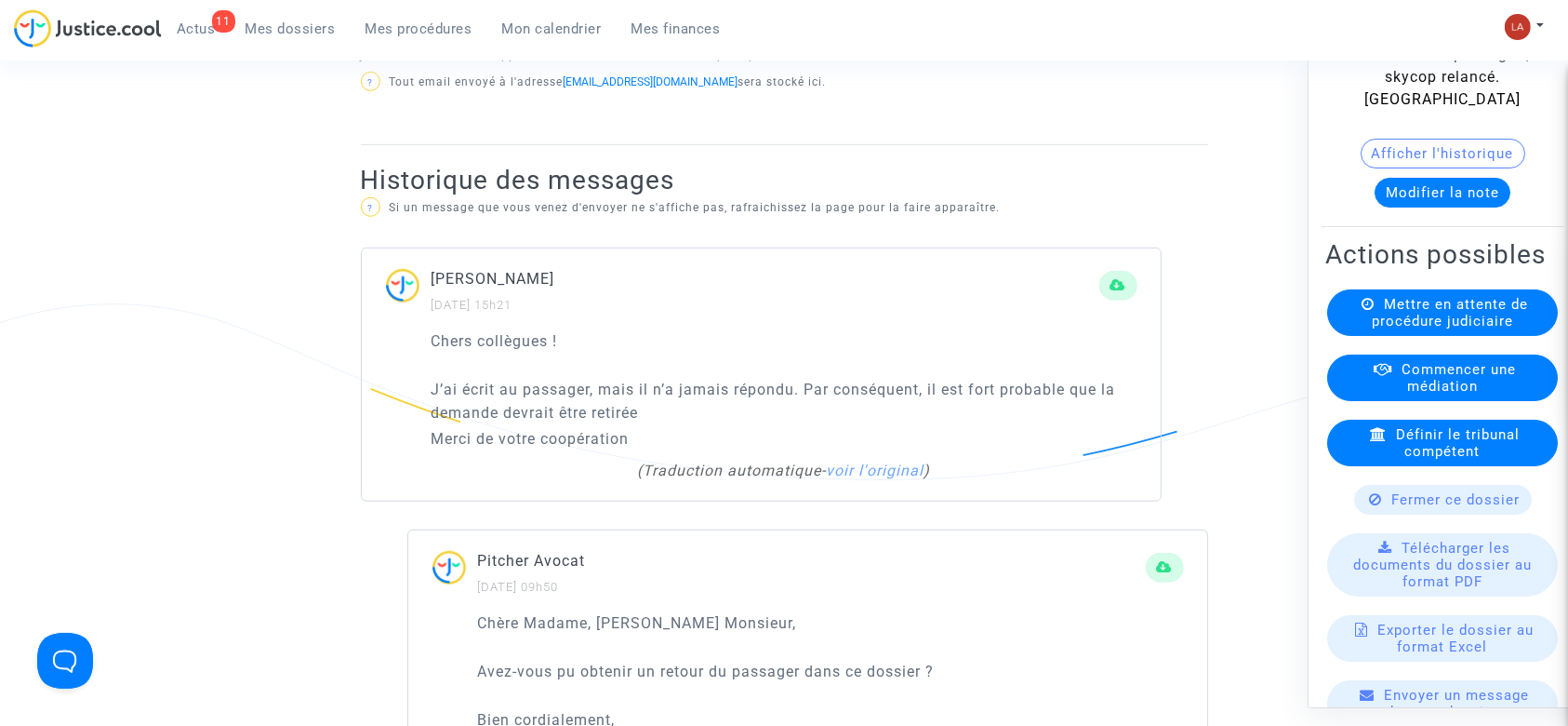
click at [1432, 509] on span "Fermer ce dossier" at bounding box center [1456, 500] width 129 height 17
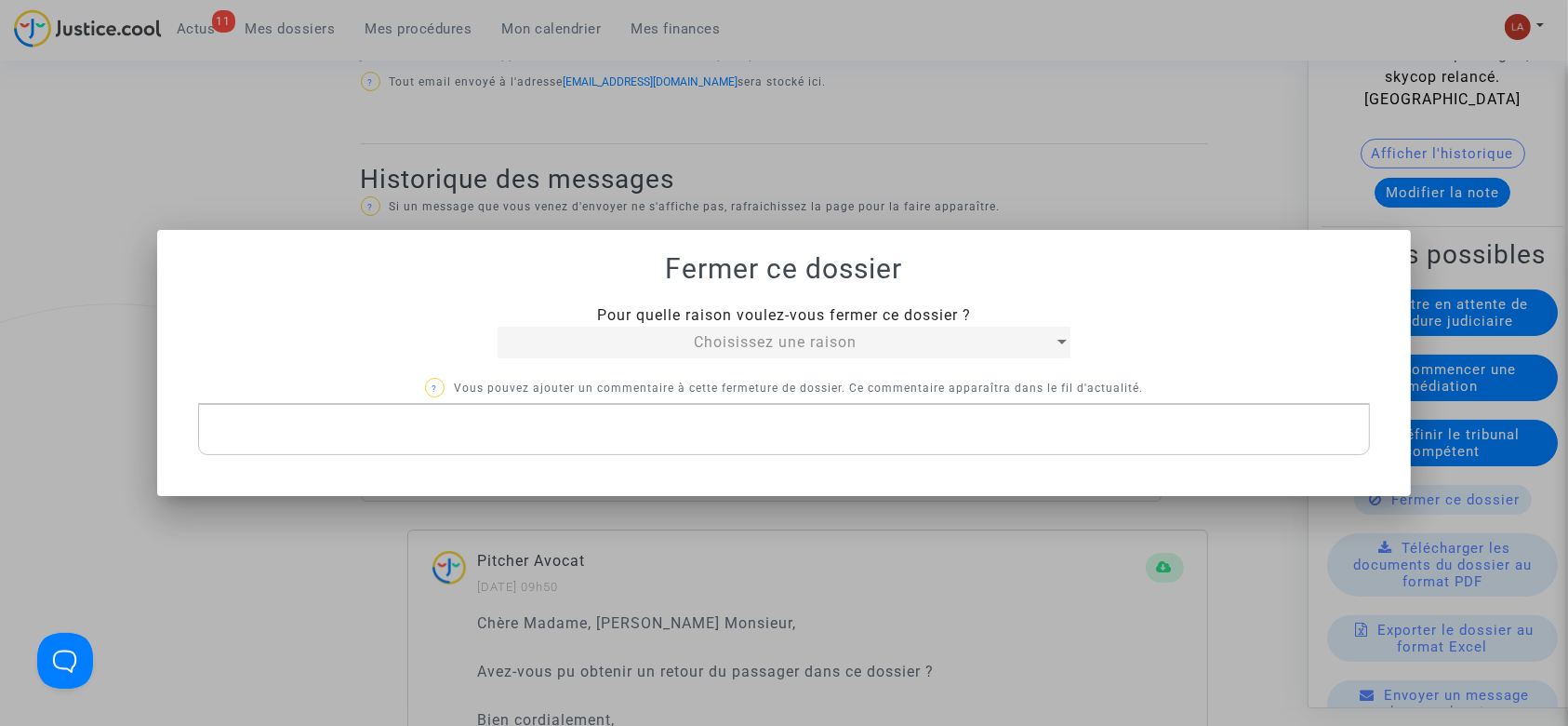
click at [726, 334] on span "Choisissez une raison" at bounding box center [776, 342] width 163 height 18
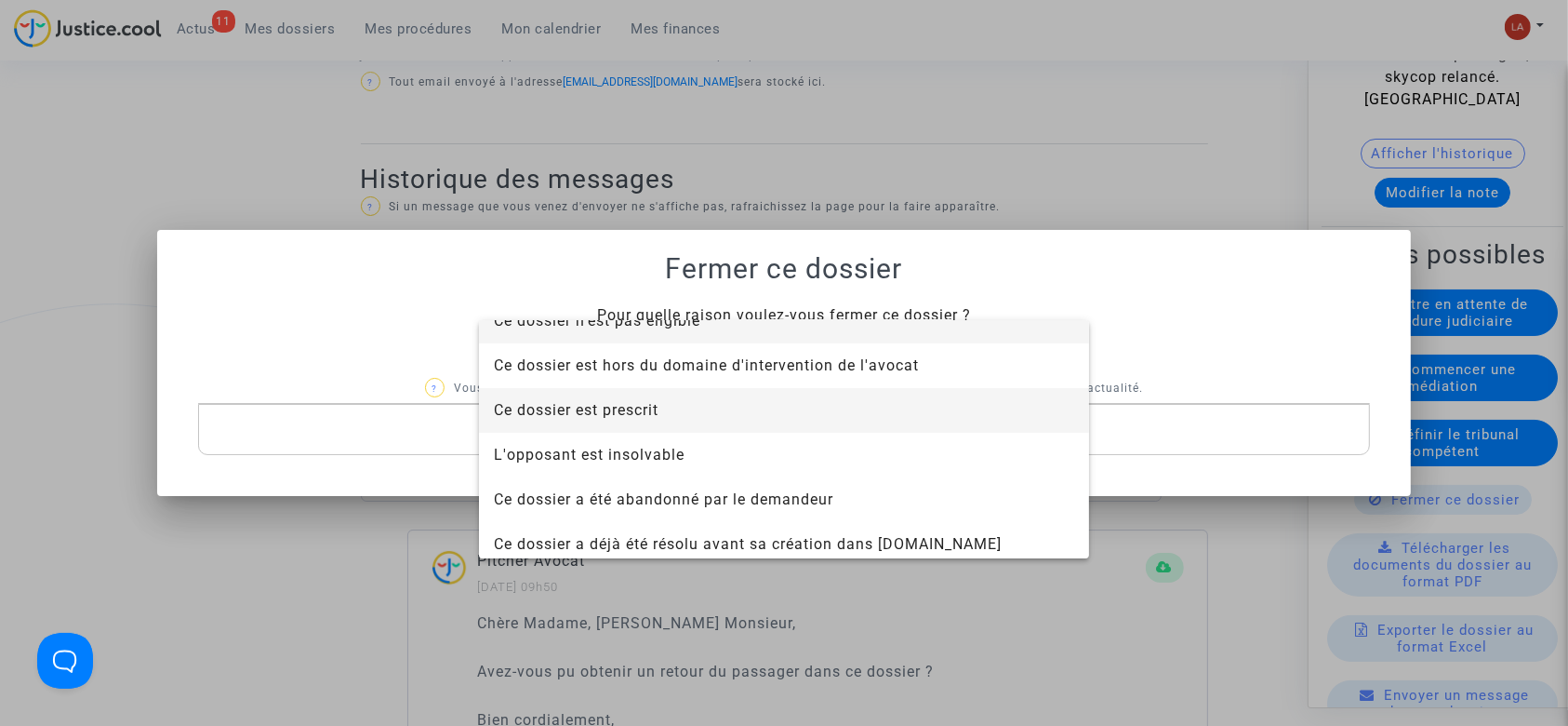
scroll to position [23, 0]
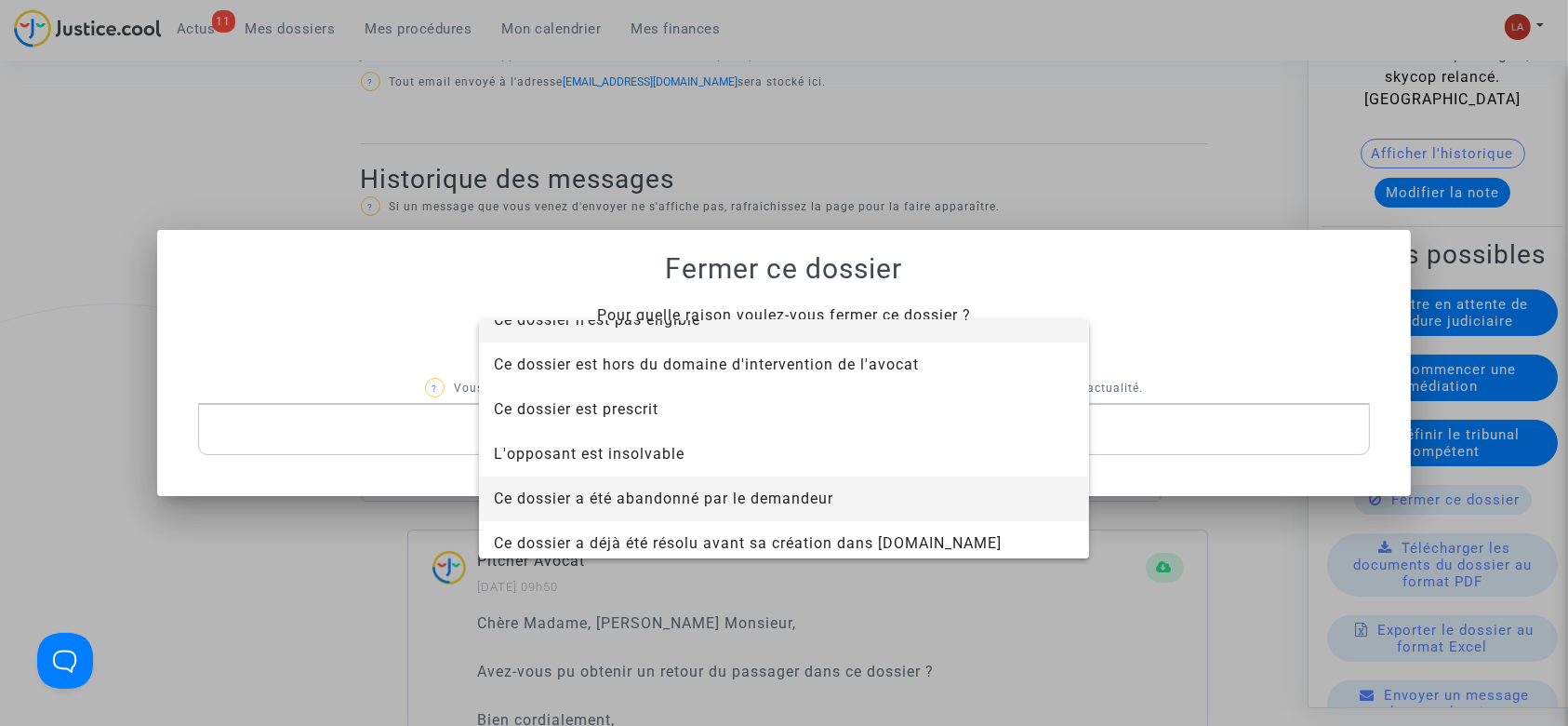
click at [663, 484] on span "Ce dossier a été abandonné par le demandeur" at bounding box center [784, 498] width 580 height 44
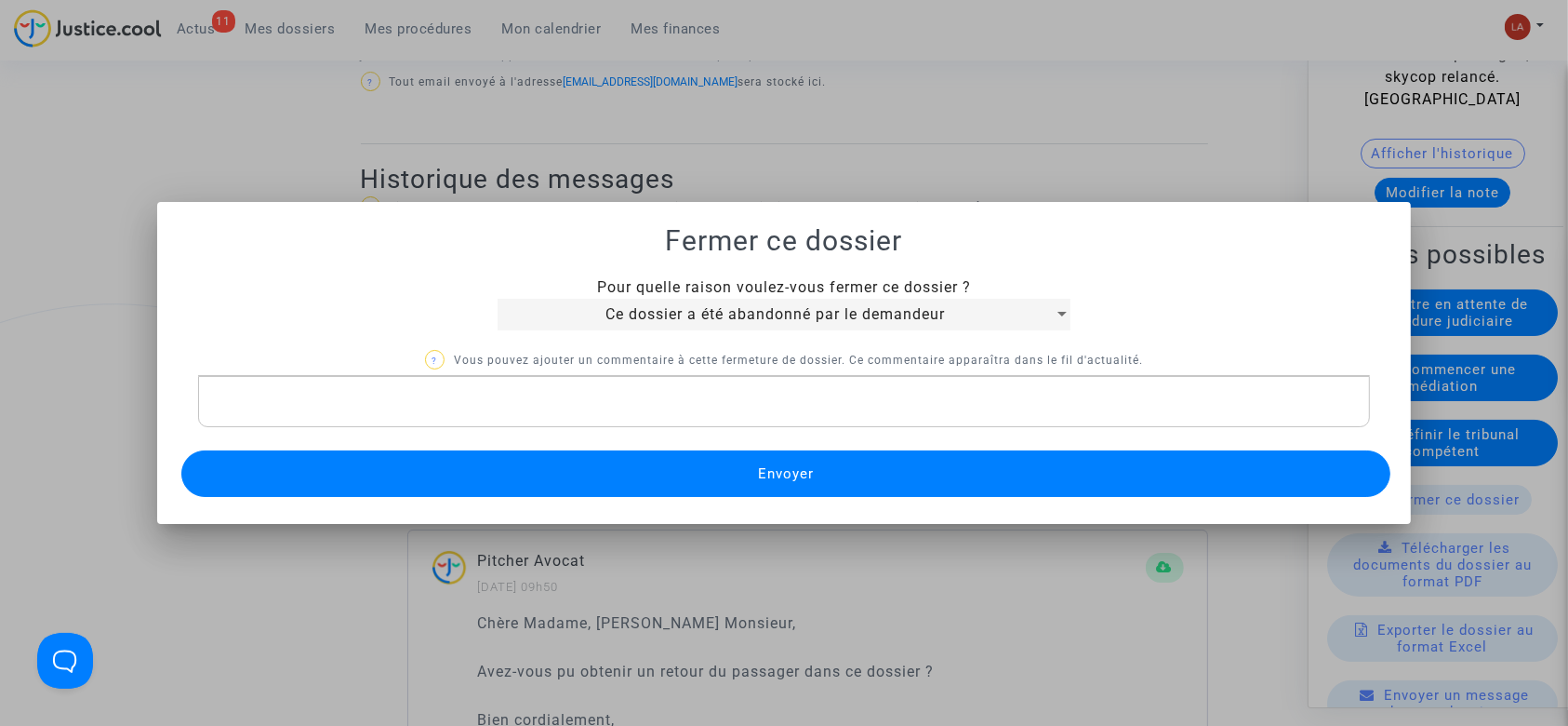
click at [630, 475] on button "Envoyer" at bounding box center [786, 473] width 1210 height 46
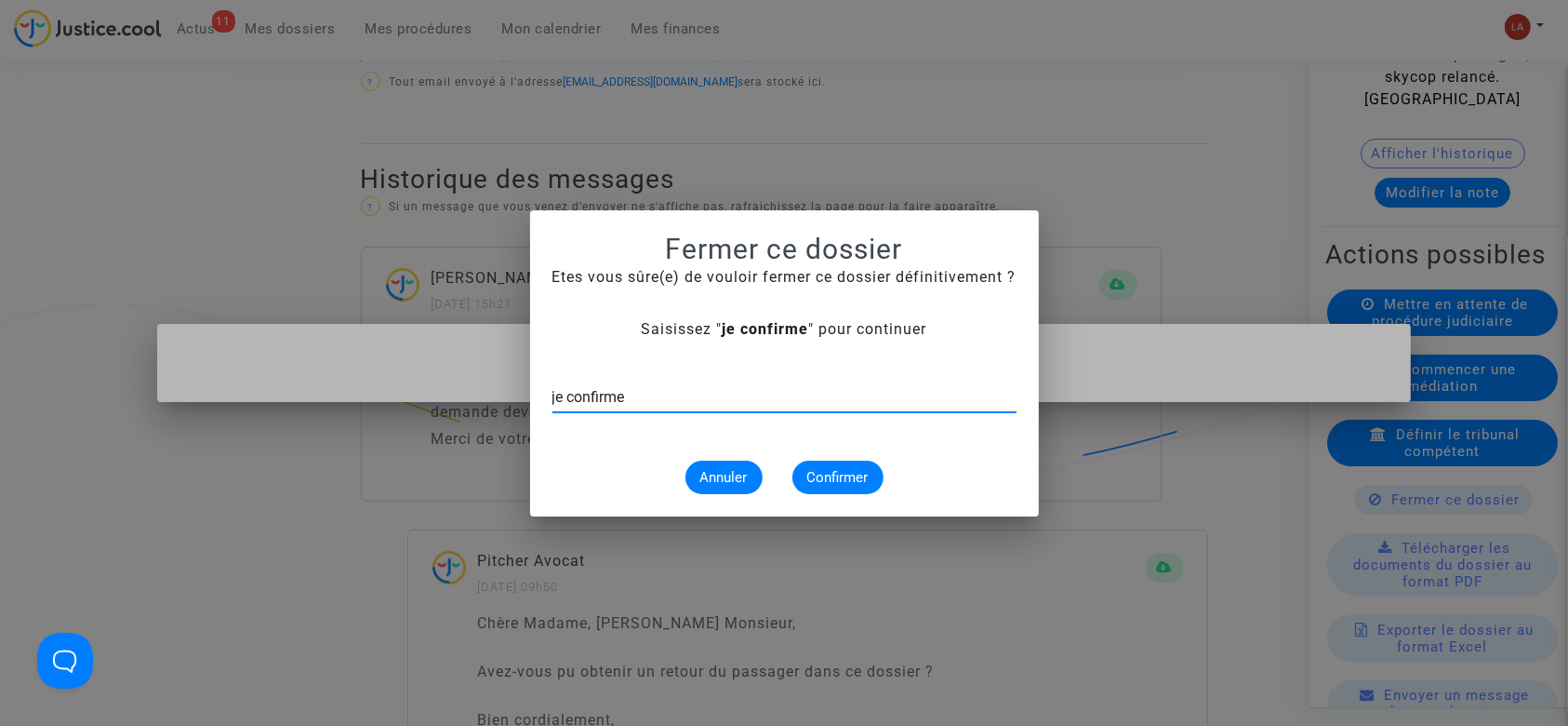
type input "je confirme"
click at [822, 482] on span "Confirmer" at bounding box center [838, 477] width 61 height 17
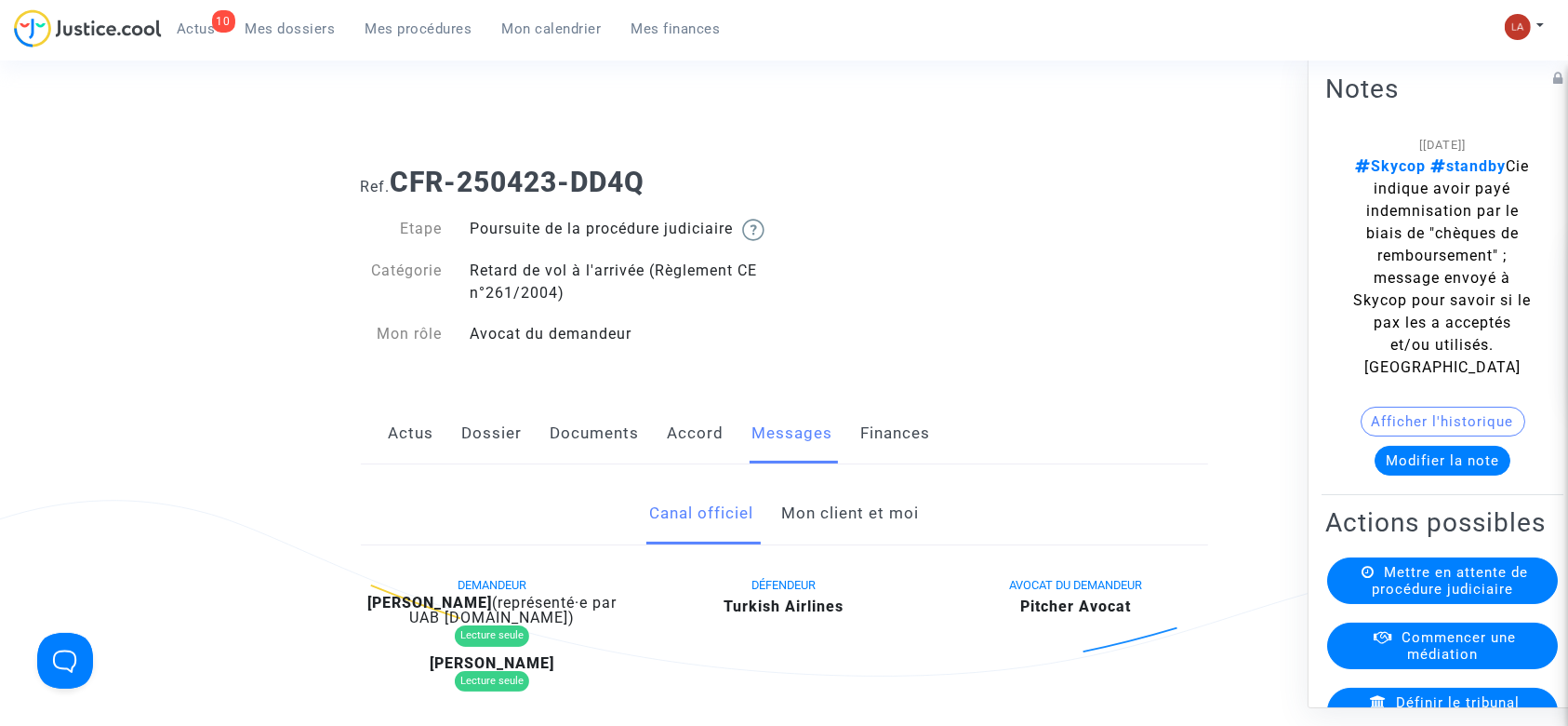
click at [881, 514] on link "Mon client et moi" at bounding box center [850, 514] width 138 height 61
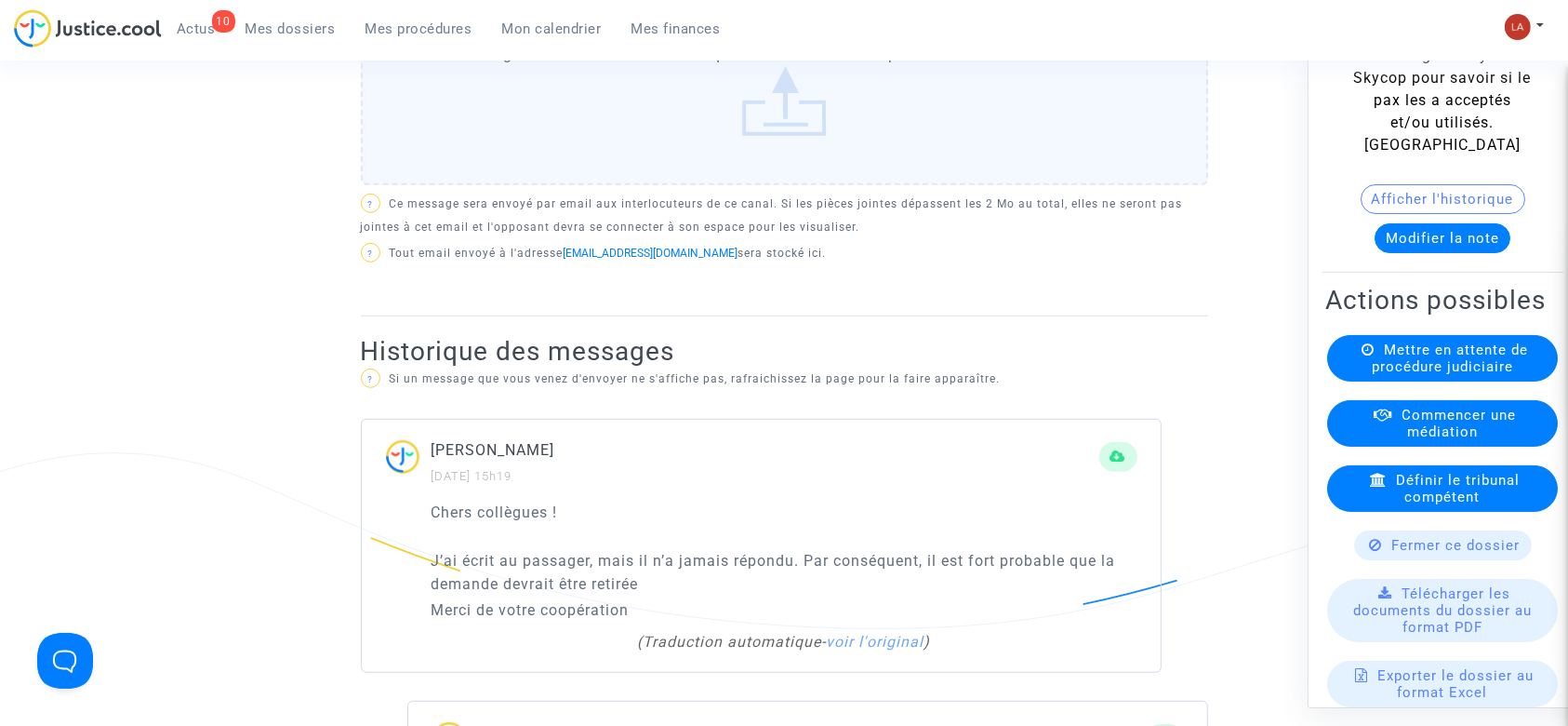
scroll to position [223, 0]
click at [1395, 553] on span "Fermer ce dossier" at bounding box center [1456, 544] width 129 height 17
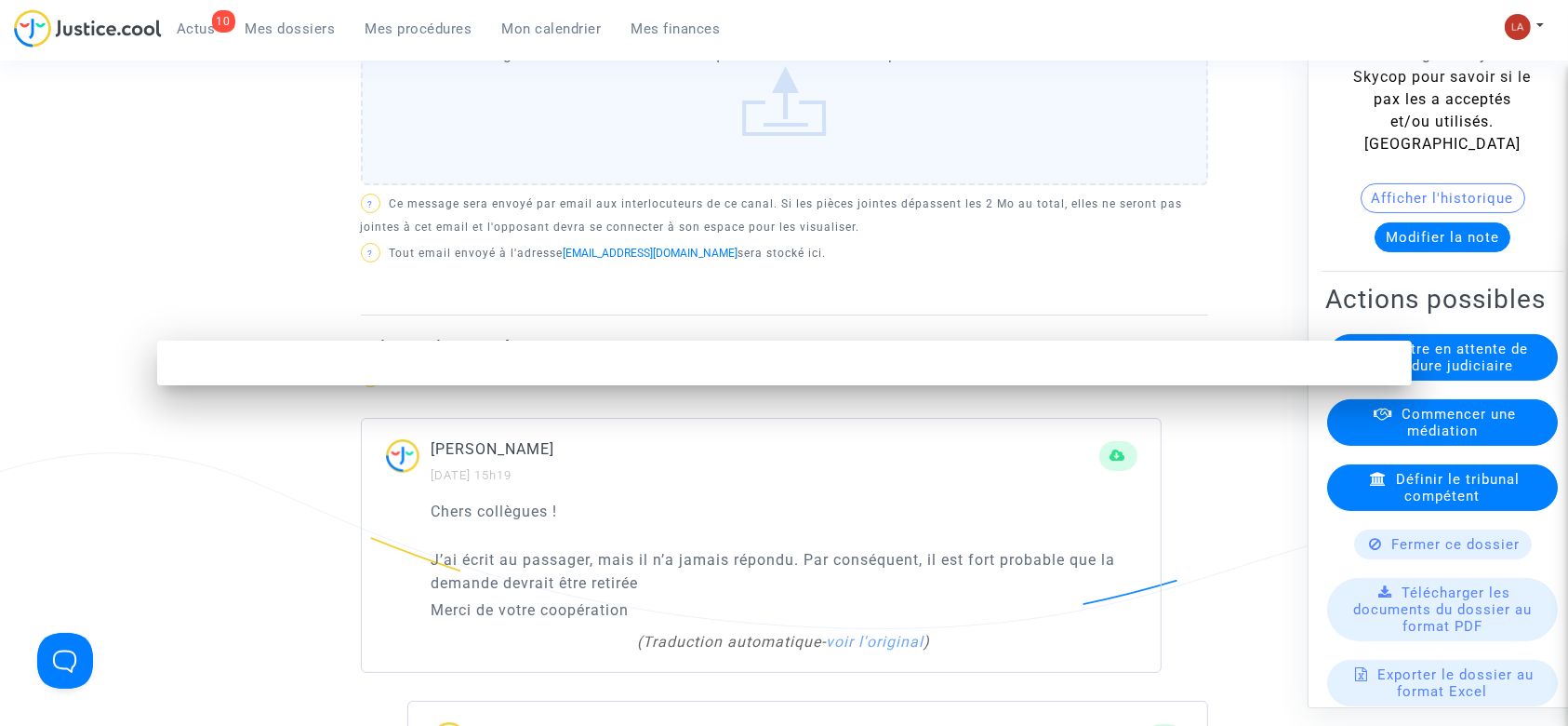
scroll to position [0, 0]
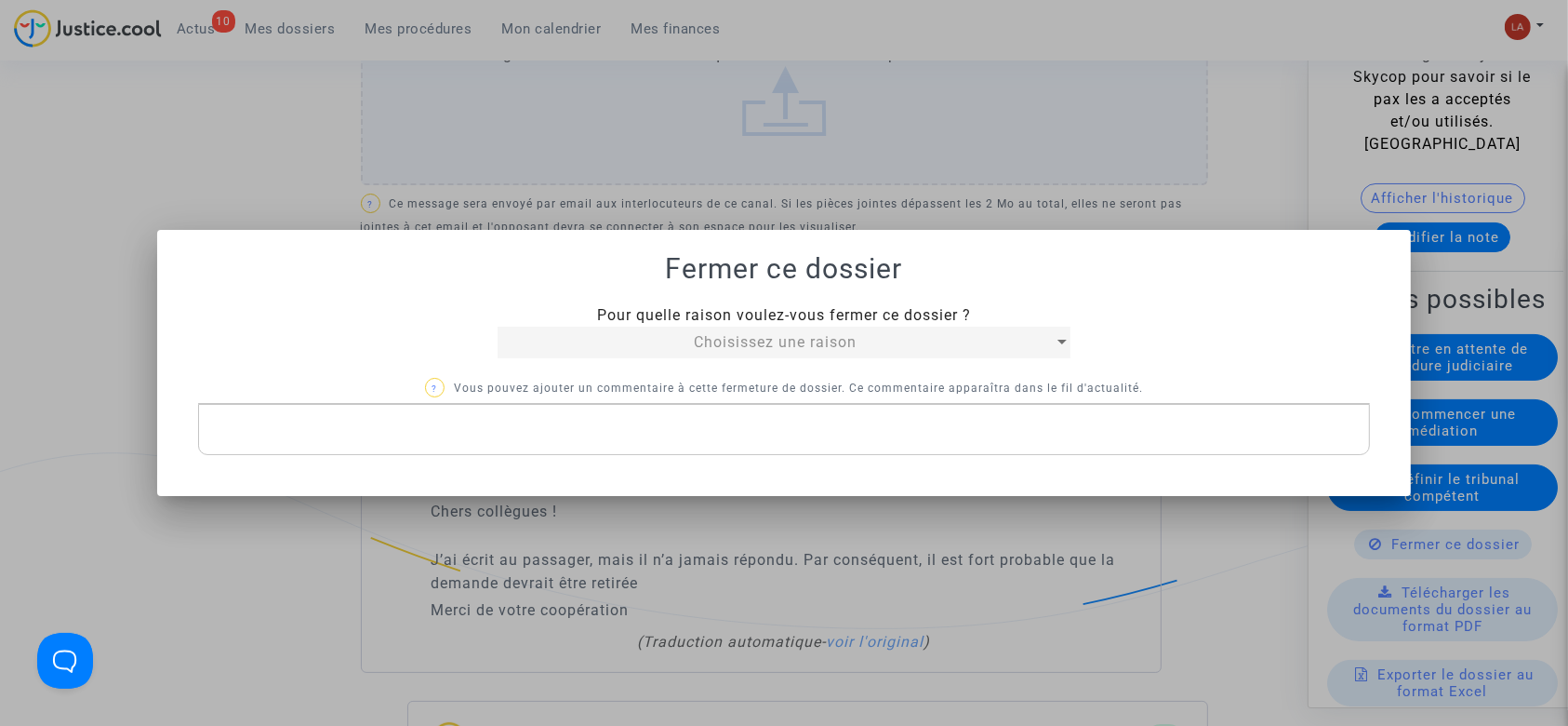
click at [712, 352] on div "Choisissez une raison" at bounding box center [775, 342] width 555 height 23
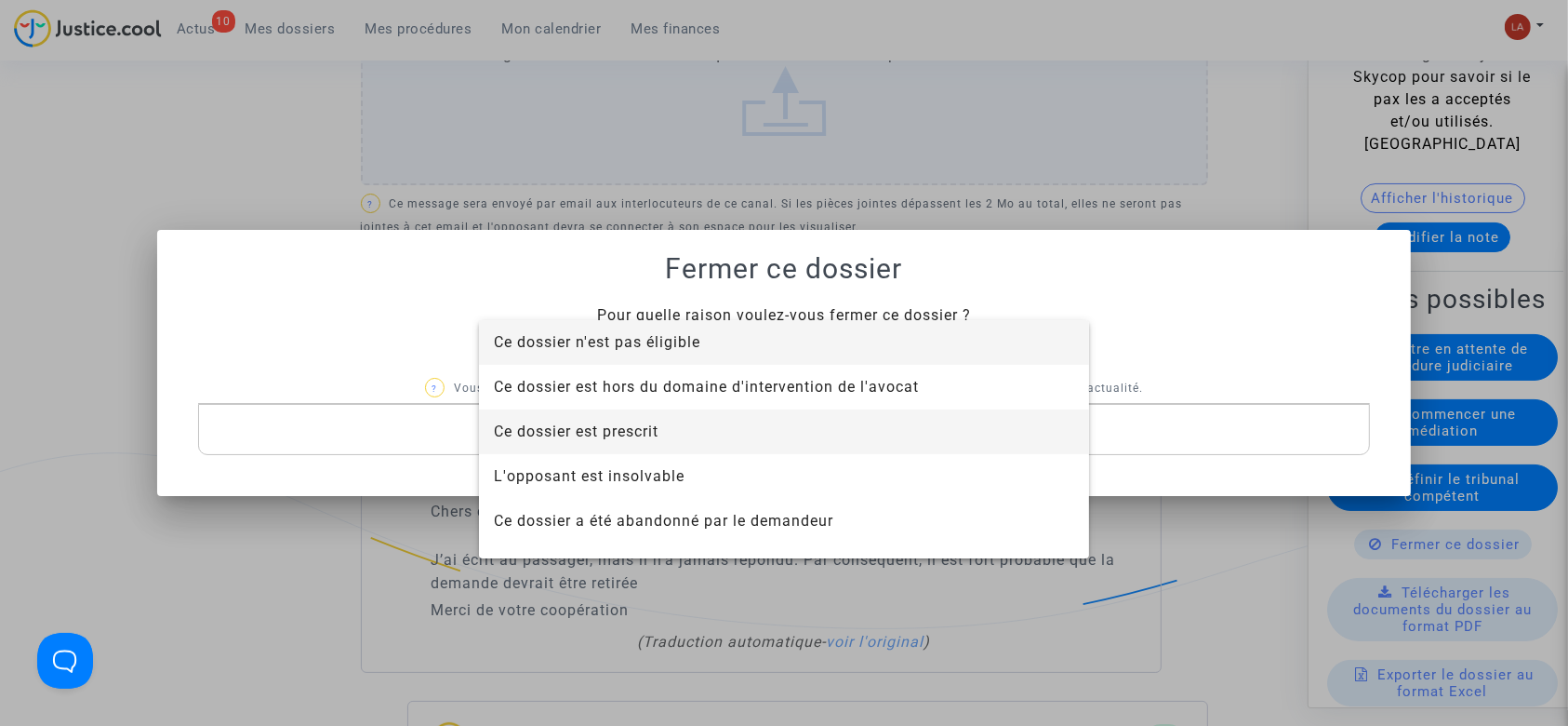
scroll to position [57, 0]
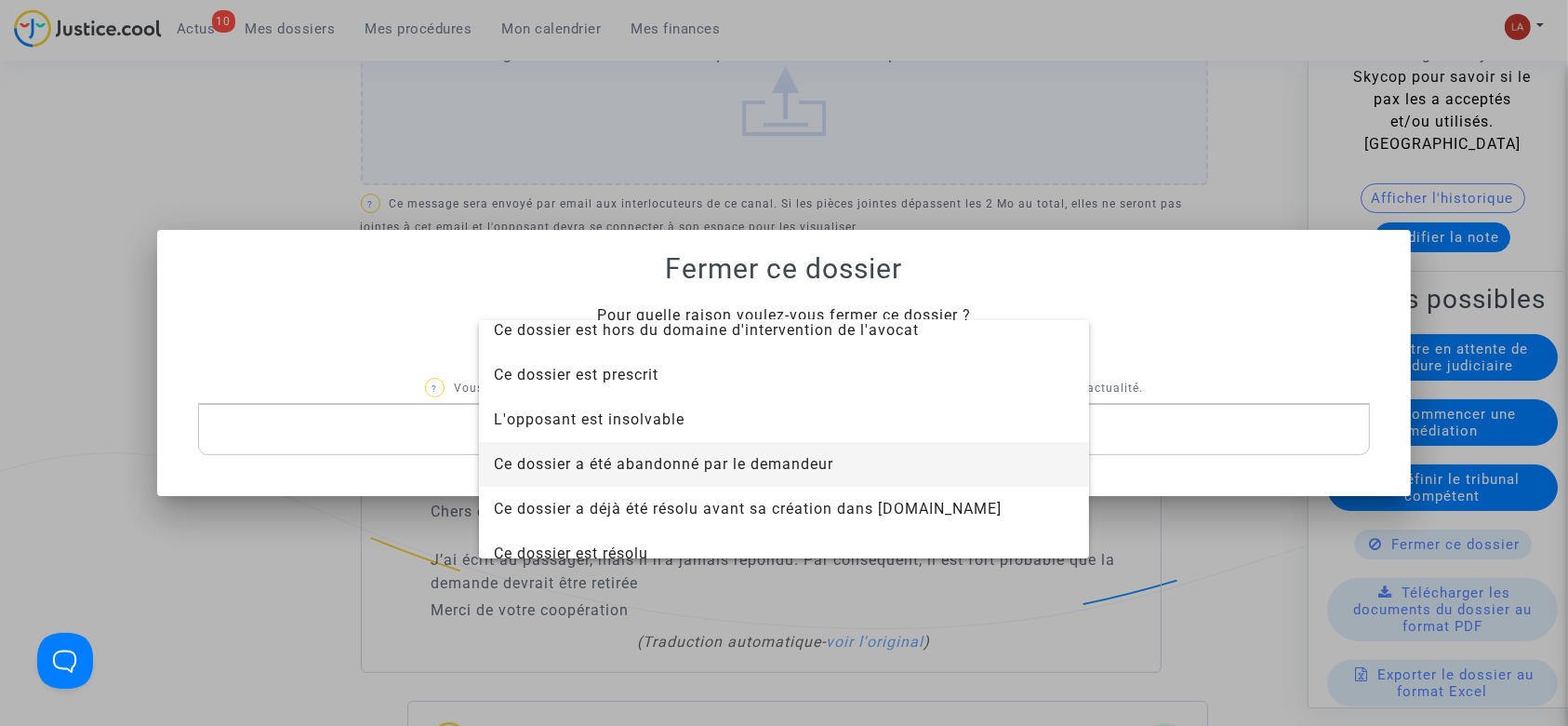
click at [669, 461] on span "Ce dossier a été abandonné par le demandeur" at bounding box center [663, 464] width 339 height 18
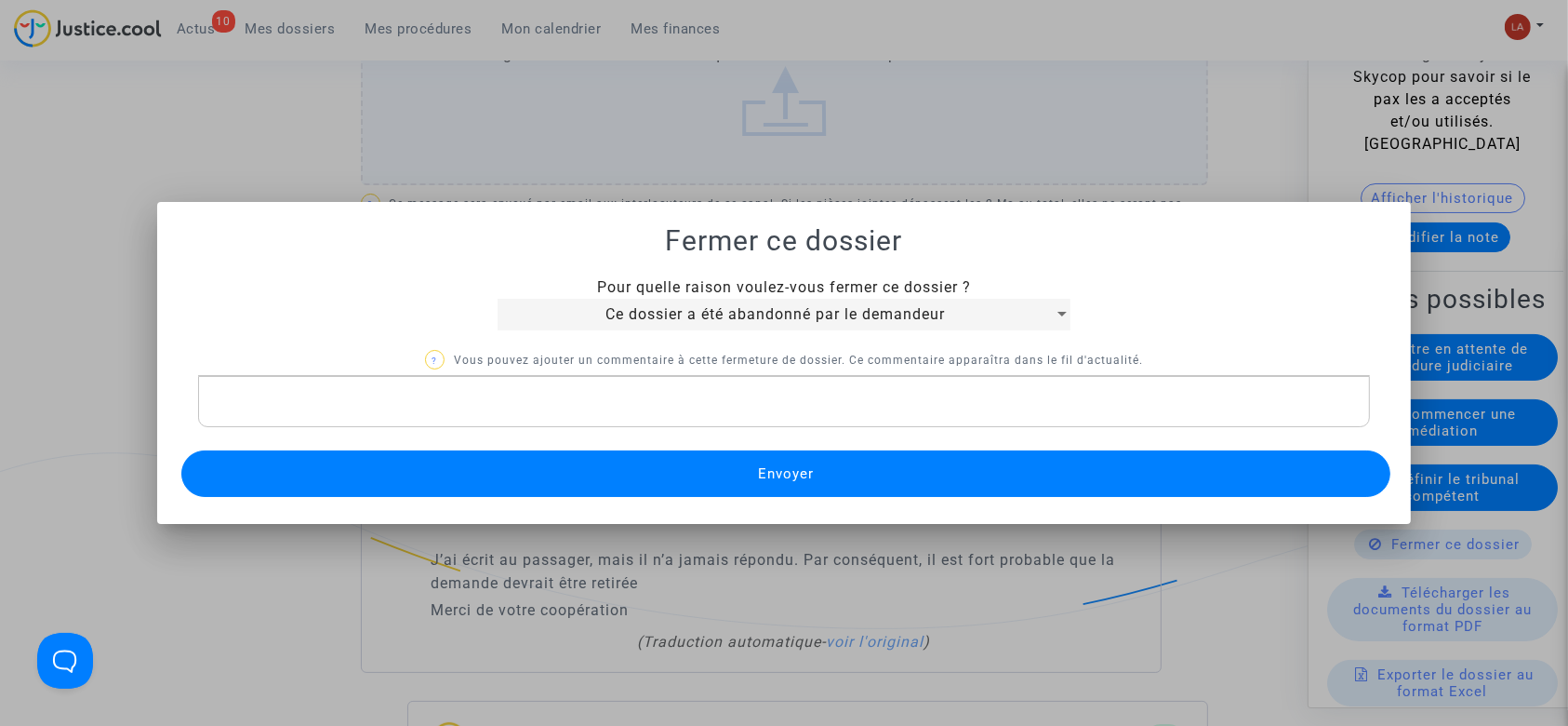
click at [611, 448] on div "Pour quelle raison voulez-vous fermer ce dossier ? Ce dossier a été abandonné p…" at bounding box center [784, 390] width 1210 height 226
click at [588, 476] on button "Envoyer" at bounding box center [786, 473] width 1210 height 46
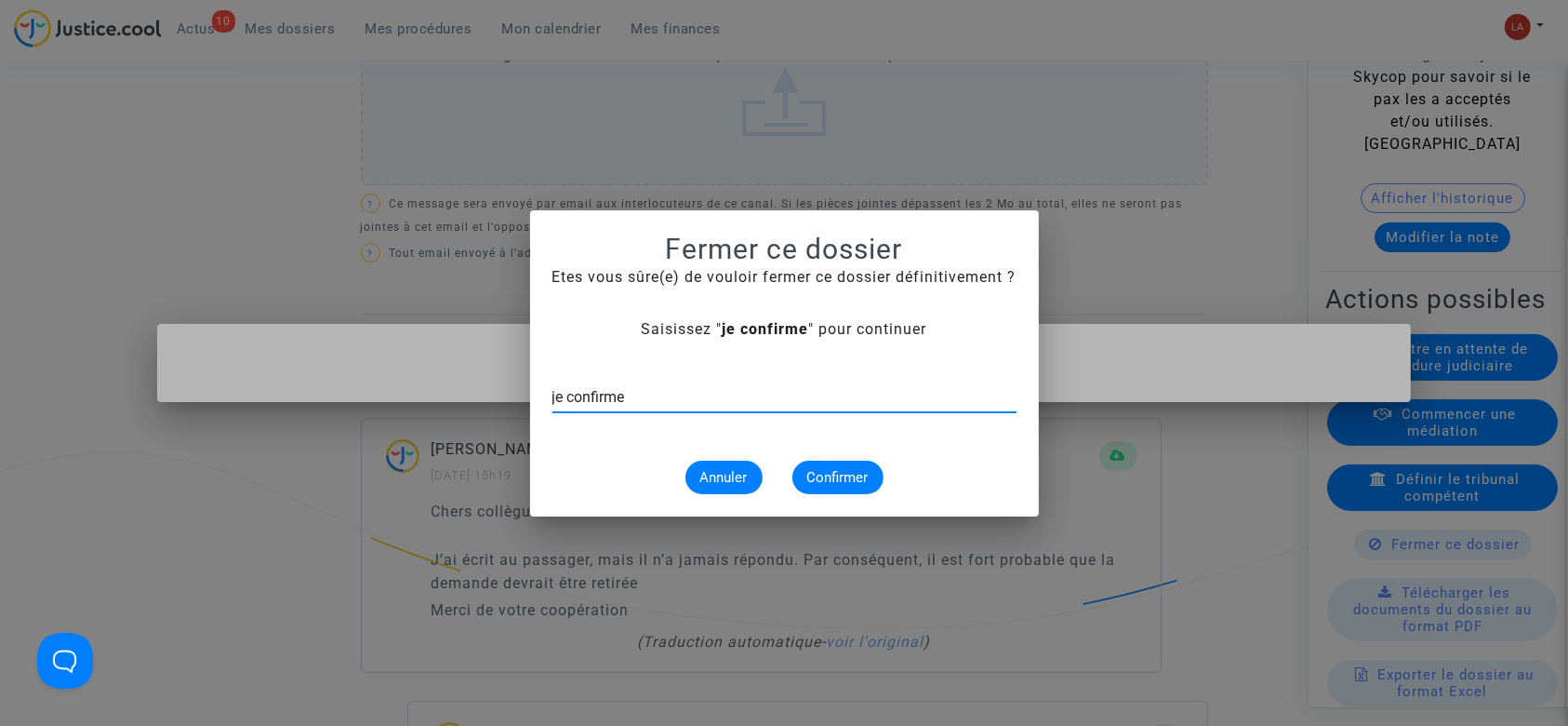
type input "je confirme"
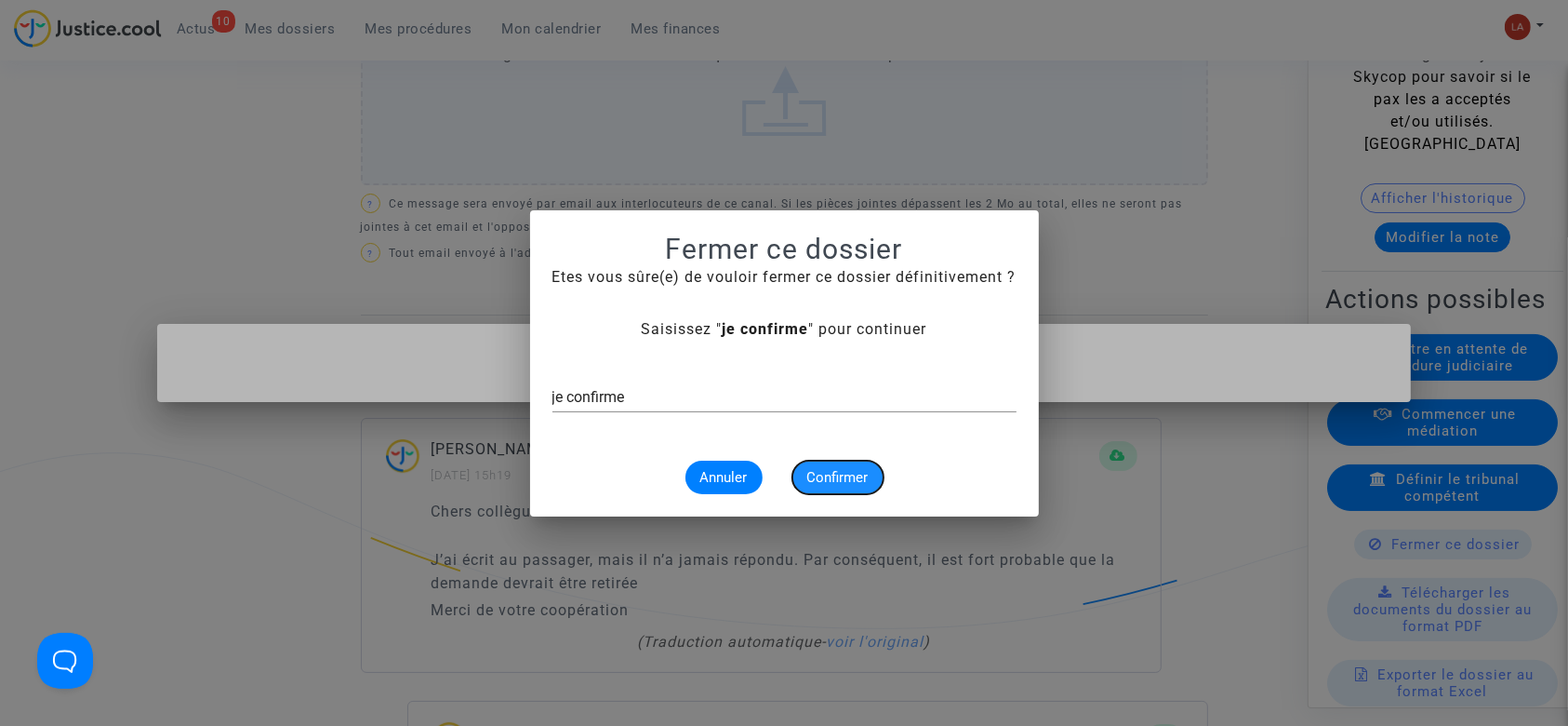
click at [803, 486] on button "Confirmer" at bounding box center [838, 477] width 91 height 33
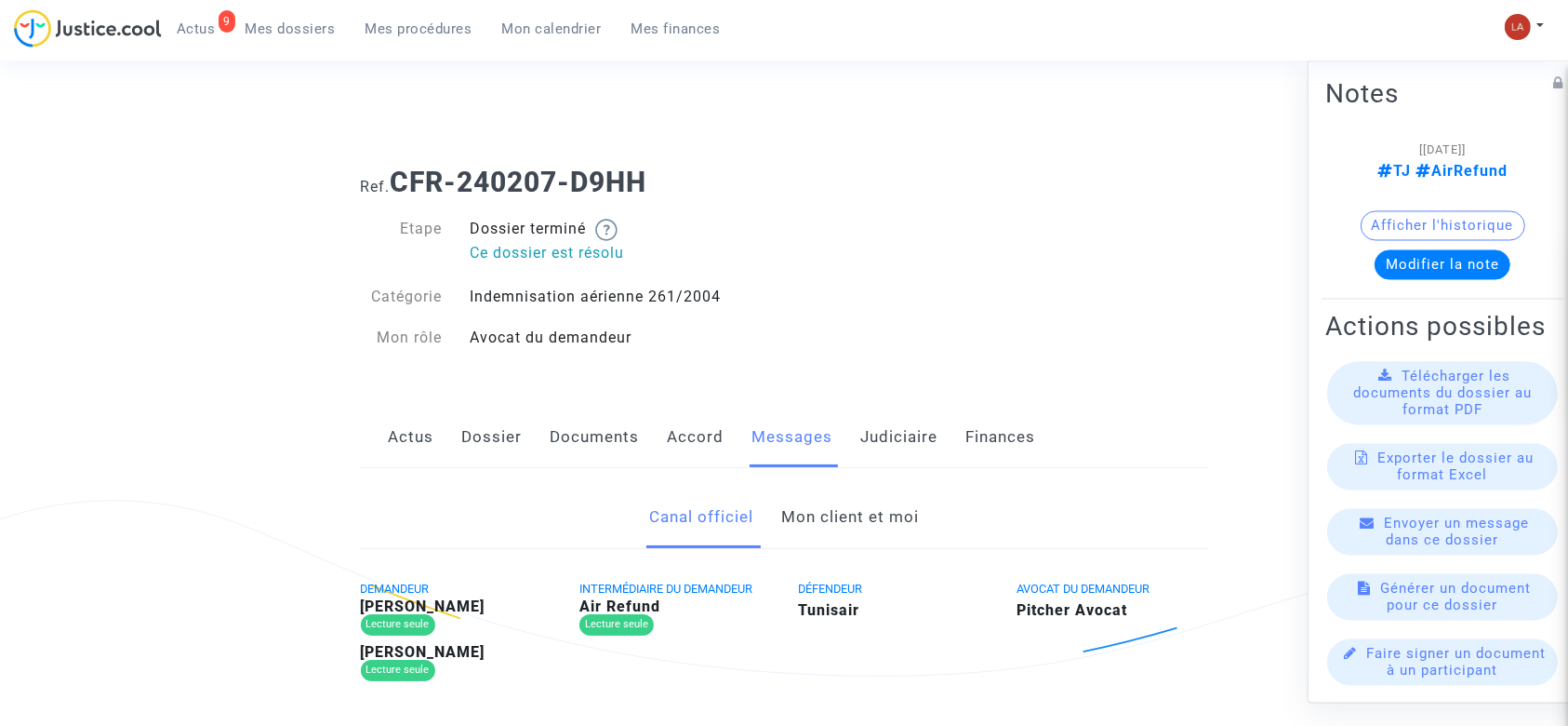
click at [890, 510] on link "Mon client et moi" at bounding box center [850, 517] width 138 height 61
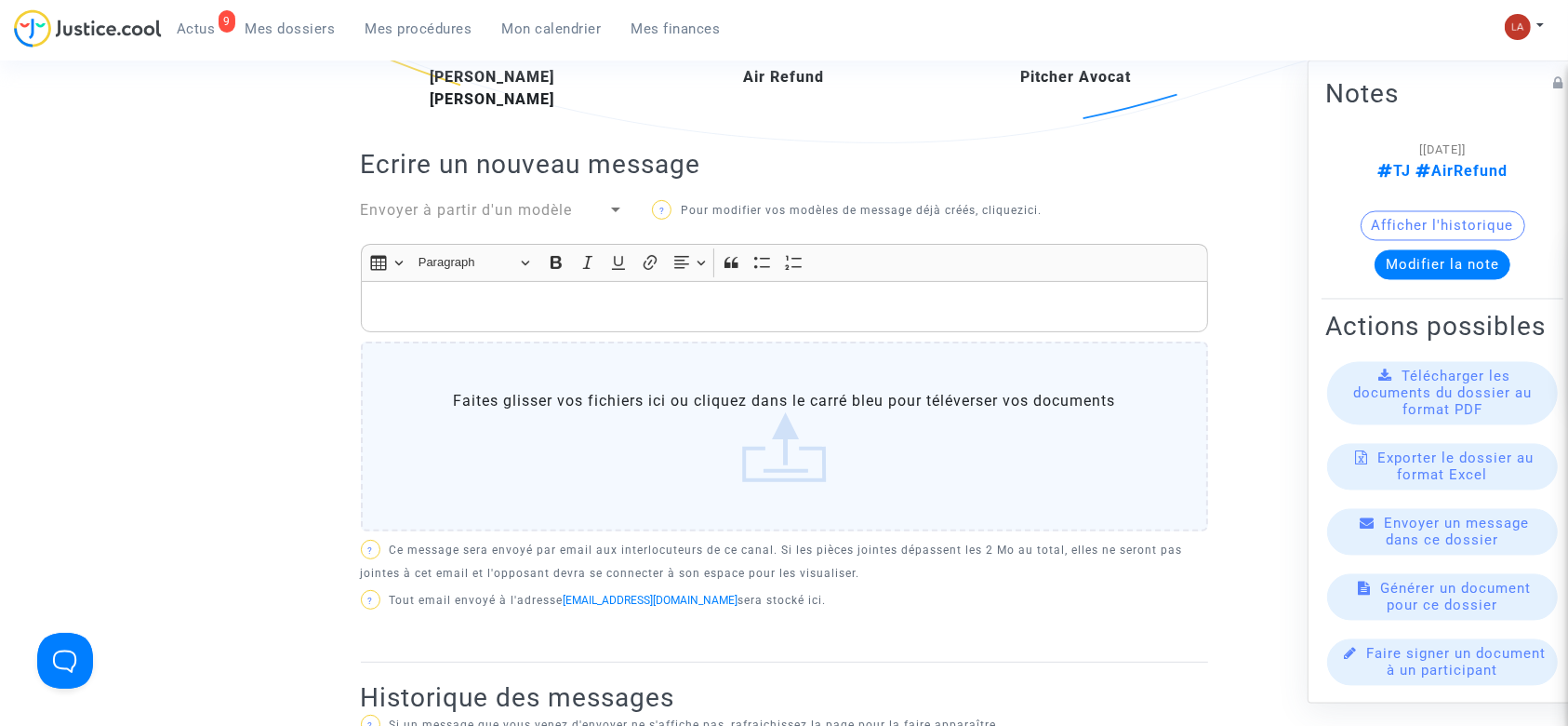
scroll to position [520, 0]
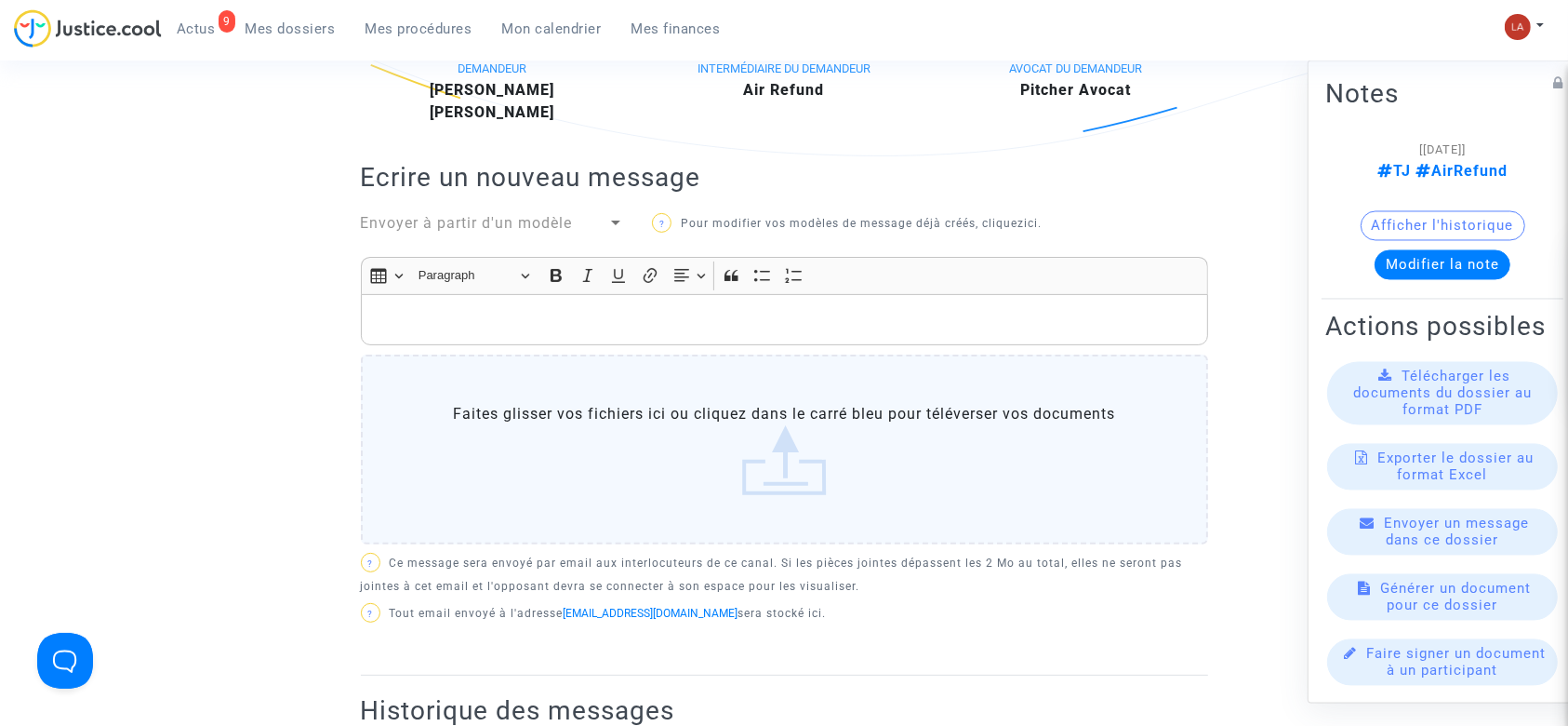
click at [397, 212] on div "Envoyer à partir d'un modèle" at bounding box center [485, 223] width 248 height 23
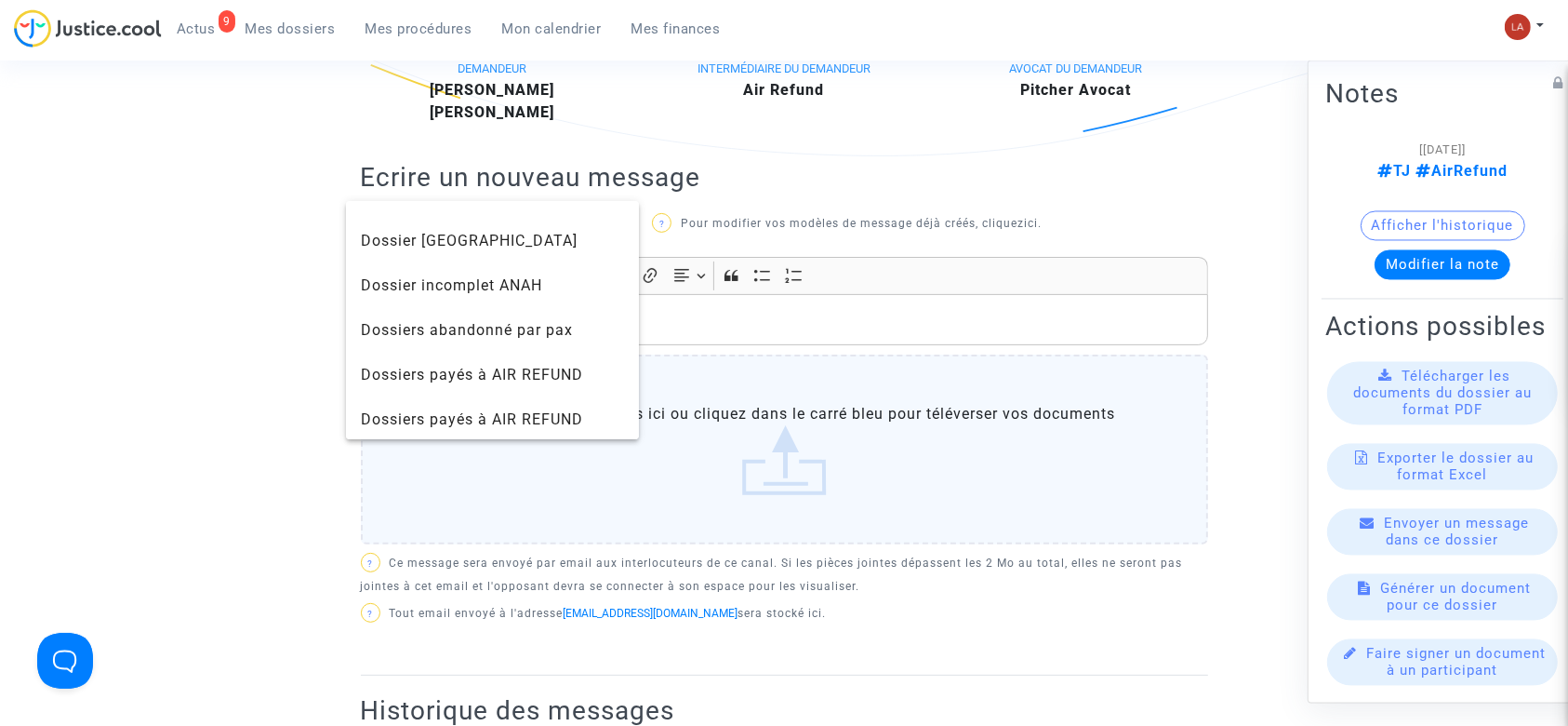
scroll to position [967, 0]
click at [428, 382] on span "Dossiers payés à AIR REFUND" at bounding box center [493, 373] width 264 height 44
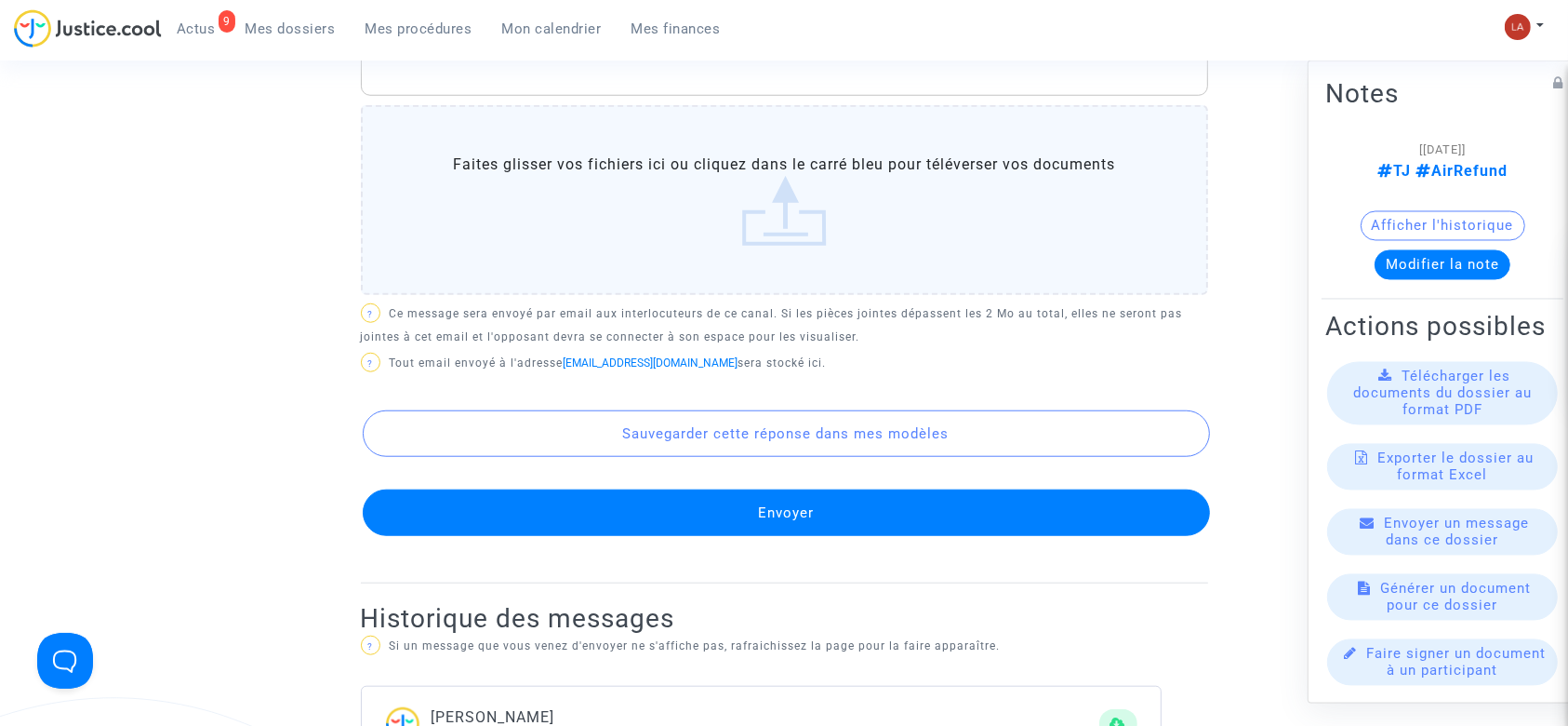
scroll to position [1566, 0]
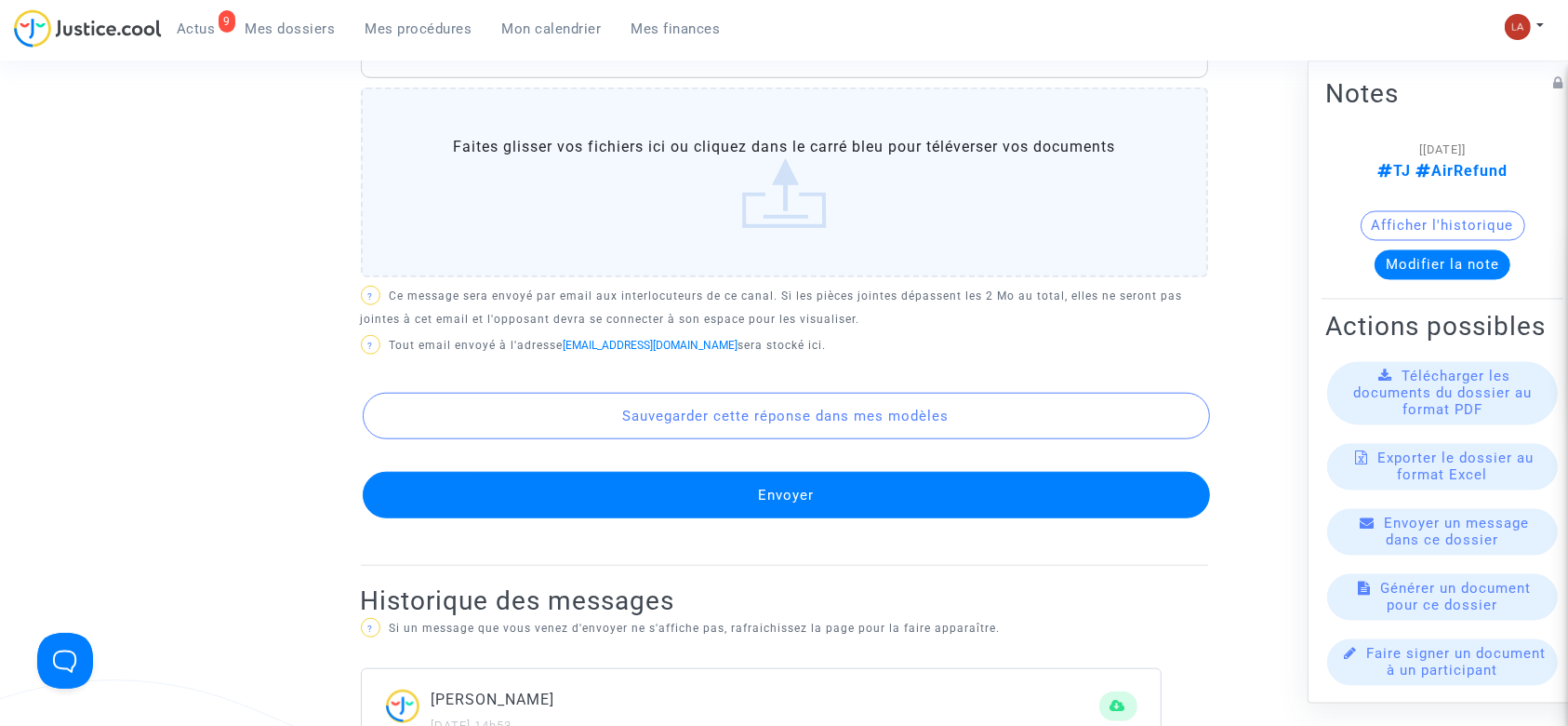
click at [718, 518] on button "Envoyer" at bounding box center [786, 495] width 847 height 46
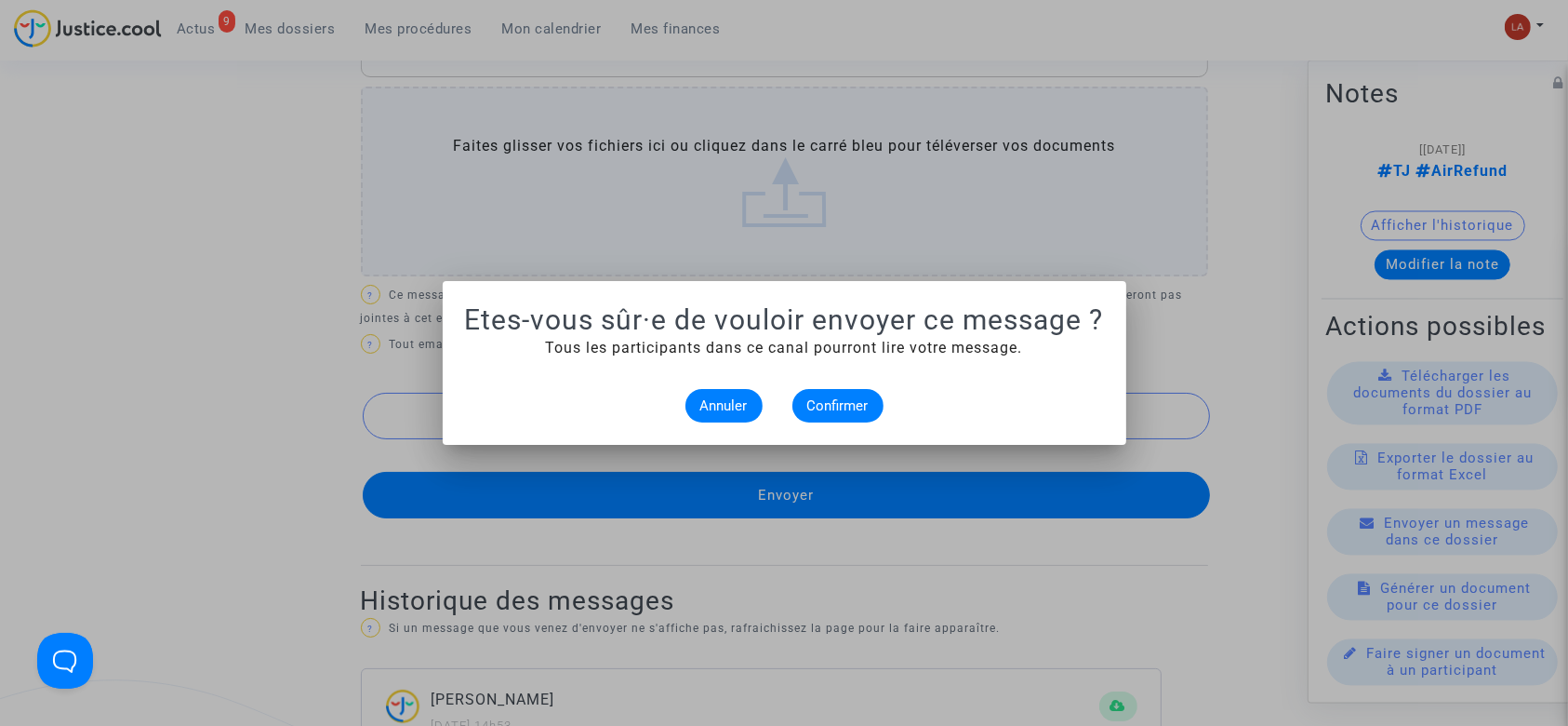
scroll to position [0, 0]
click at [817, 409] on span "Confirmer" at bounding box center [838, 405] width 61 height 17
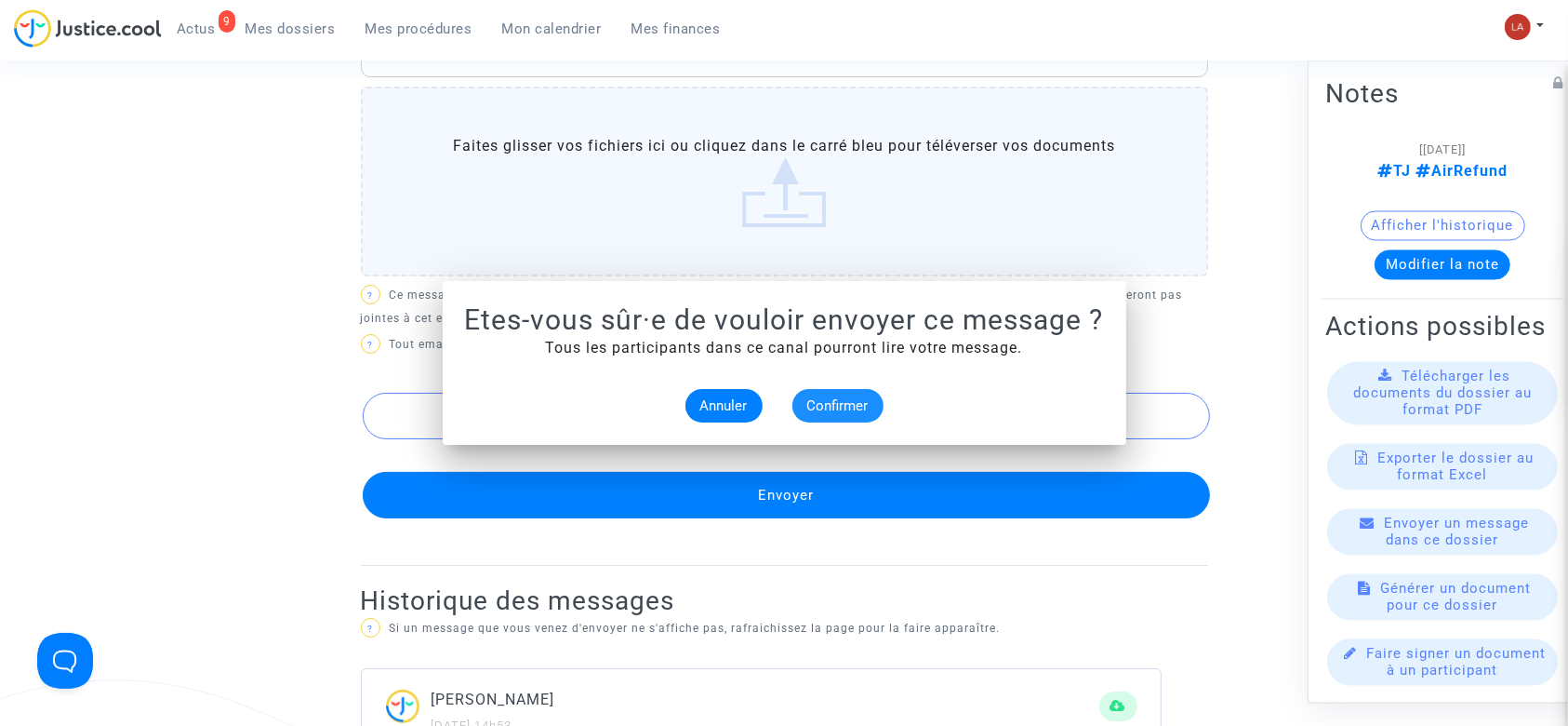
scroll to position [1566, 0]
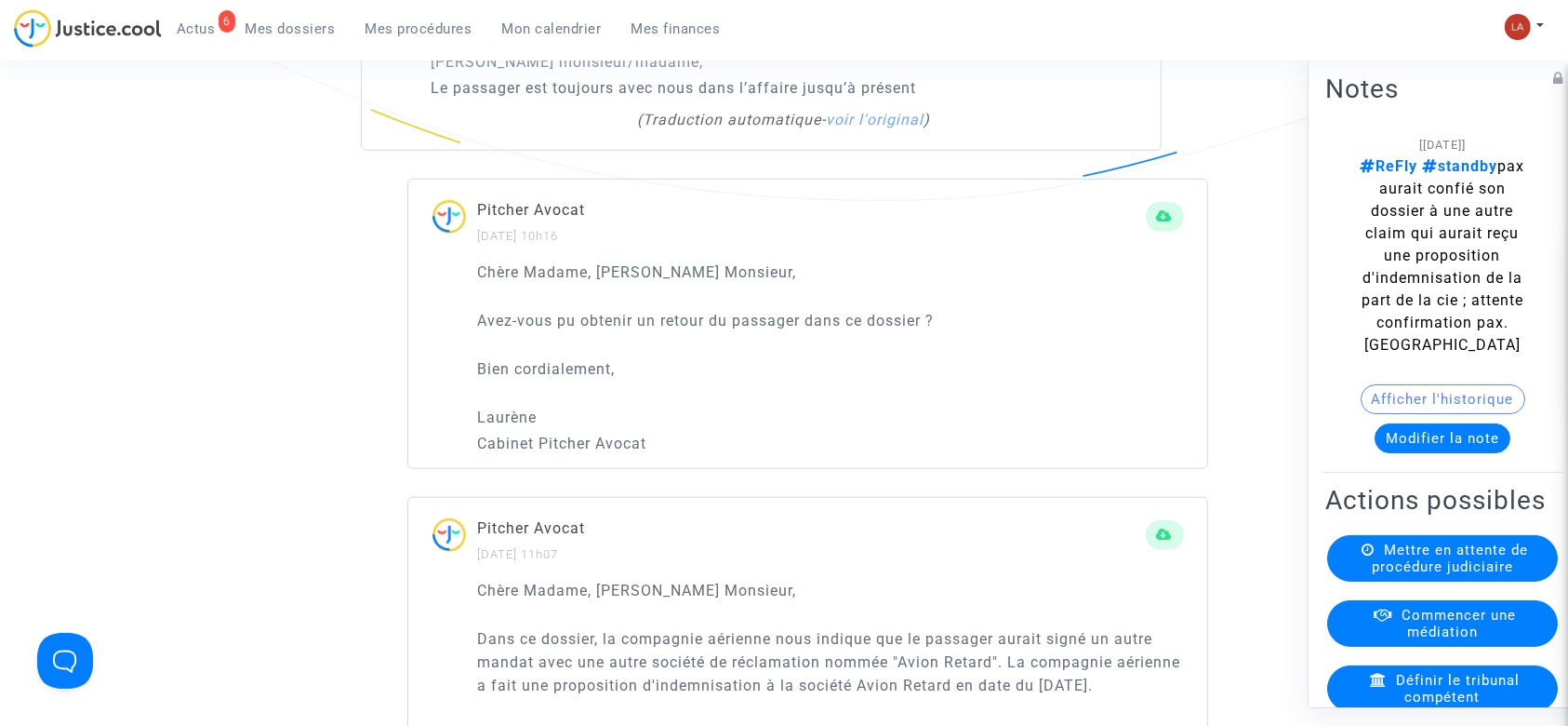
scroll to position [1344, 0]
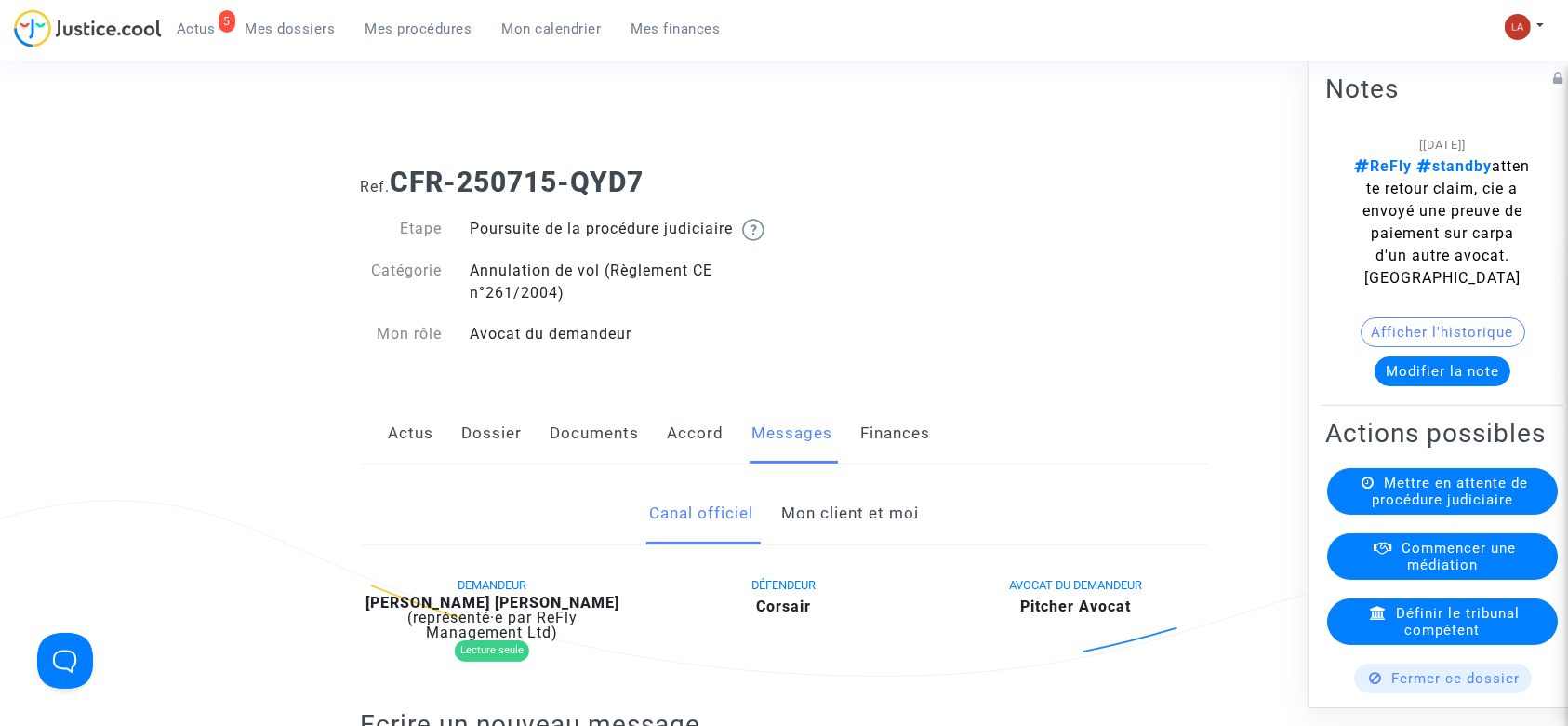
click at [695, 434] on link "Accord" at bounding box center [696, 434] width 57 height 61
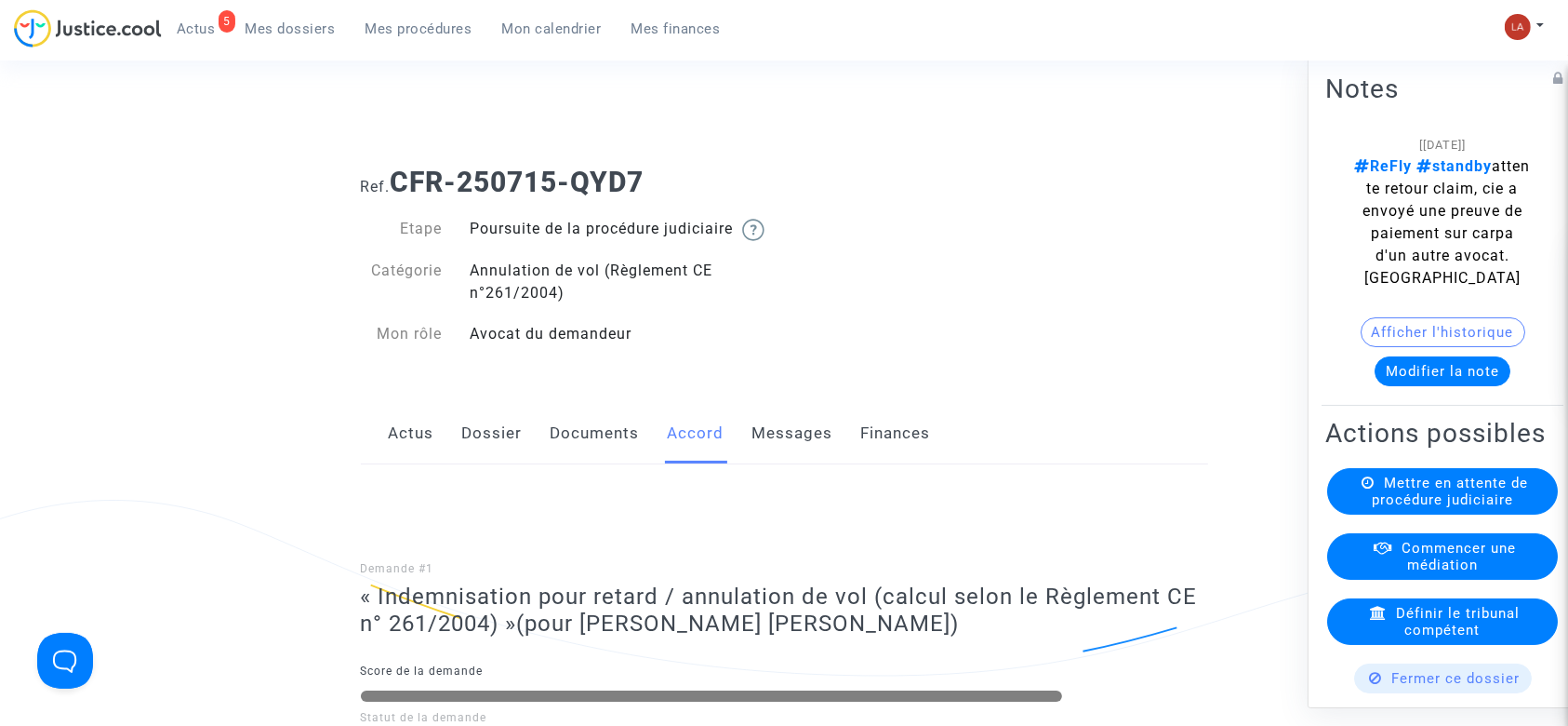
click at [393, 444] on link "Actus" at bounding box center [412, 434] width 45 height 61
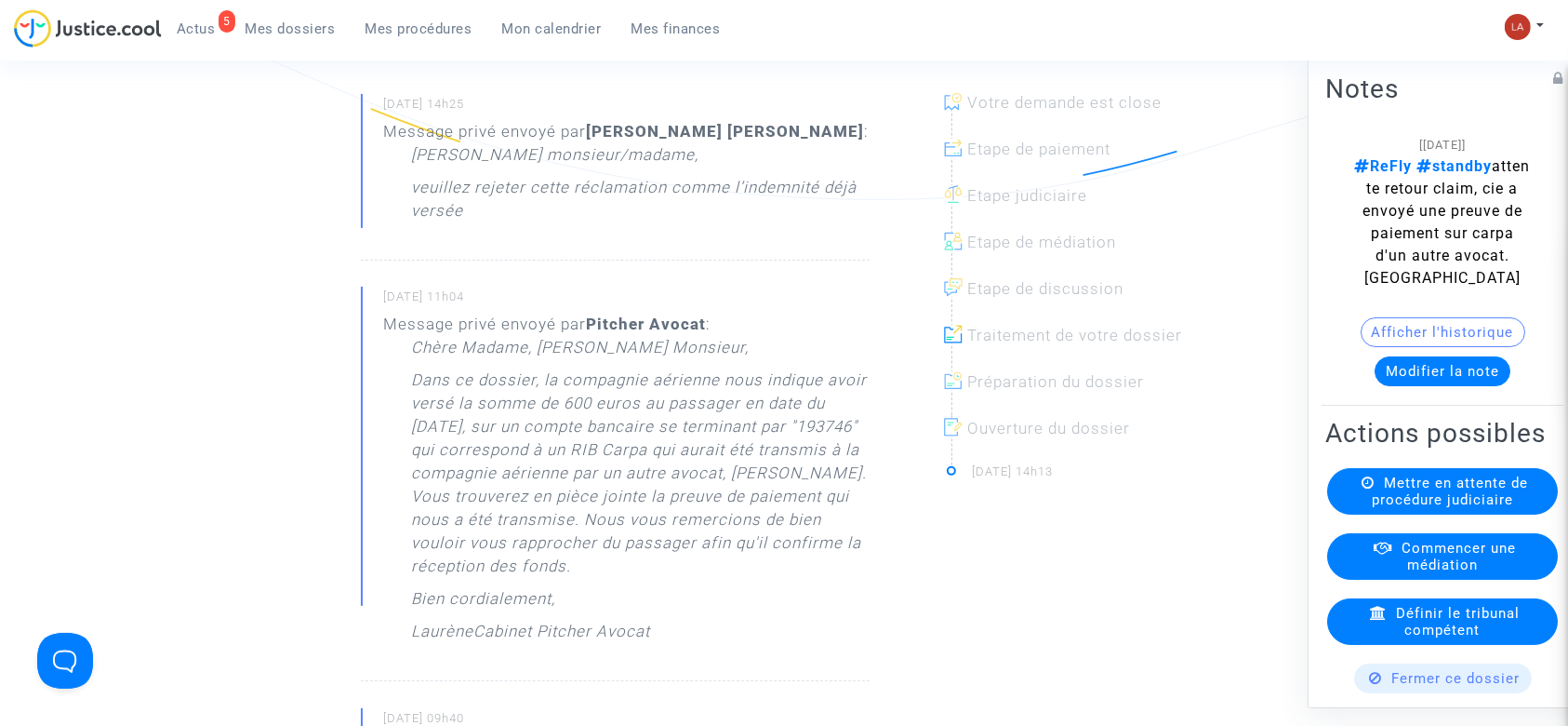
scroll to position [172, 0]
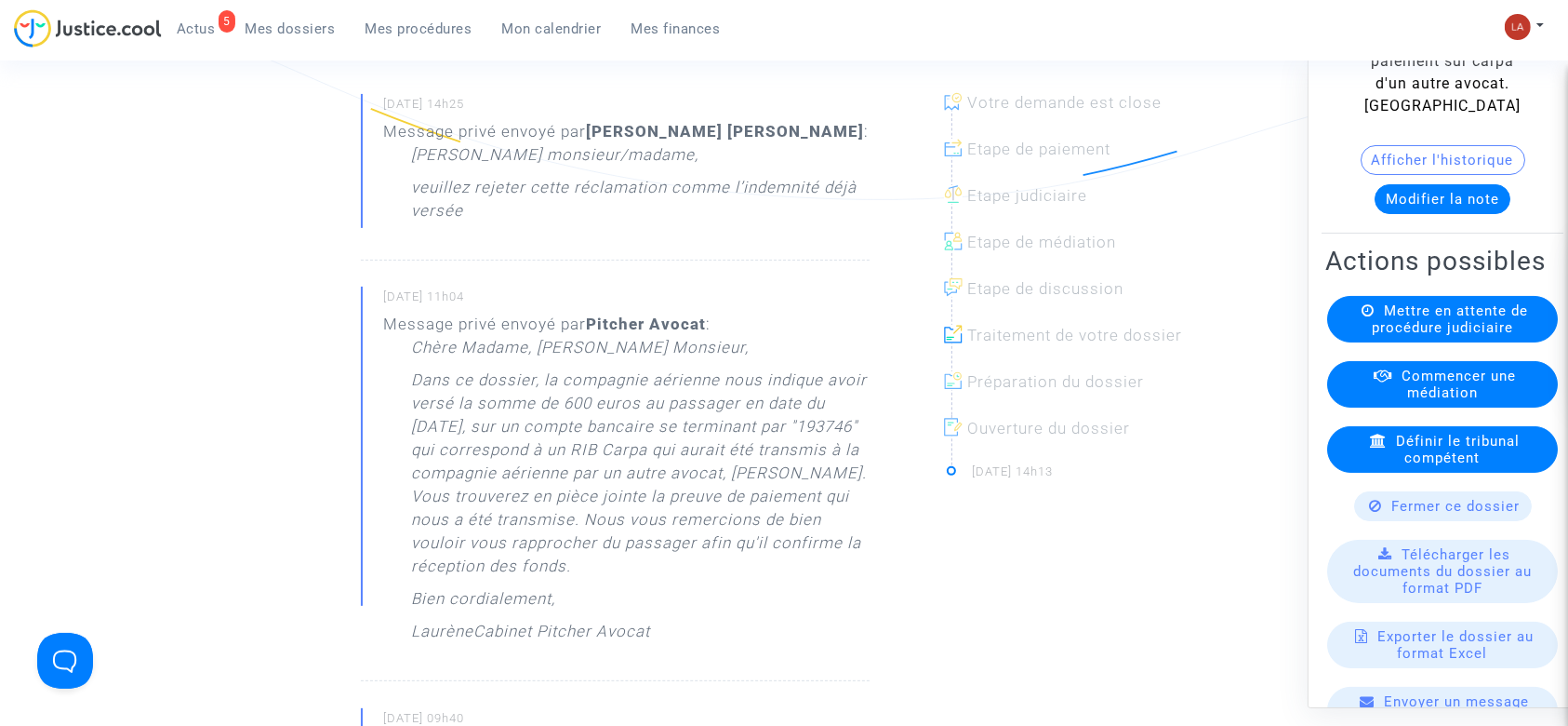
click at [1418, 521] on div "Fermer ce dossier" at bounding box center [1443, 507] width 178 height 30
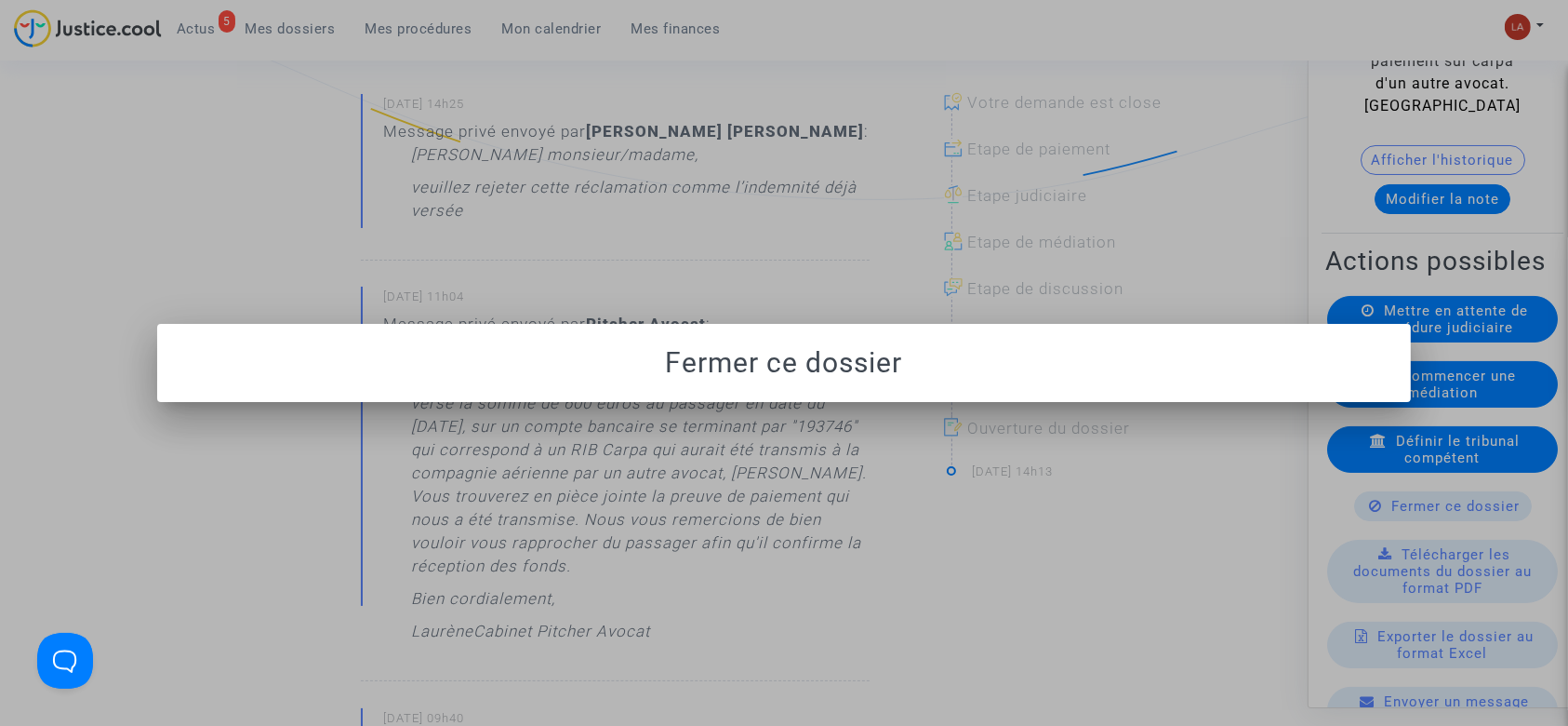
scroll to position [0, 0]
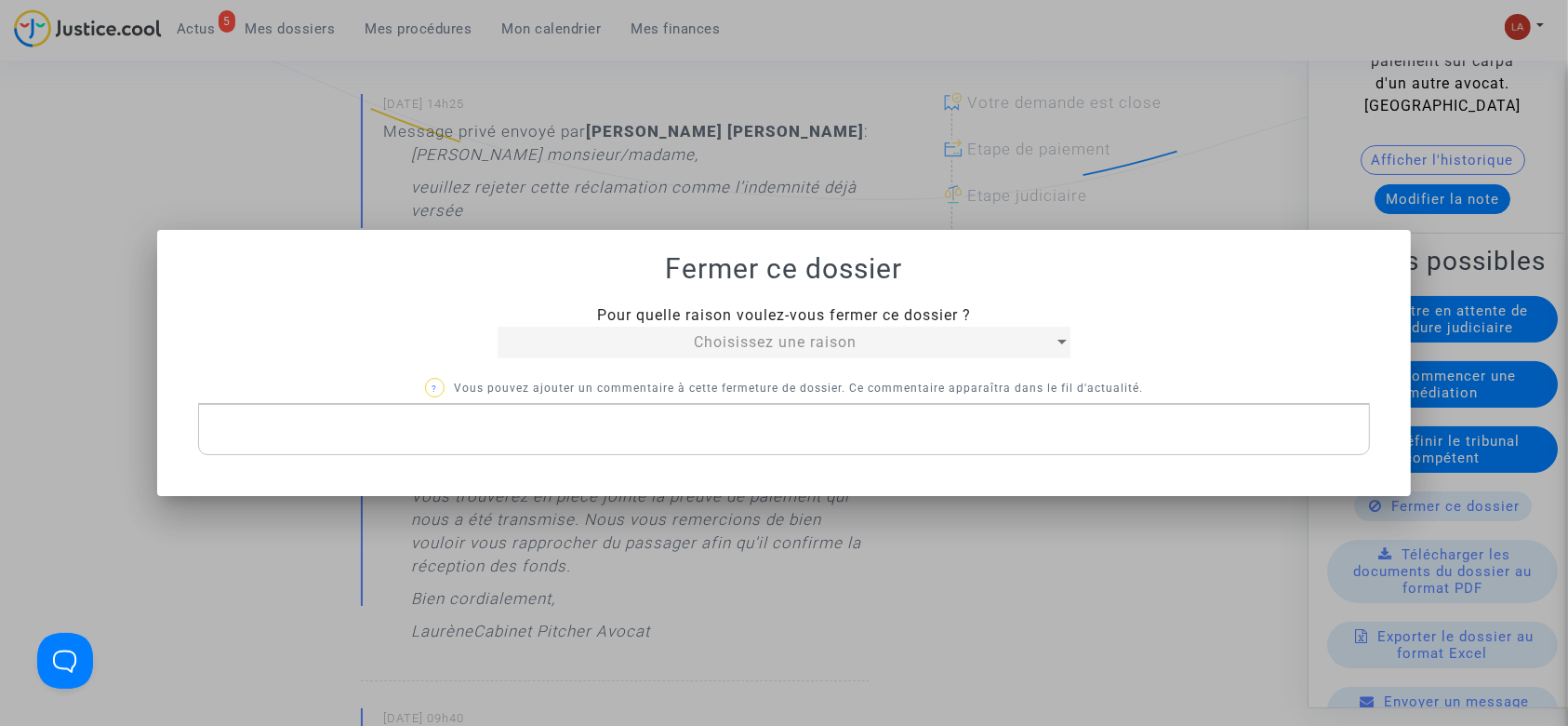
click at [689, 339] on div "Choisissez une raison" at bounding box center [775, 342] width 555 height 23
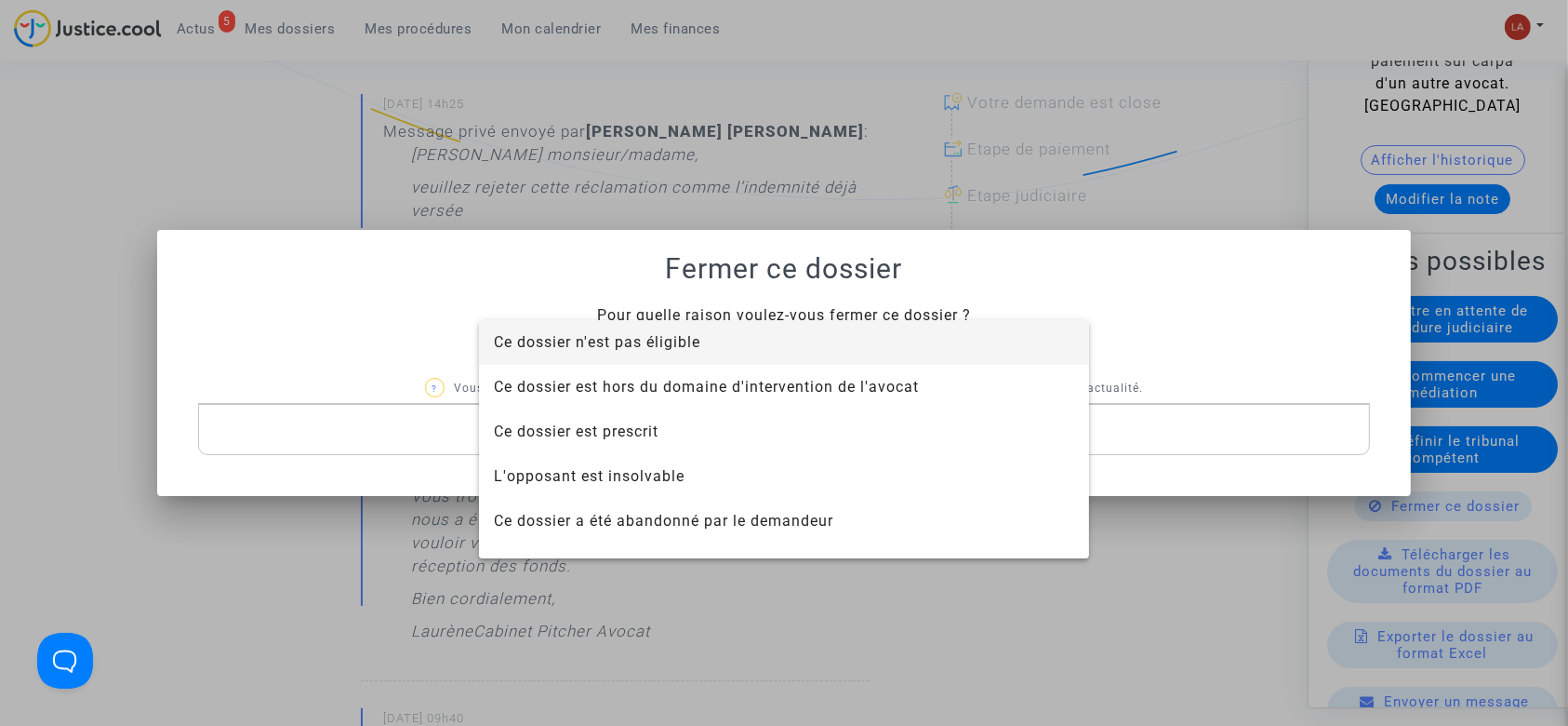
scroll to position [119, 0]
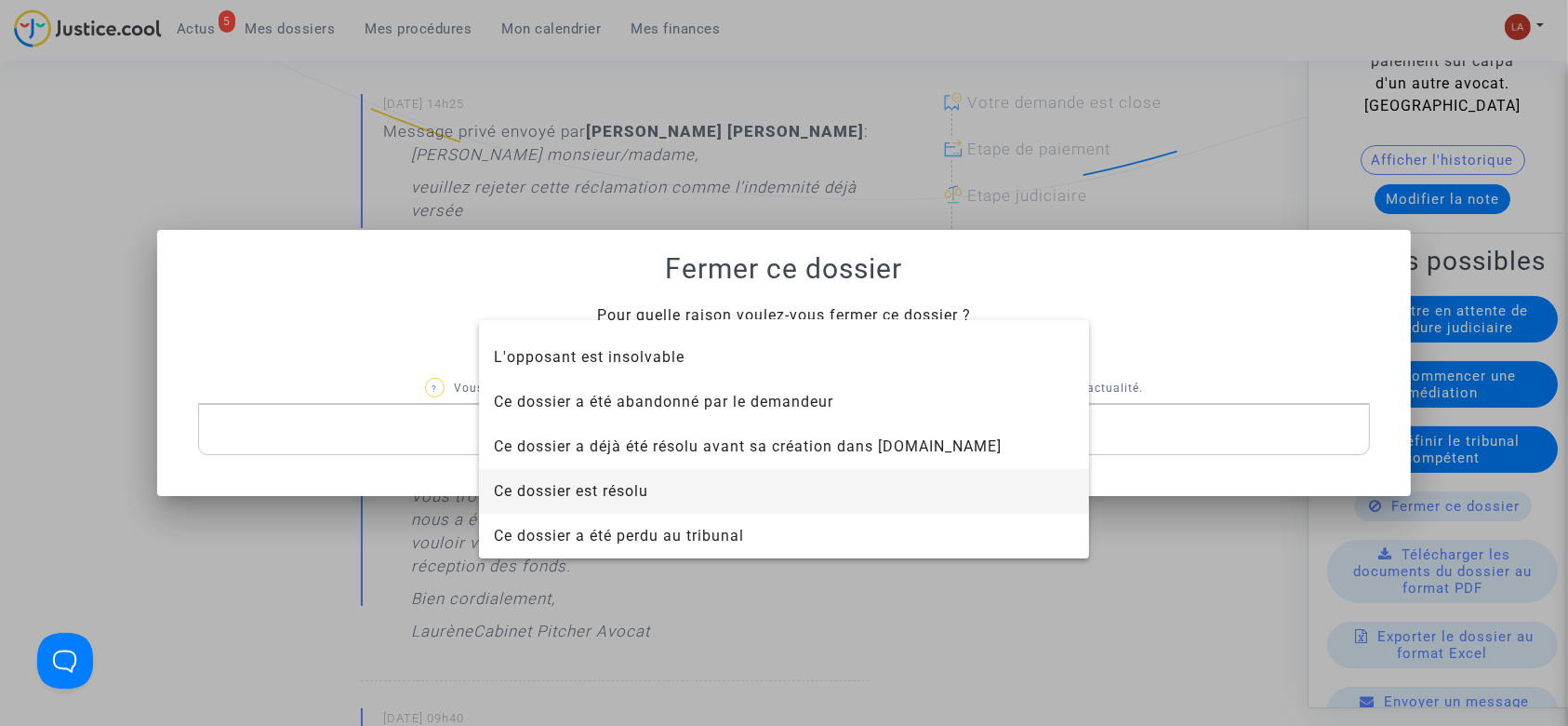
click at [637, 480] on span "Ce dossier est résolu" at bounding box center [784, 491] width 580 height 44
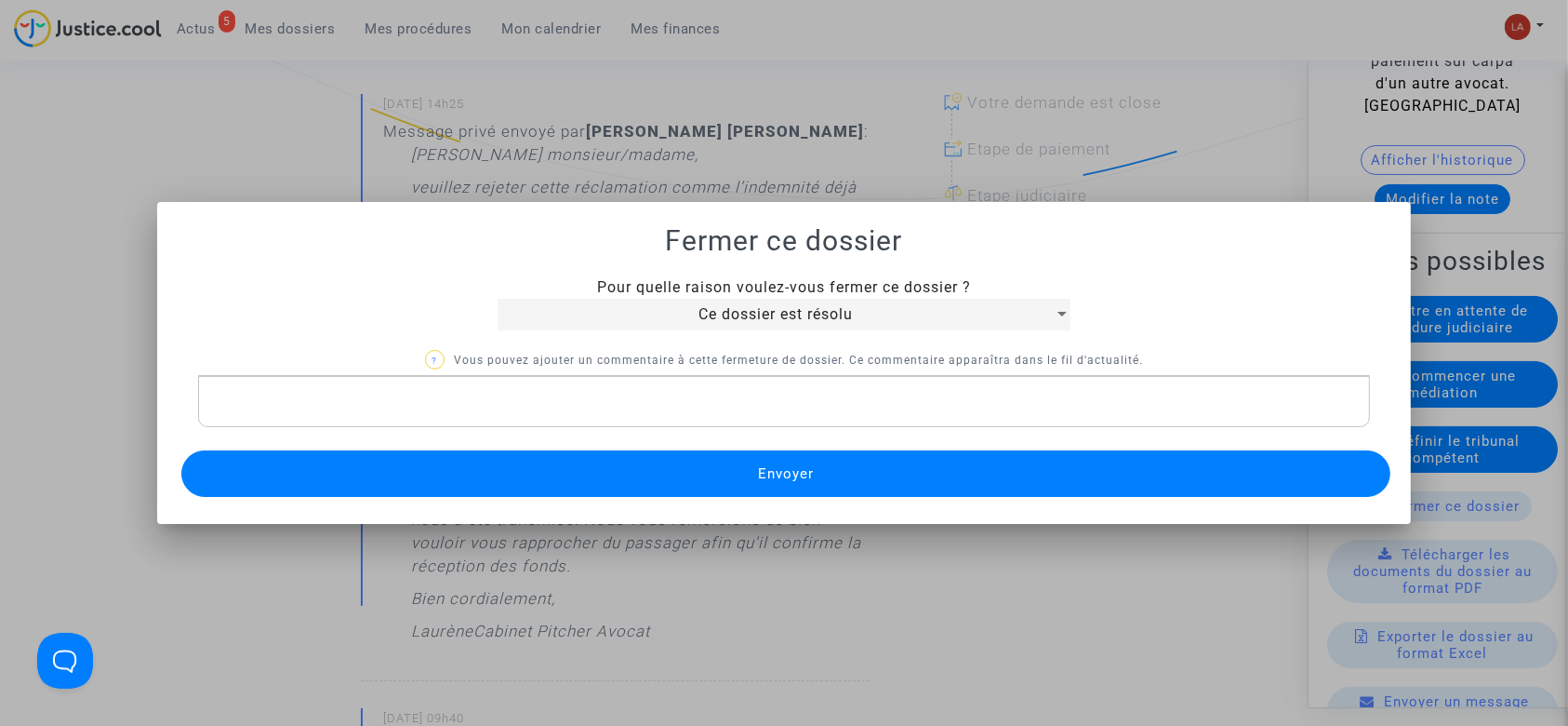
click at [654, 482] on button "Envoyer" at bounding box center [786, 473] width 1210 height 46
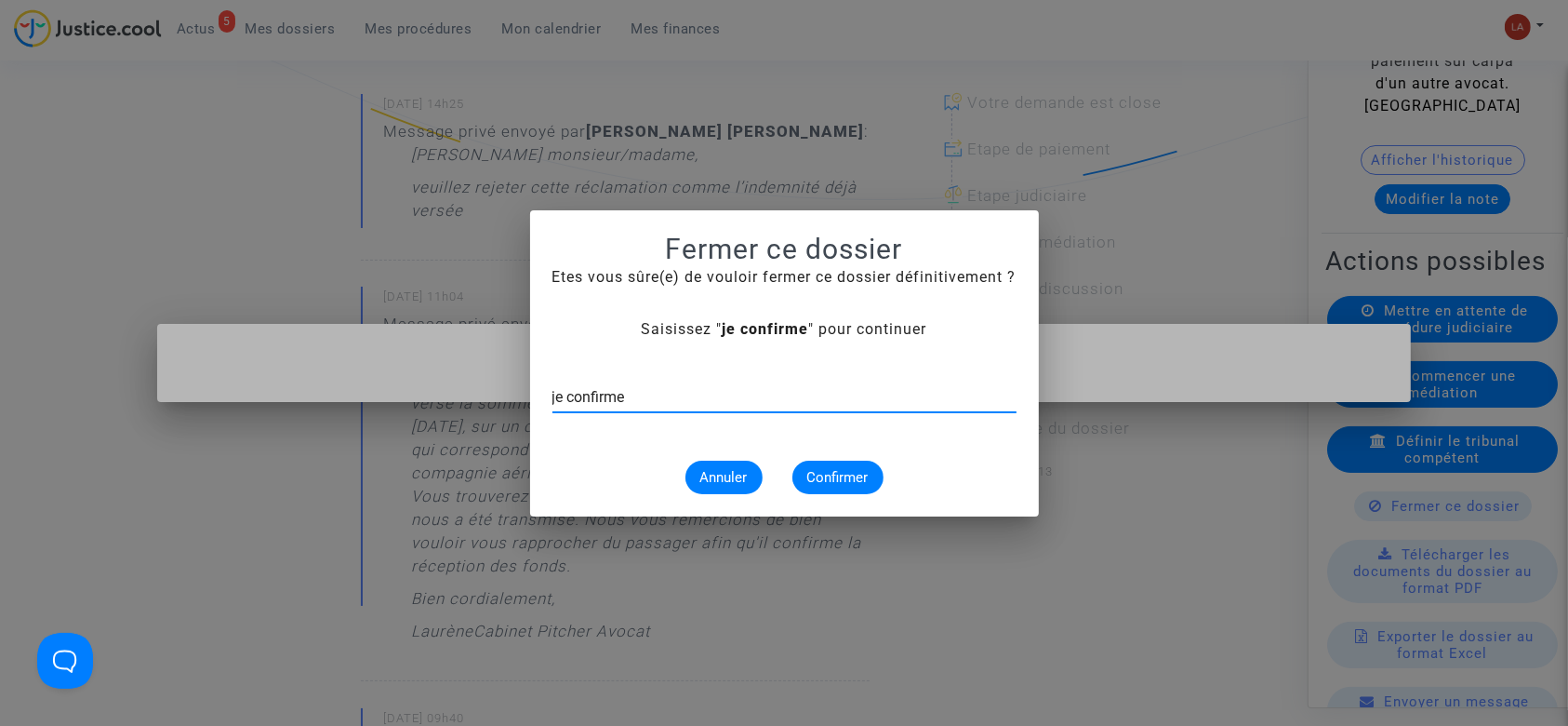
type input "je confirme"
click at [855, 483] on span "Confirmer" at bounding box center [838, 477] width 61 height 17
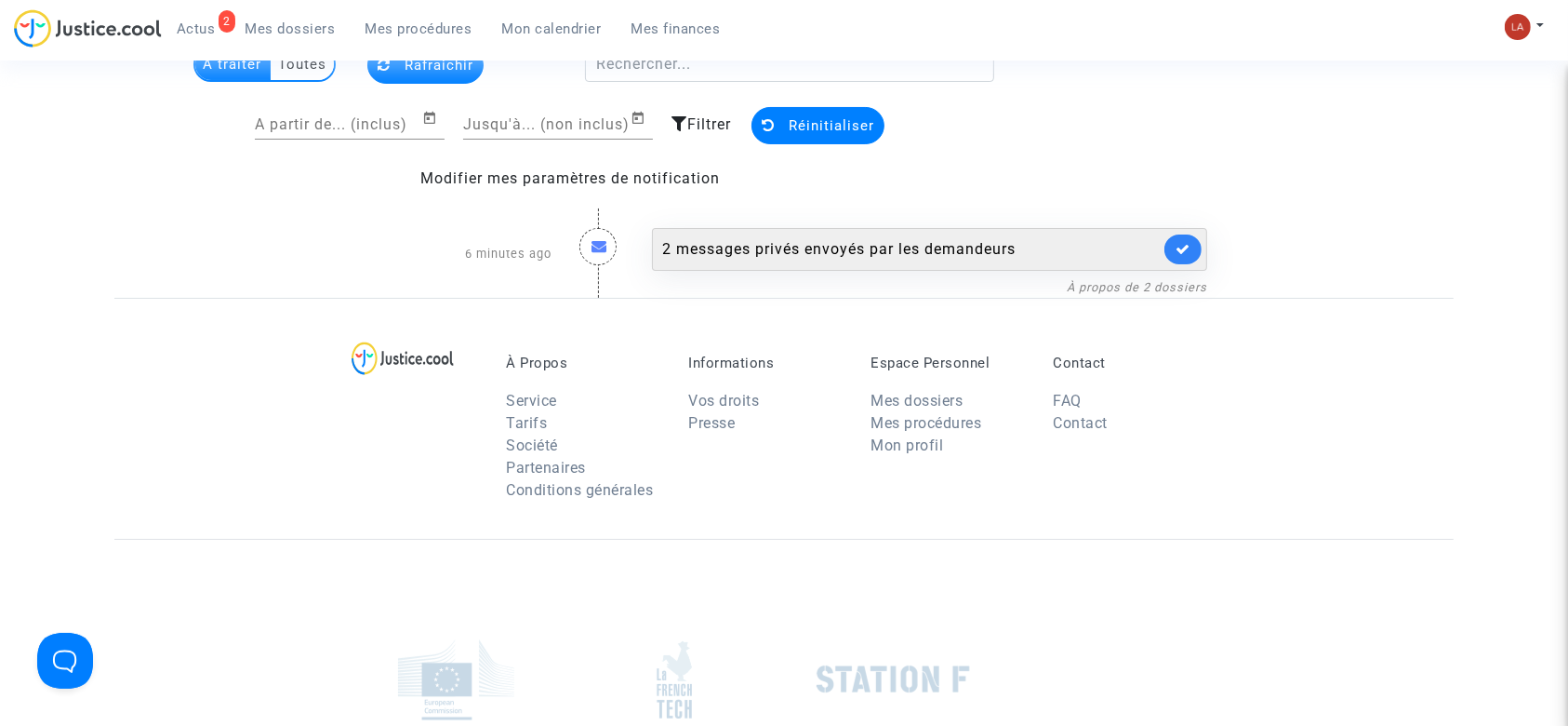
click at [985, 239] on div "2 messages privés envoyés par les demandeurs" at bounding box center [911, 249] width 497 height 23
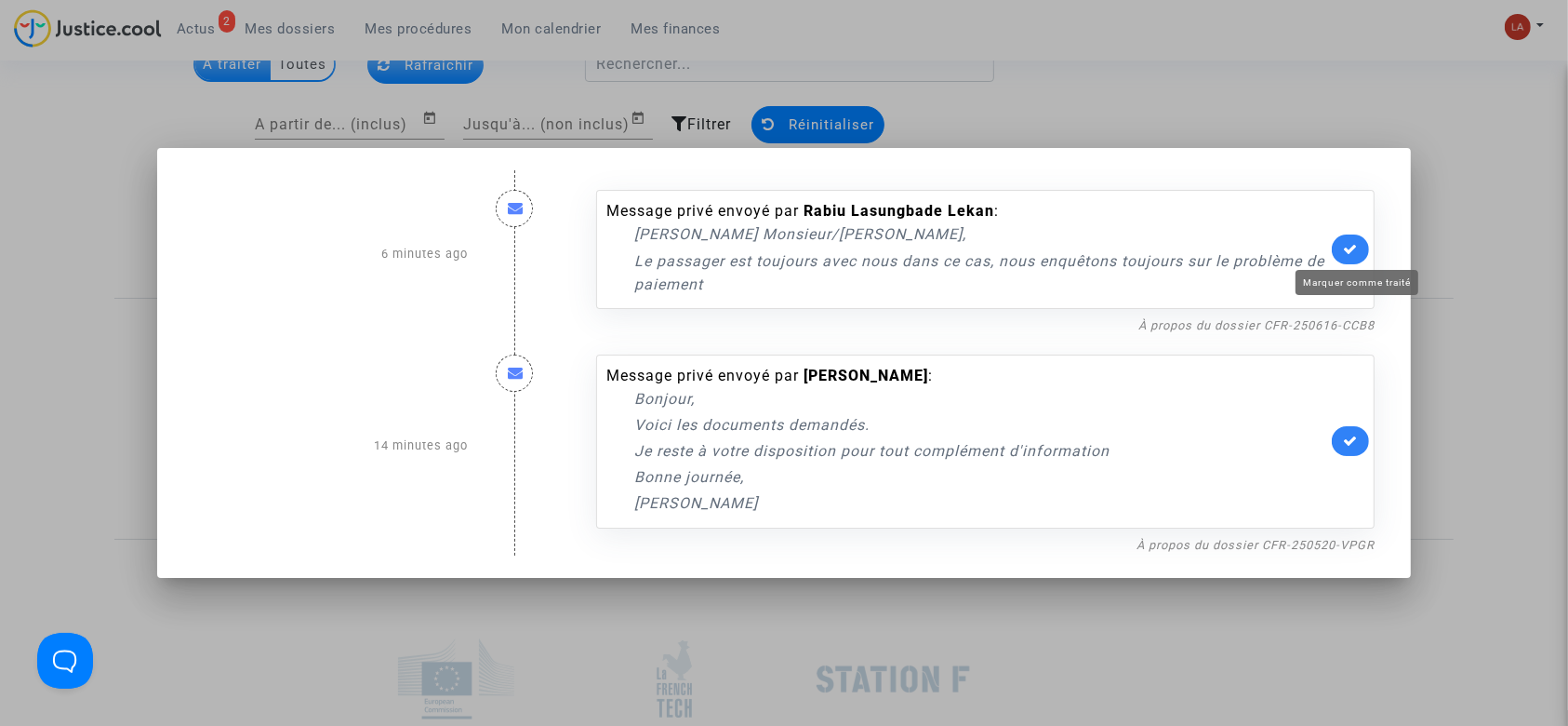
click at [1358, 251] on icon at bounding box center [1350, 249] width 15 height 14
click at [1358, 439] on icon at bounding box center [1350, 441] width 15 height 14
click at [689, 44] on div at bounding box center [784, 363] width 1568 height 726
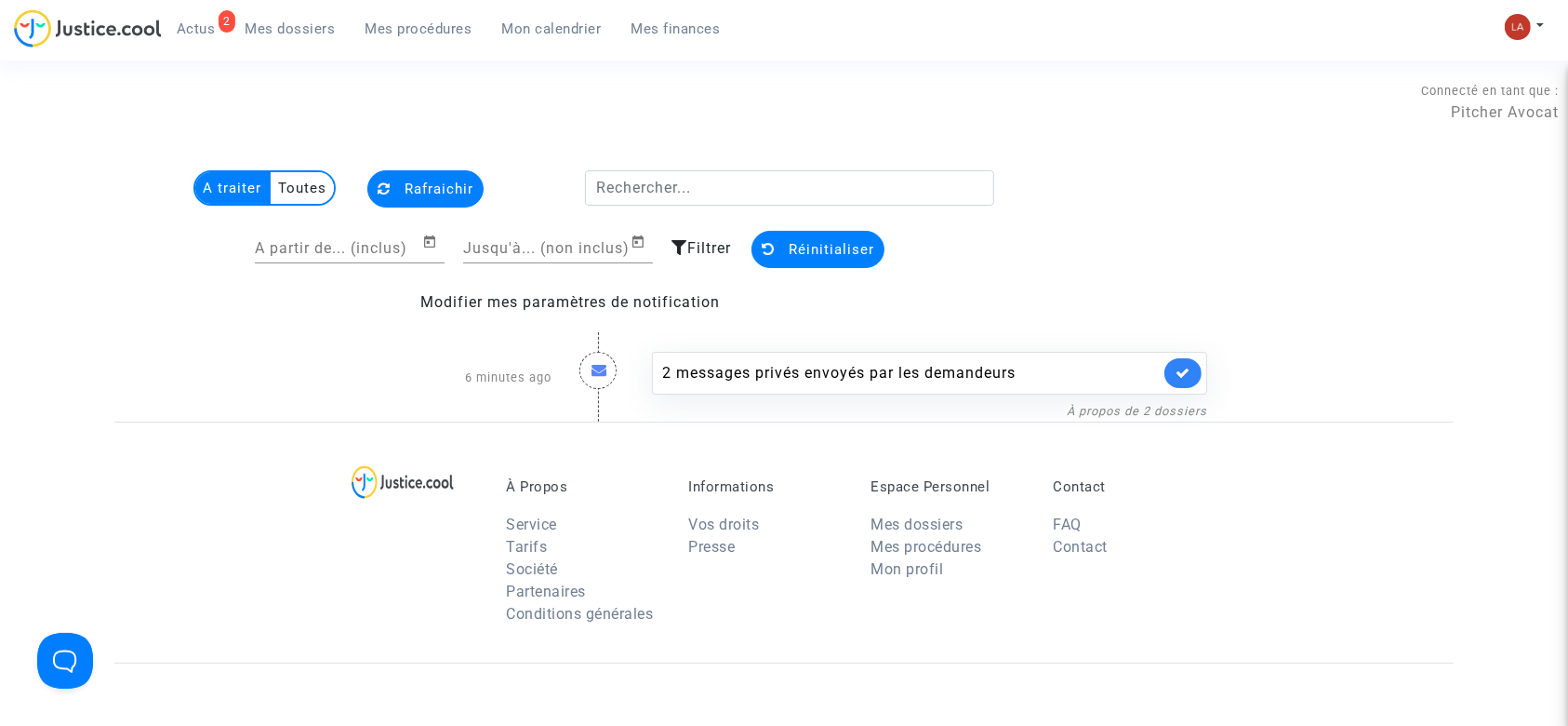
scroll to position [124, 0]
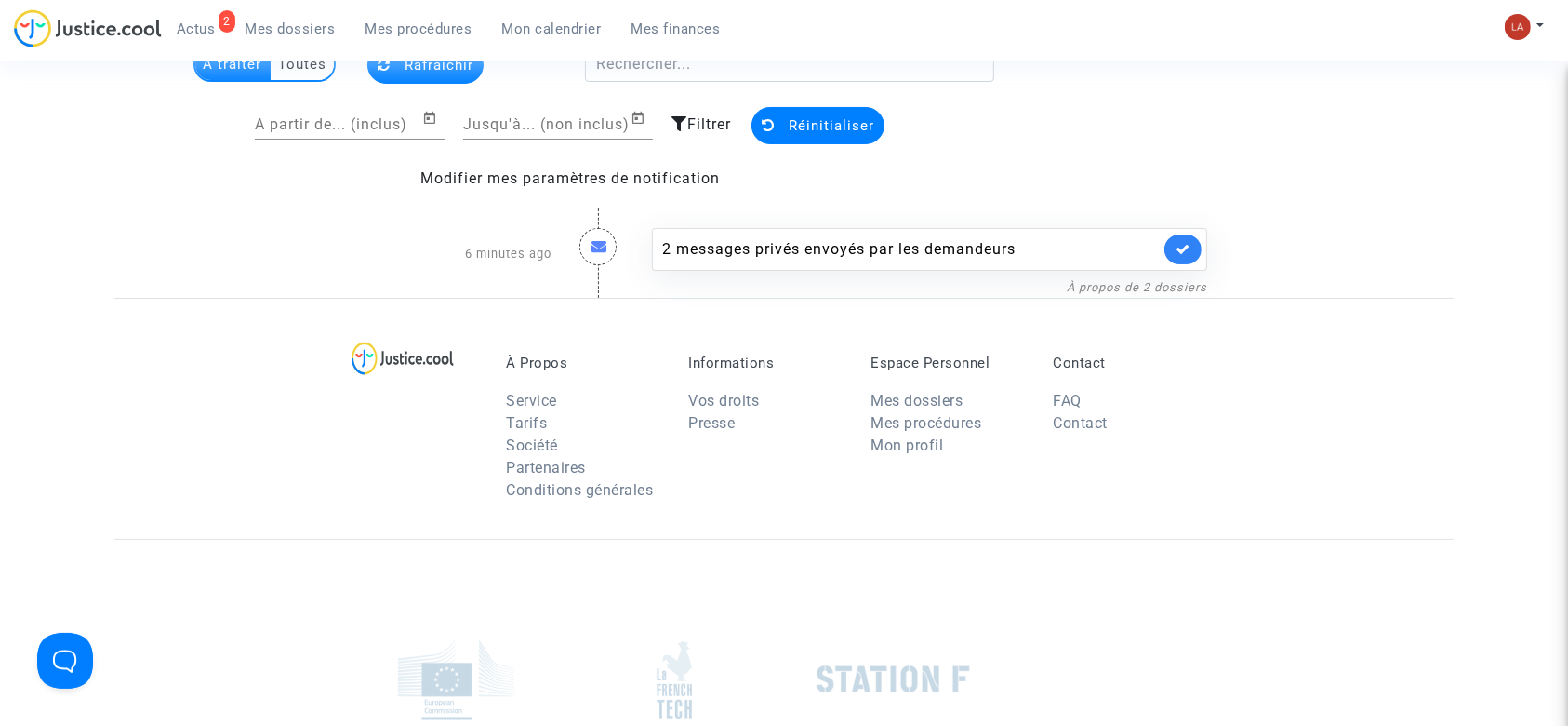
click at [292, 27] on span "Mes dossiers" at bounding box center [291, 29] width 90 height 17
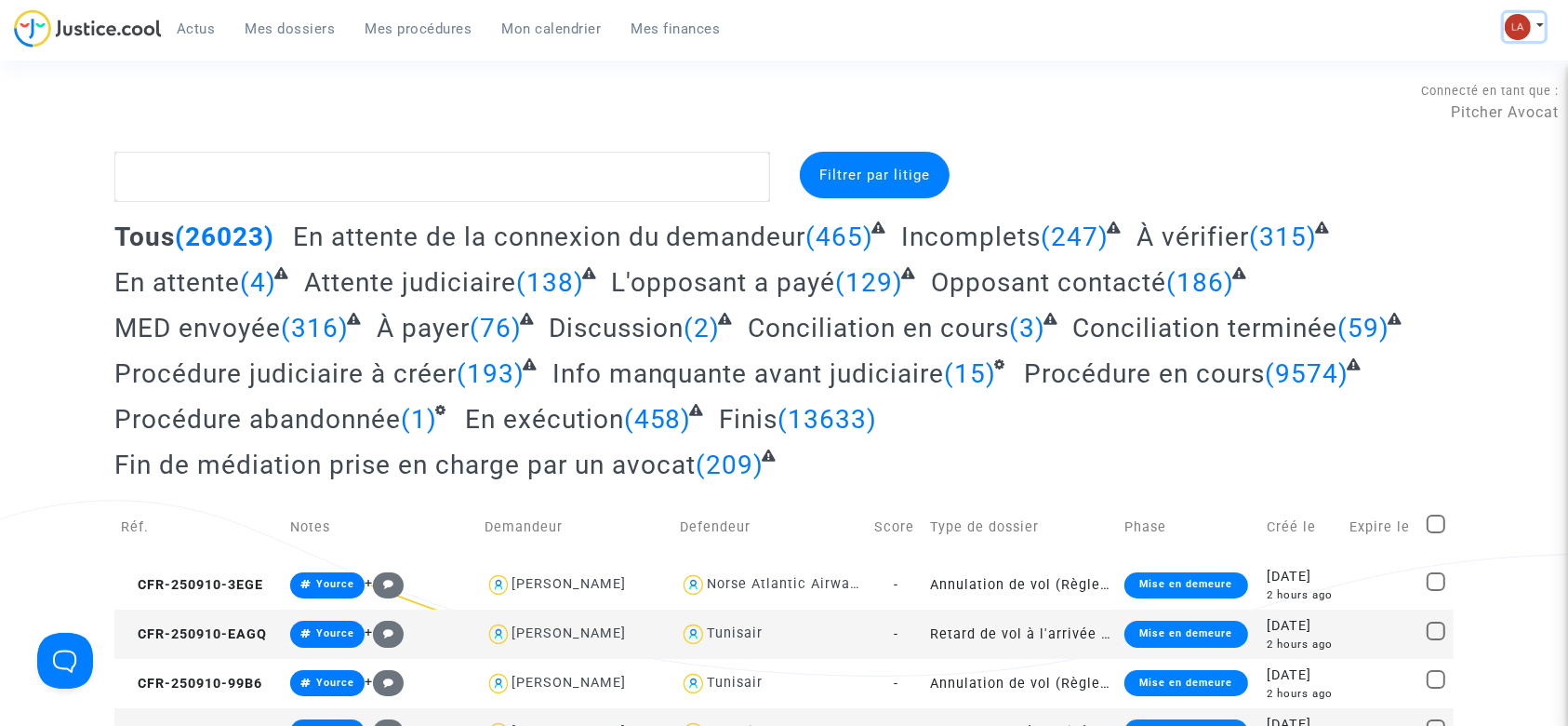
drag, startPoint x: 1510, startPoint y: 28, endPoint x: 1442, endPoint y: 63, distance: 76.5
click at [1510, 28] on img at bounding box center [1518, 27] width 26 height 26
click at [1390, 93] on link "Changer de compte" at bounding box center [1450, 95] width 188 height 30
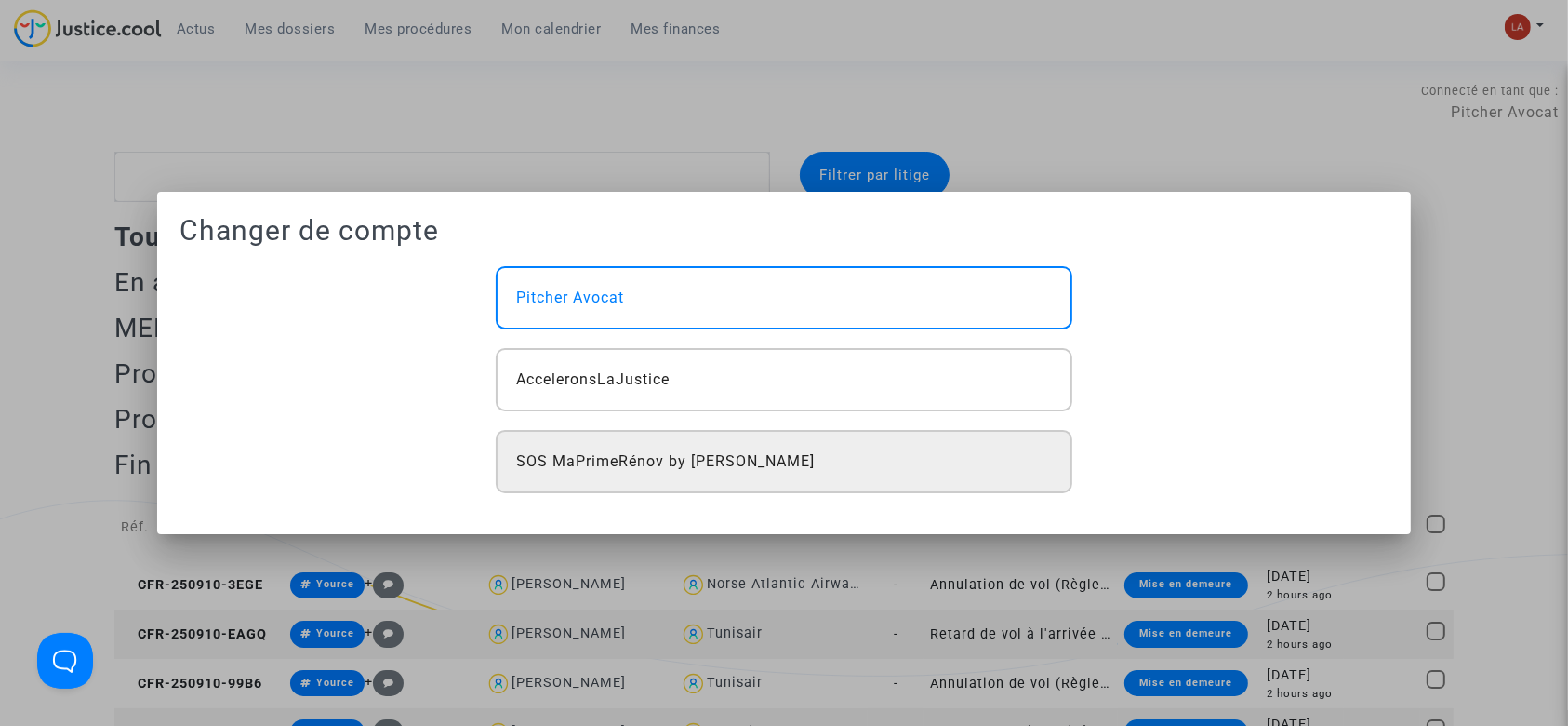
click at [657, 486] on div "SOS MaPrimeRénov by [PERSON_NAME]" at bounding box center [784, 461] width 577 height 63
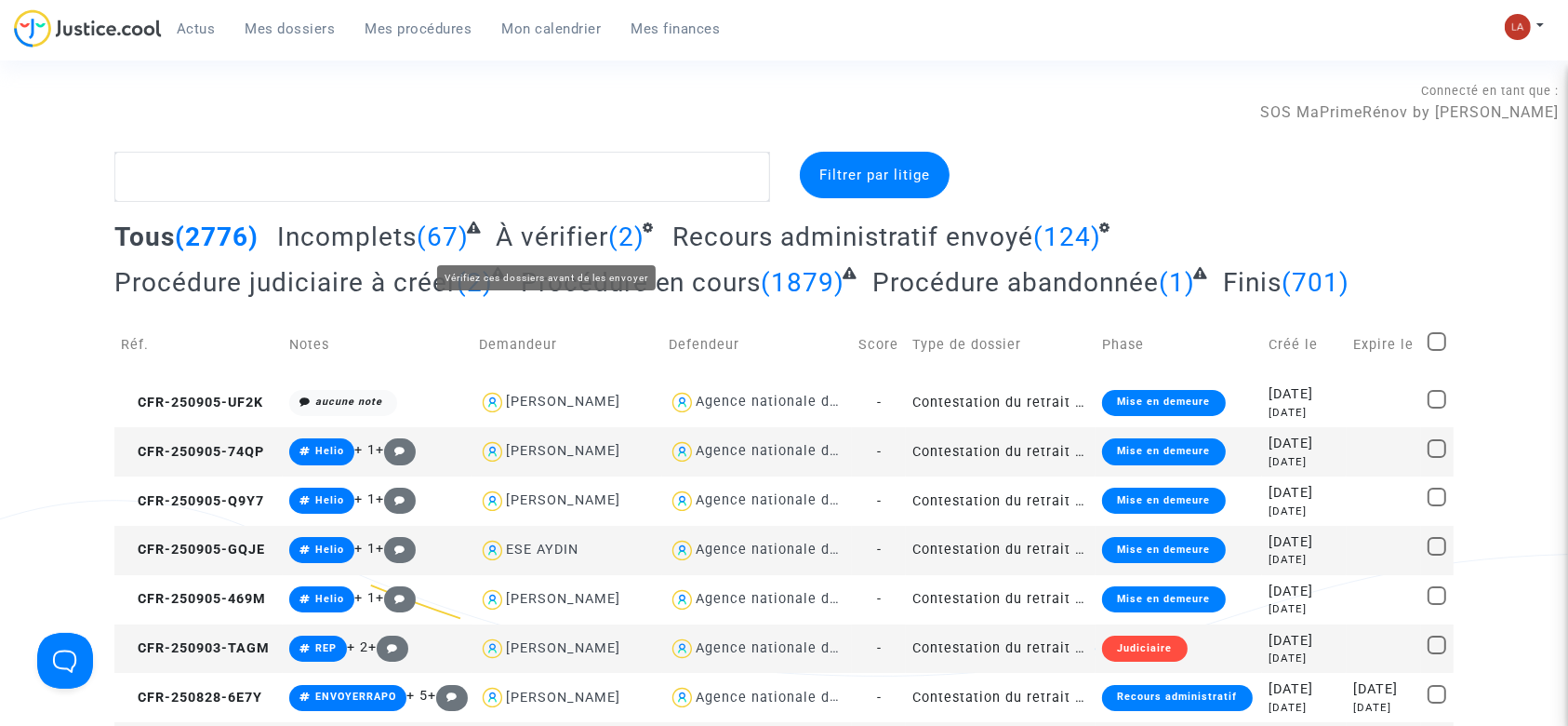
click at [540, 231] on span "À vérifier" at bounding box center [552, 236] width 112 height 30
